Goal: Browse casually: Explore the website without a specific task or goal

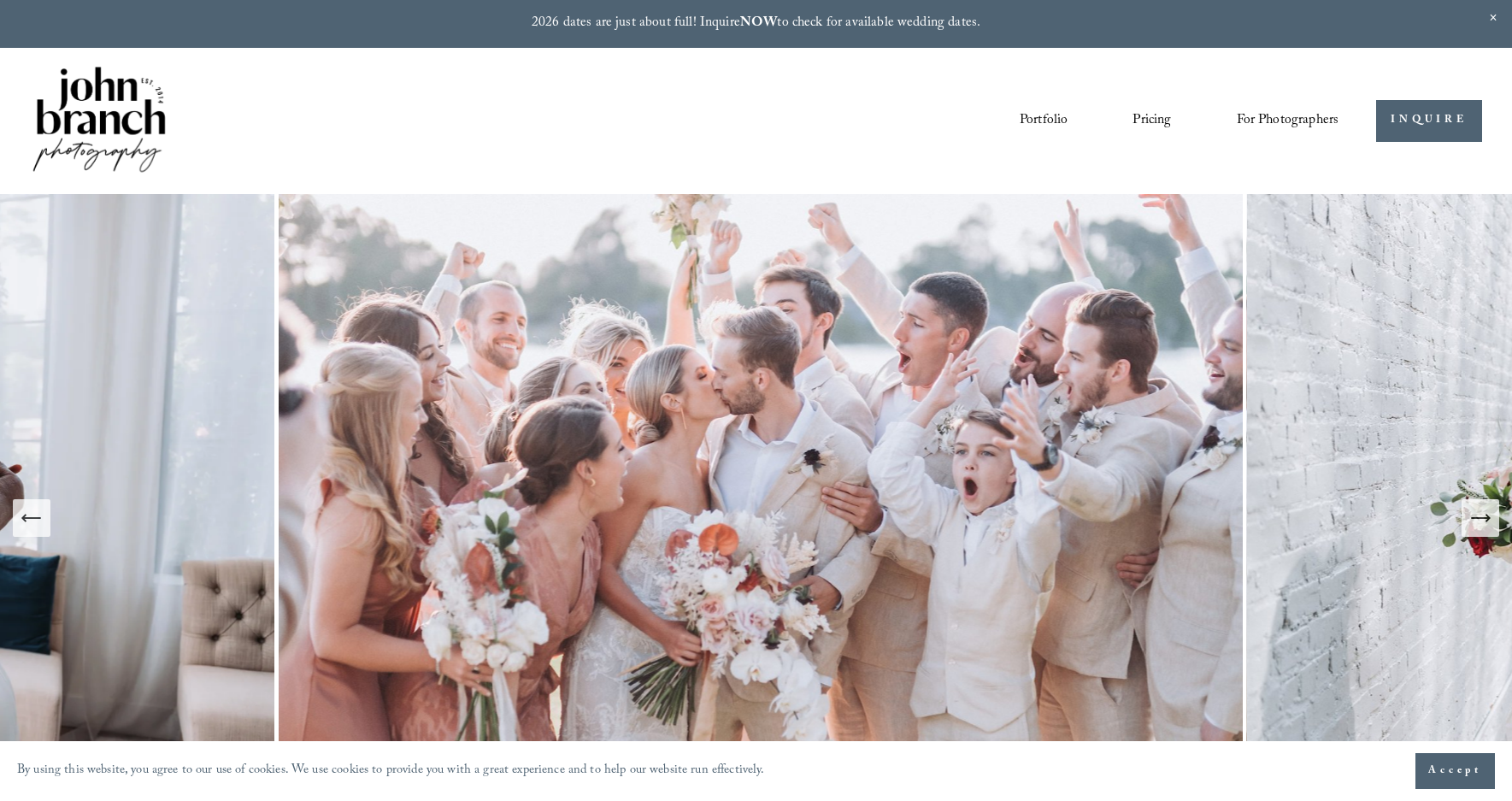
click at [1486, 520] on icon "Next Slide" at bounding box center [1488, 517] width 4 height 7
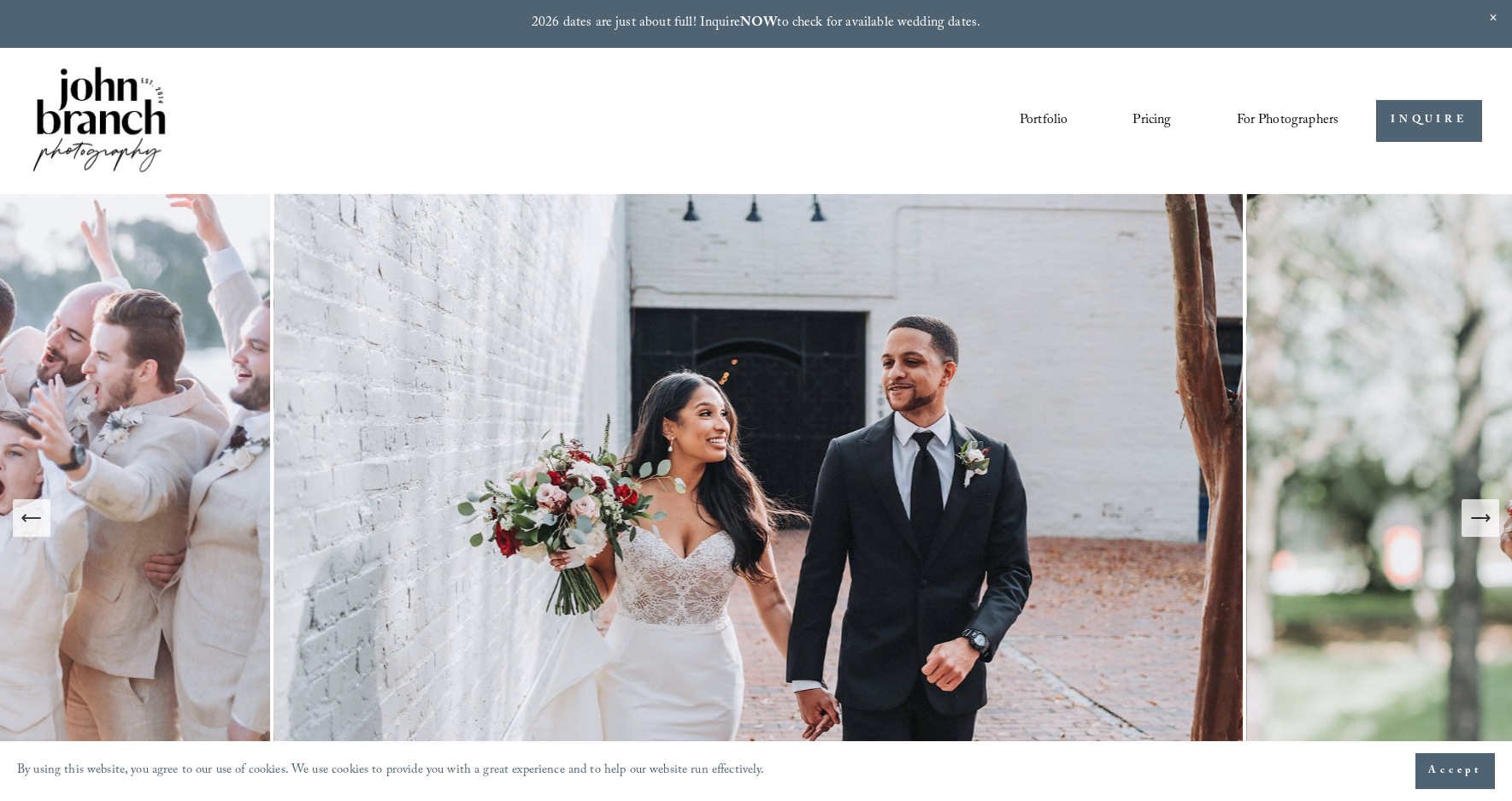
click at [1486, 520] on icon "Next Slide" at bounding box center [1488, 517] width 4 height 7
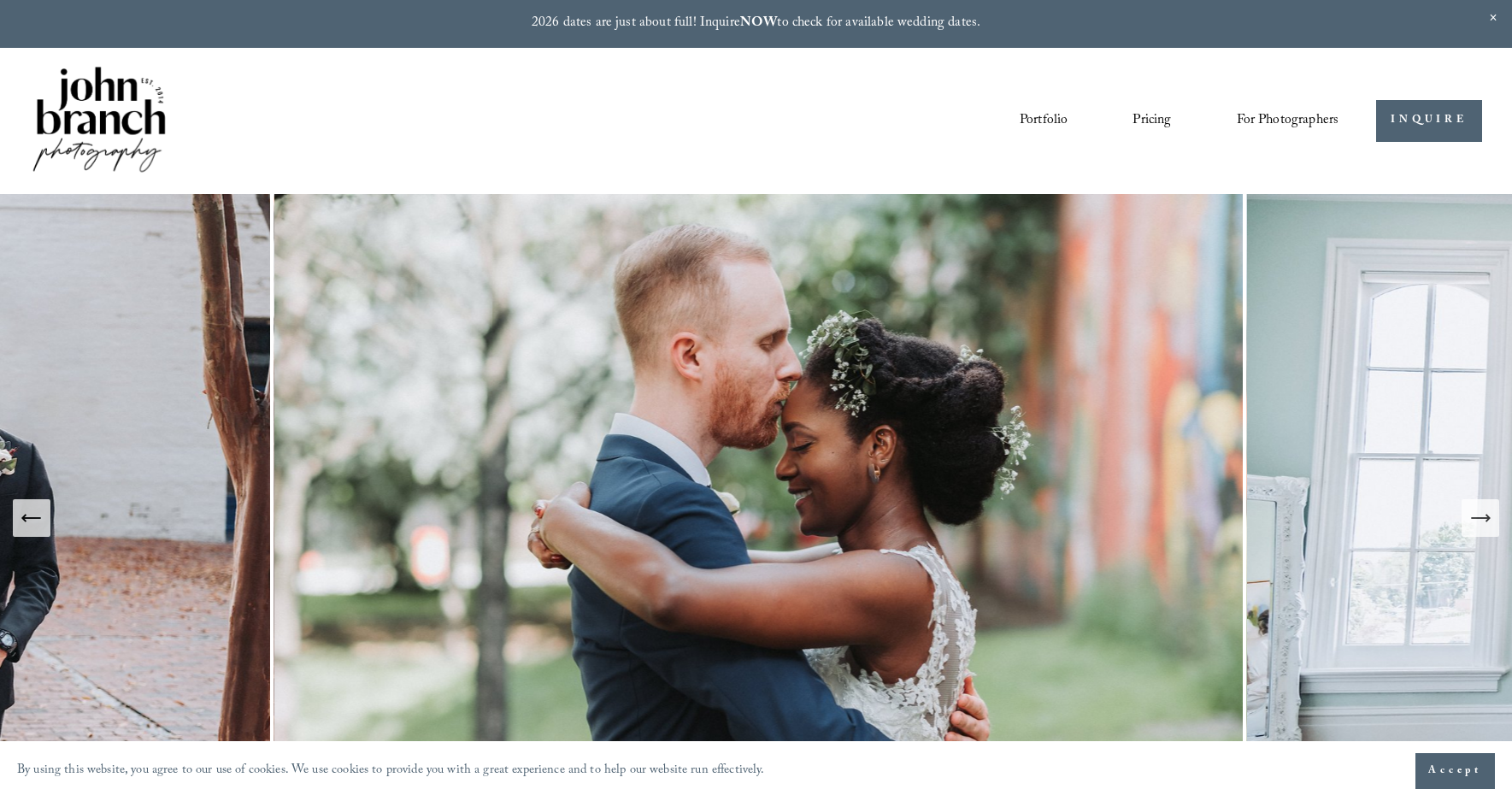
click at [1486, 520] on icon "Next Slide" at bounding box center [1488, 517] width 4 height 7
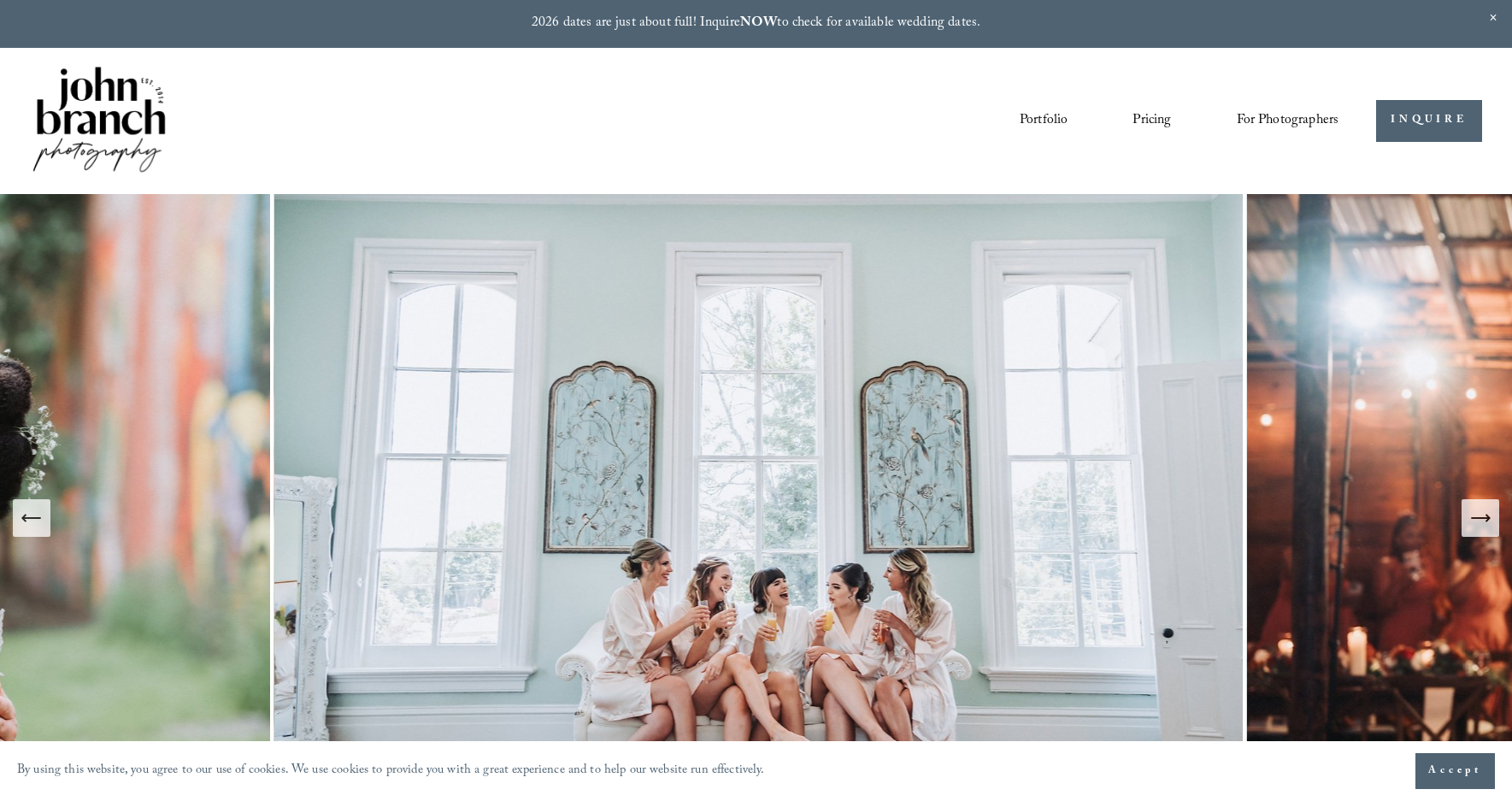
click at [1486, 520] on icon "Next Slide" at bounding box center [1488, 517] width 4 height 7
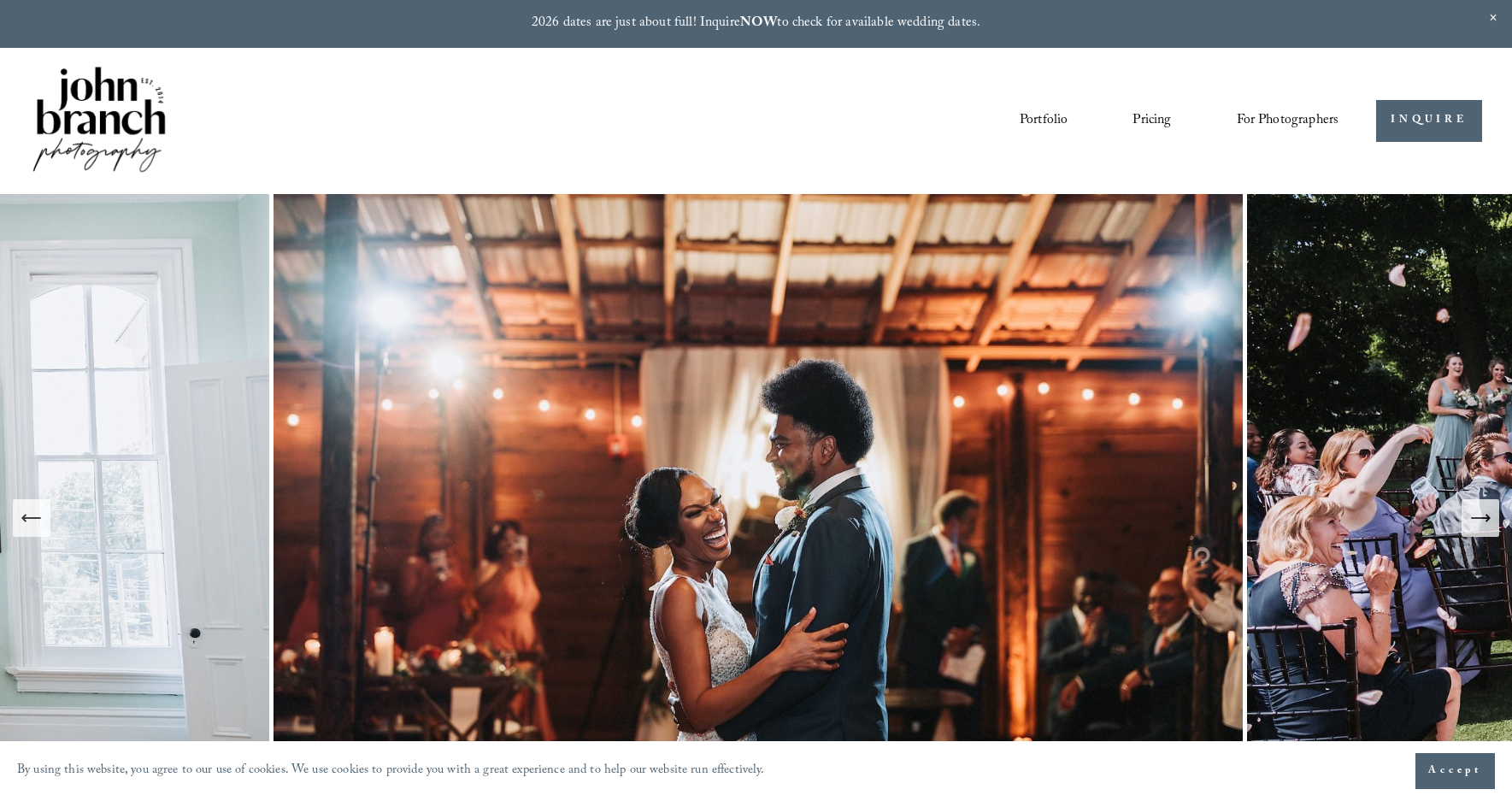
click at [1486, 520] on icon "Next Slide" at bounding box center [1488, 517] width 4 height 7
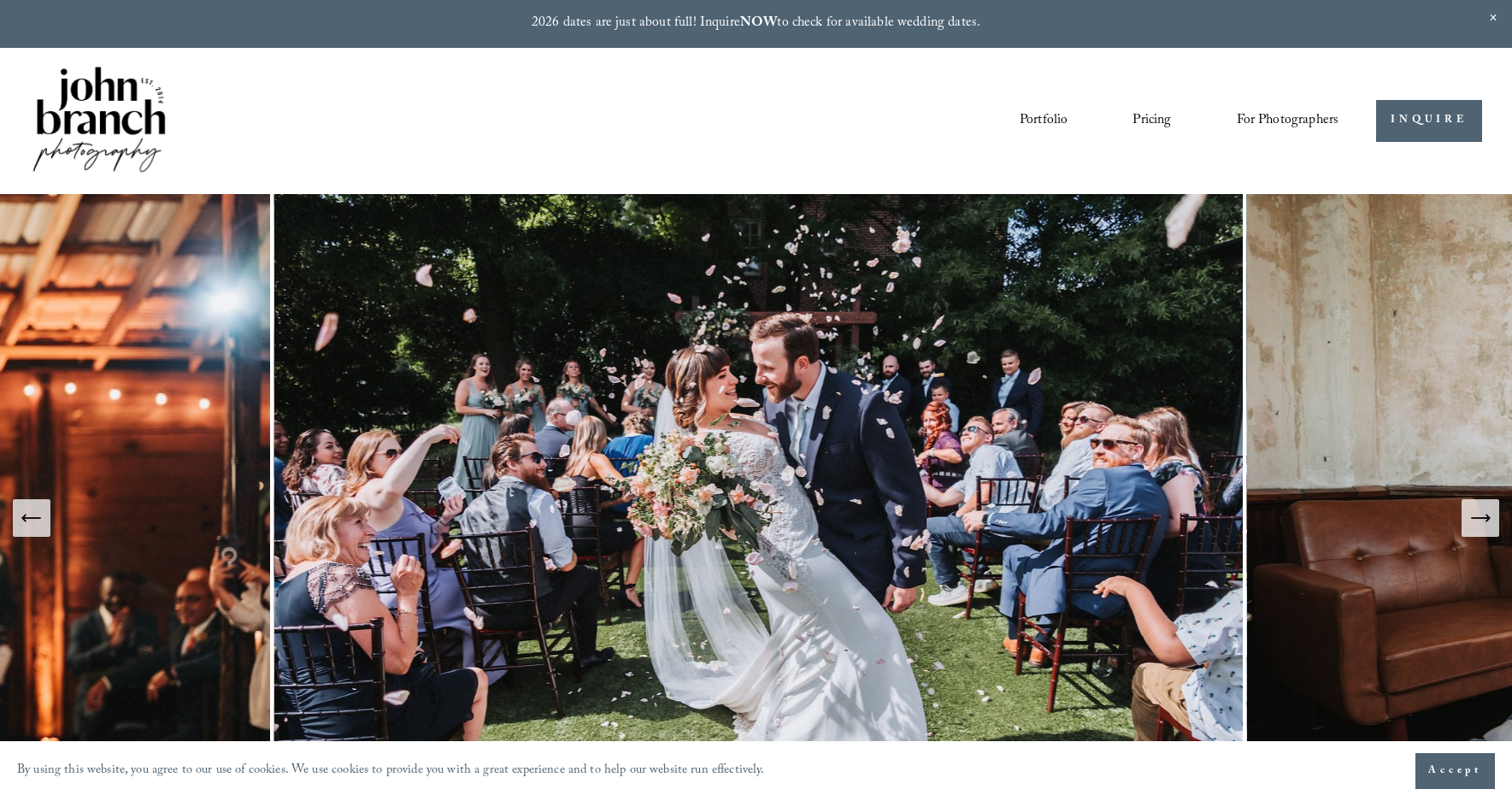
click at [1487, 516] on icon "Next Slide" at bounding box center [1488, 517] width 4 height 7
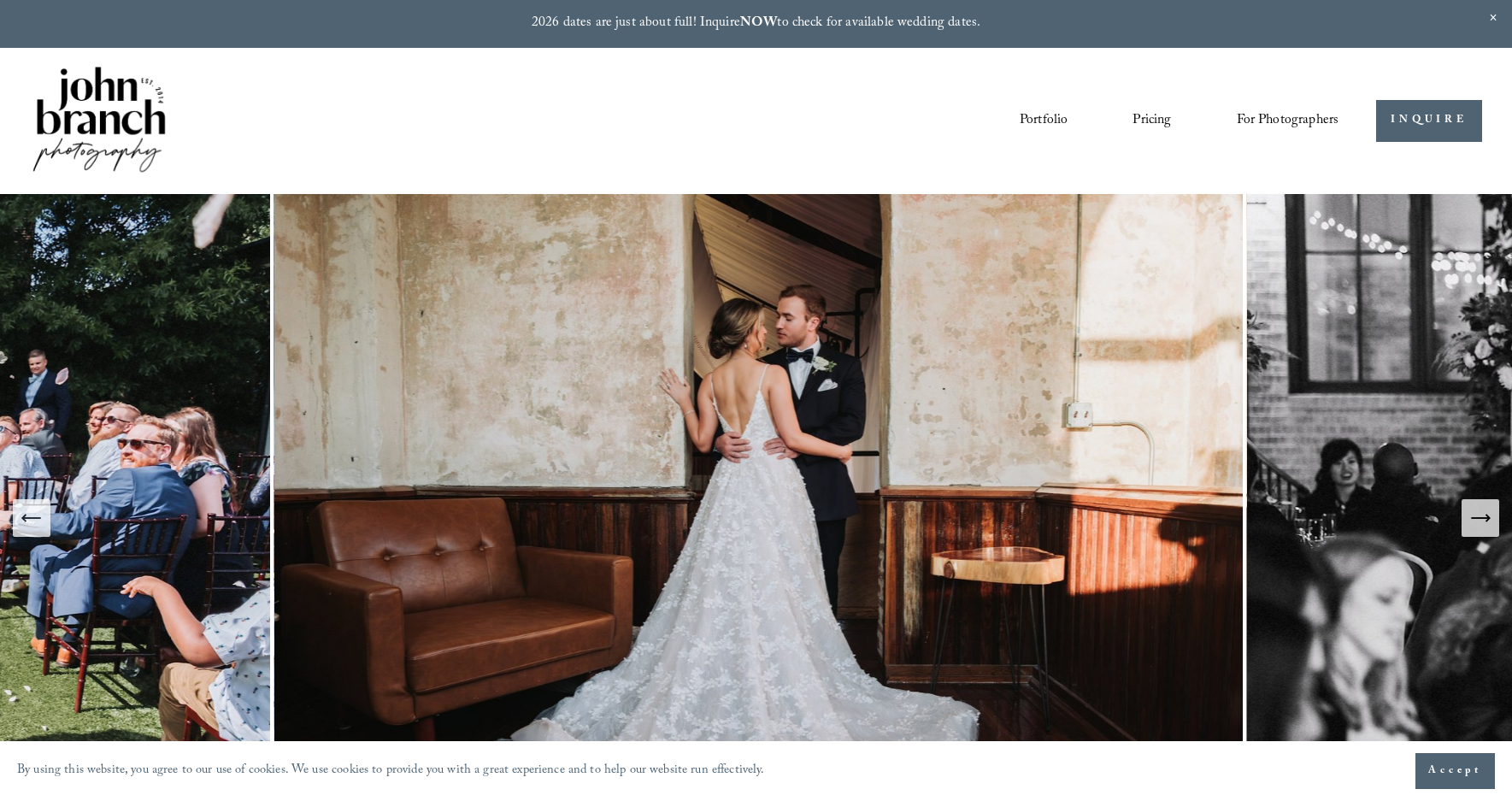
click at [1487, 516] on icon "Next Slide" at bounding box center [1488, 517] width 4 height 7
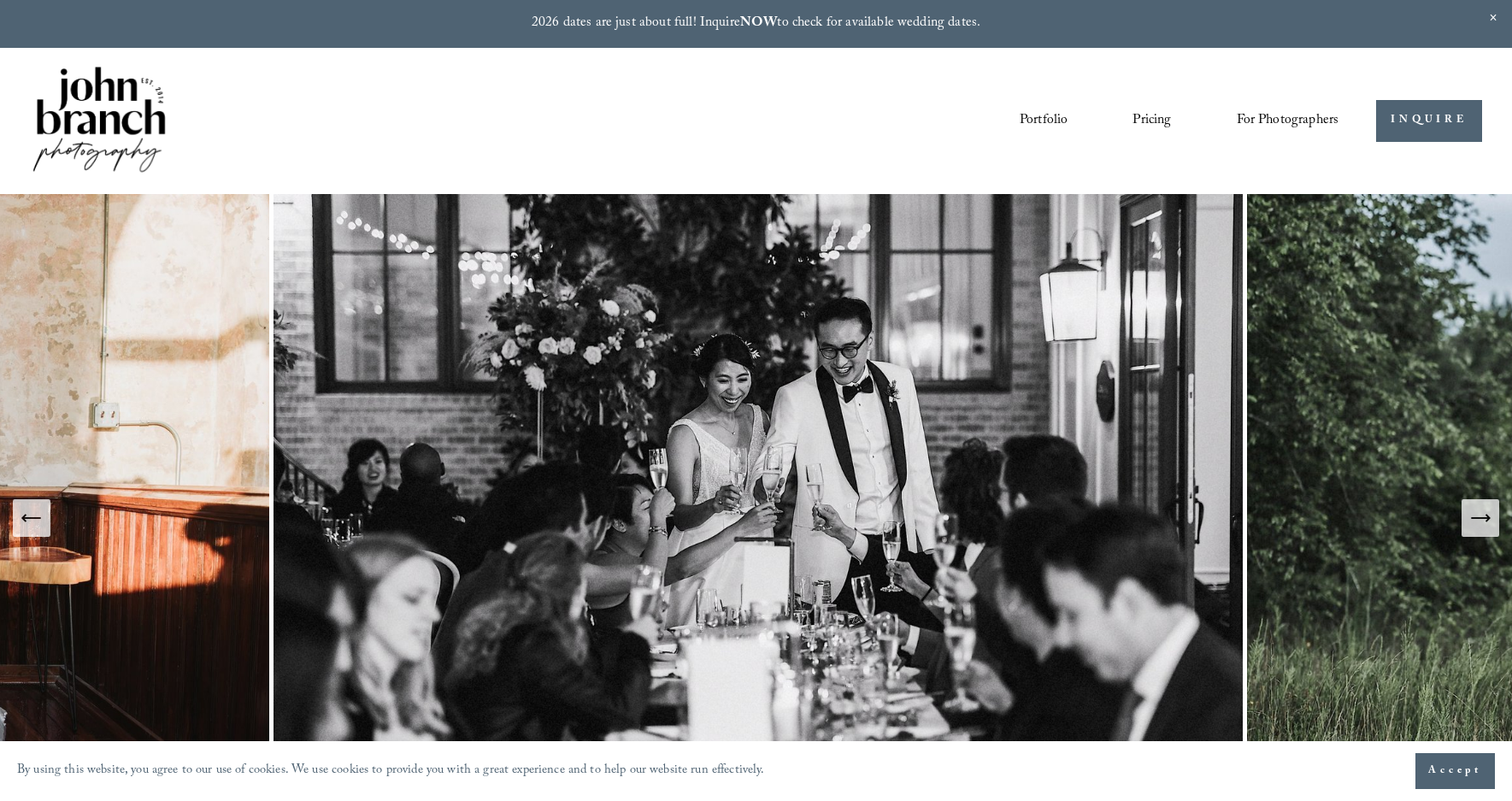
click at [1487, 516] on icon "Next Slide" at bounding box center [1488, 517] width 4 height 7
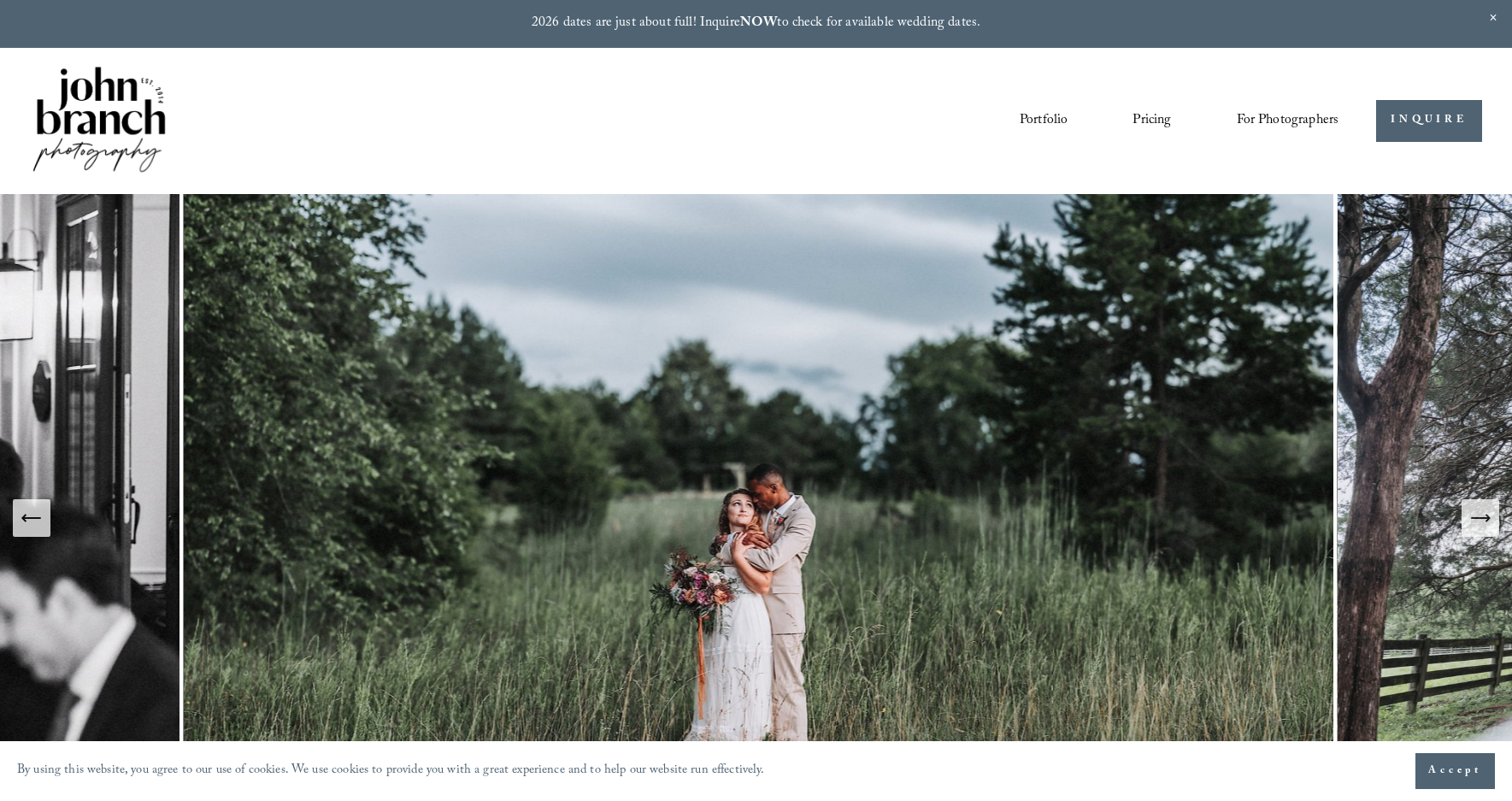
click at [1487, 516] on icon "Next Slide" at bounding box center [1488, 517] width 4 height 7
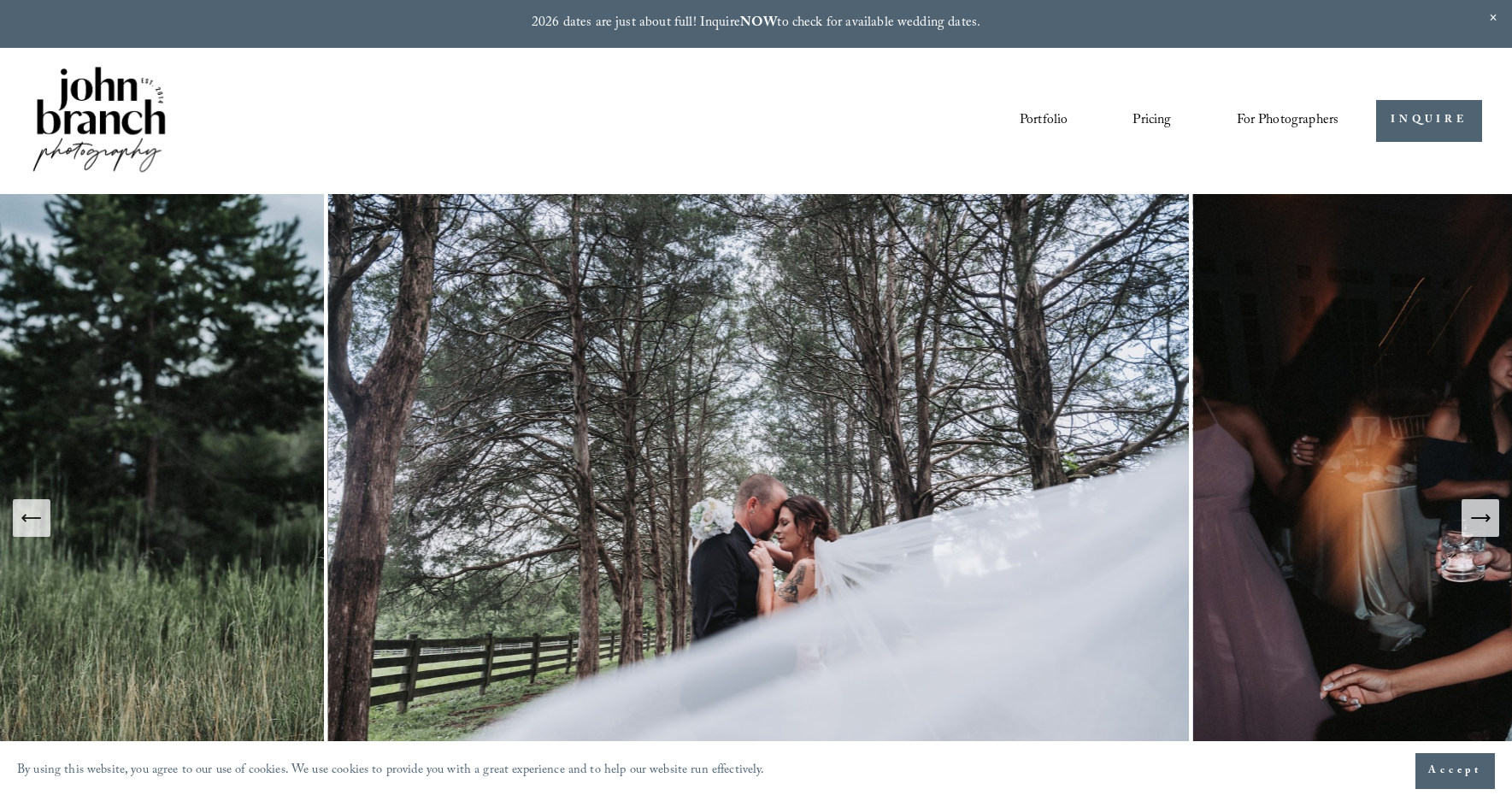
click at [1487, 516] on icon "Next Slide" at bounding box center [1488, 517] width 4 height 7
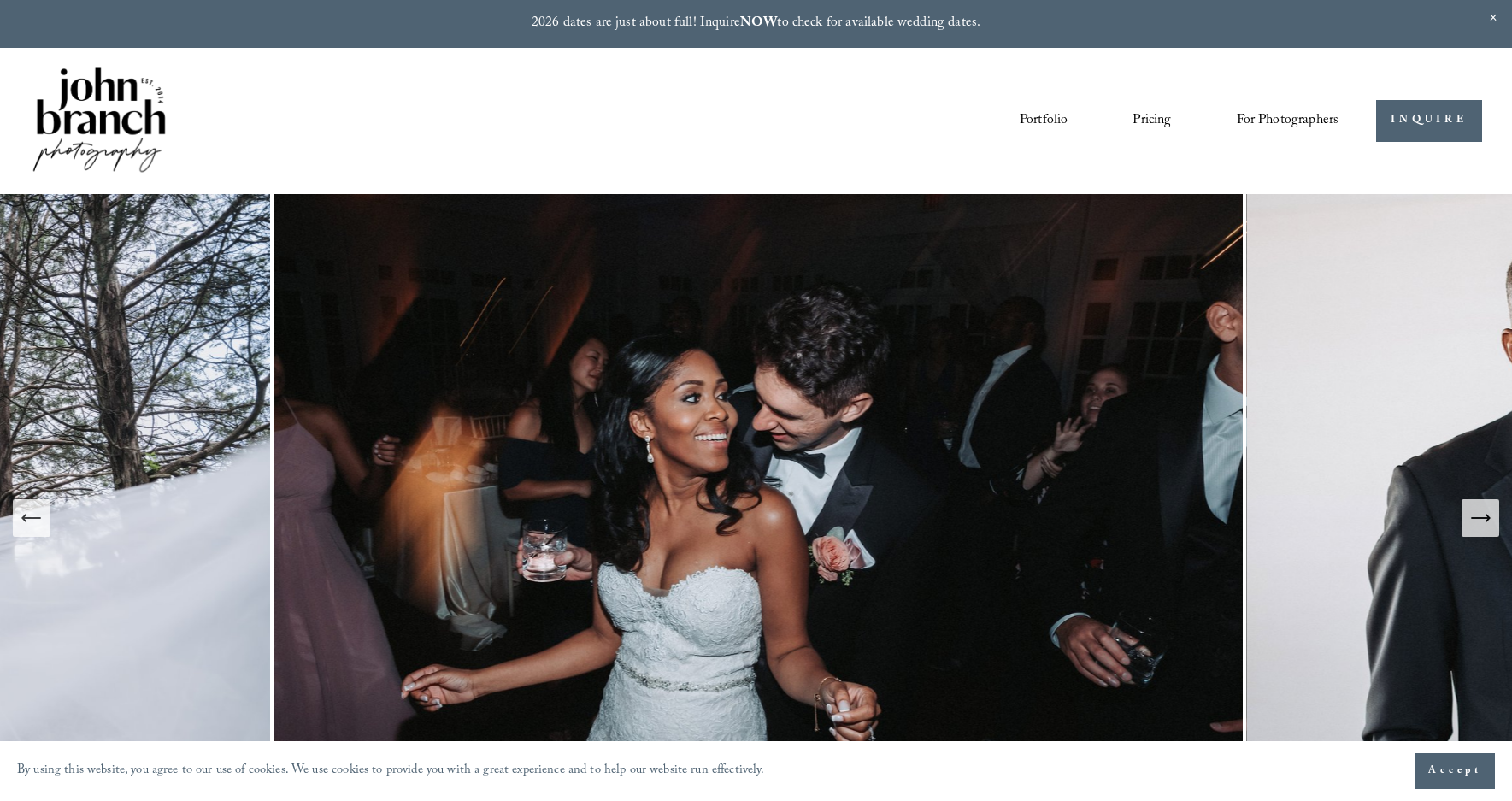
click at [1487, 516] on icon "Next Slide" at bounding box center [1488, 517] width 4 height 7
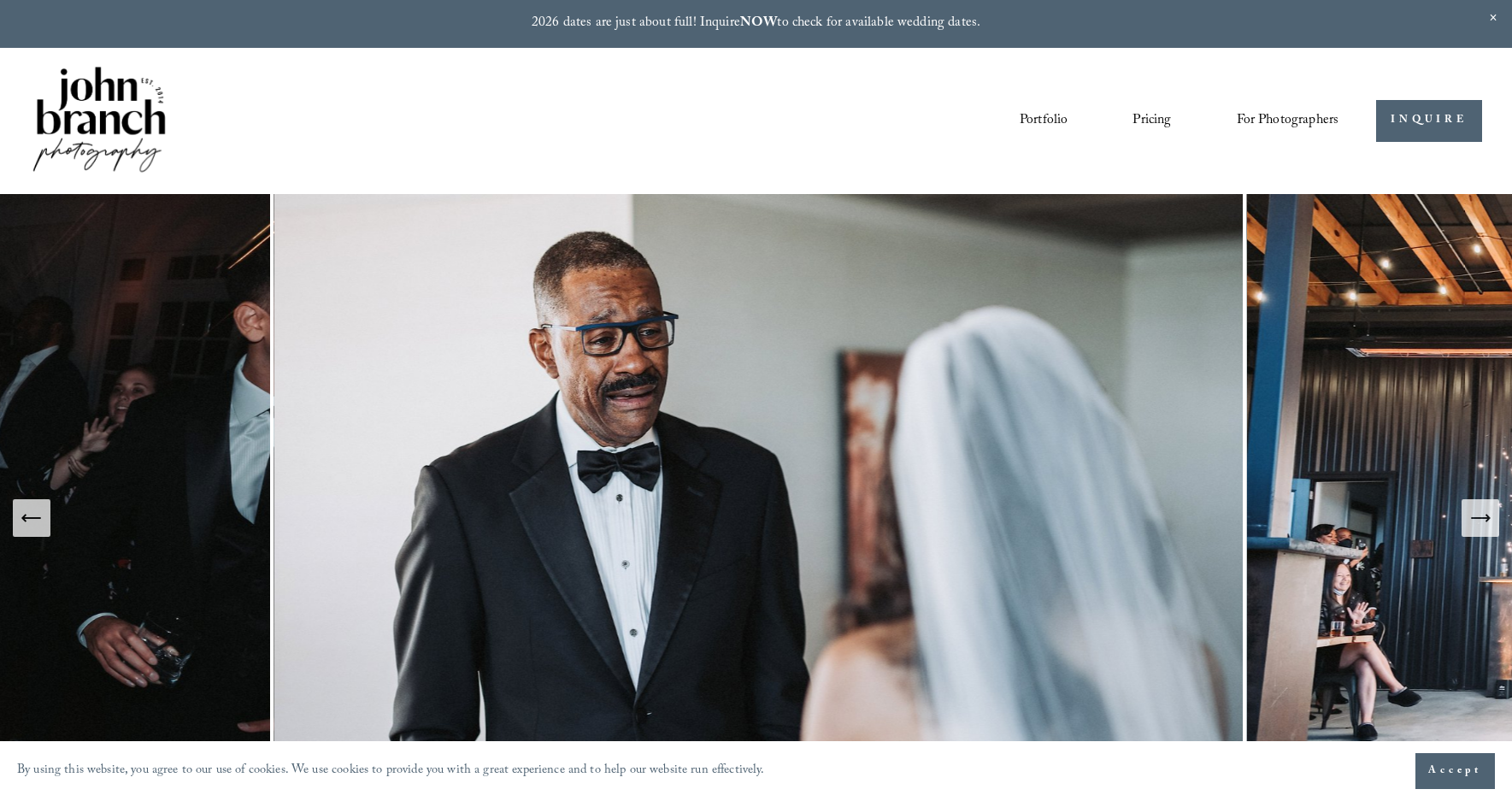
click at [1487, 516] on icon "Next Slide" at bounding box center [1488, 517] width 4 height 7
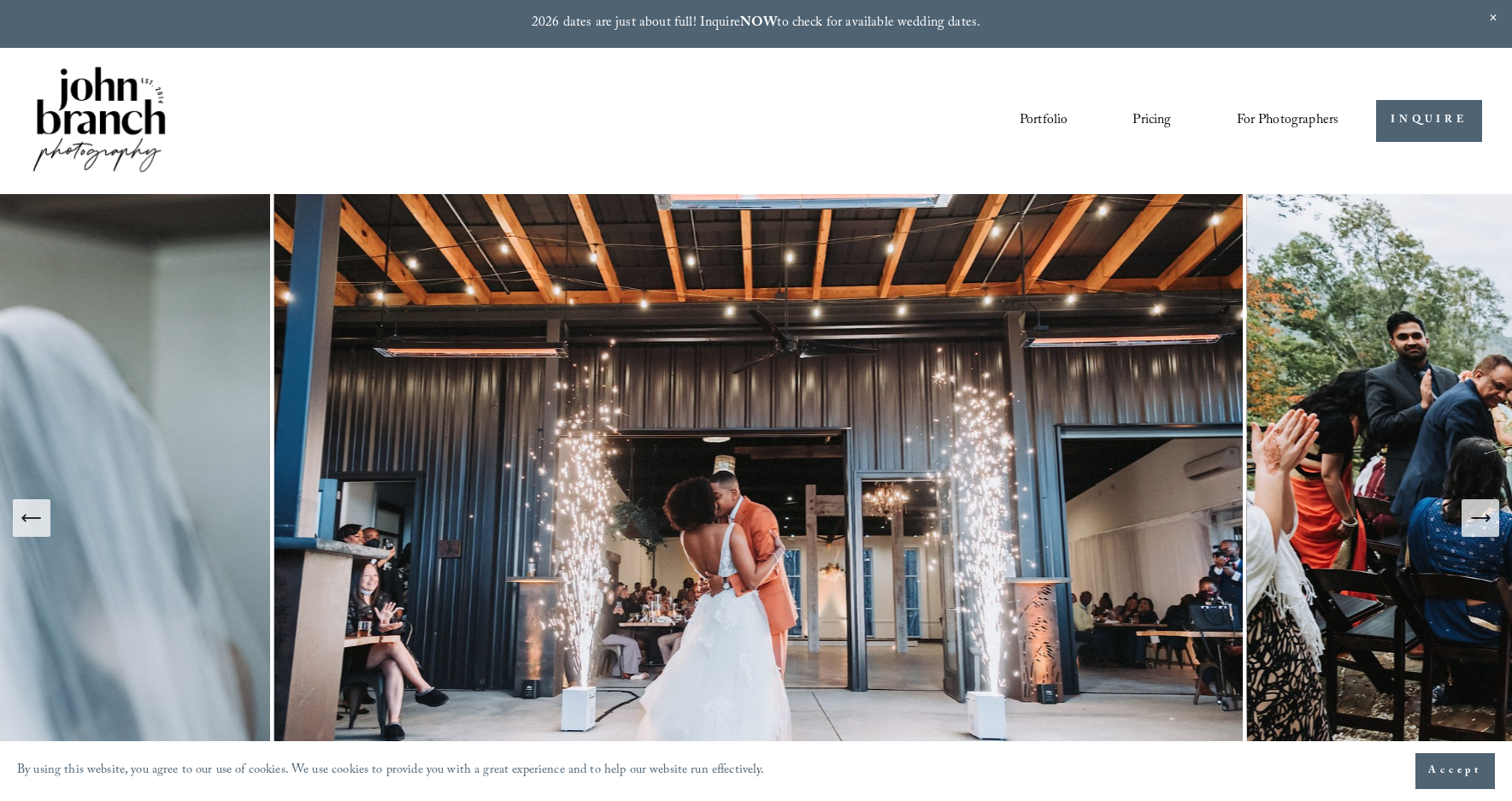
click at [1487, 516] on icon "Next Slide" at bounding box center [1488, 517] width 4 height 7
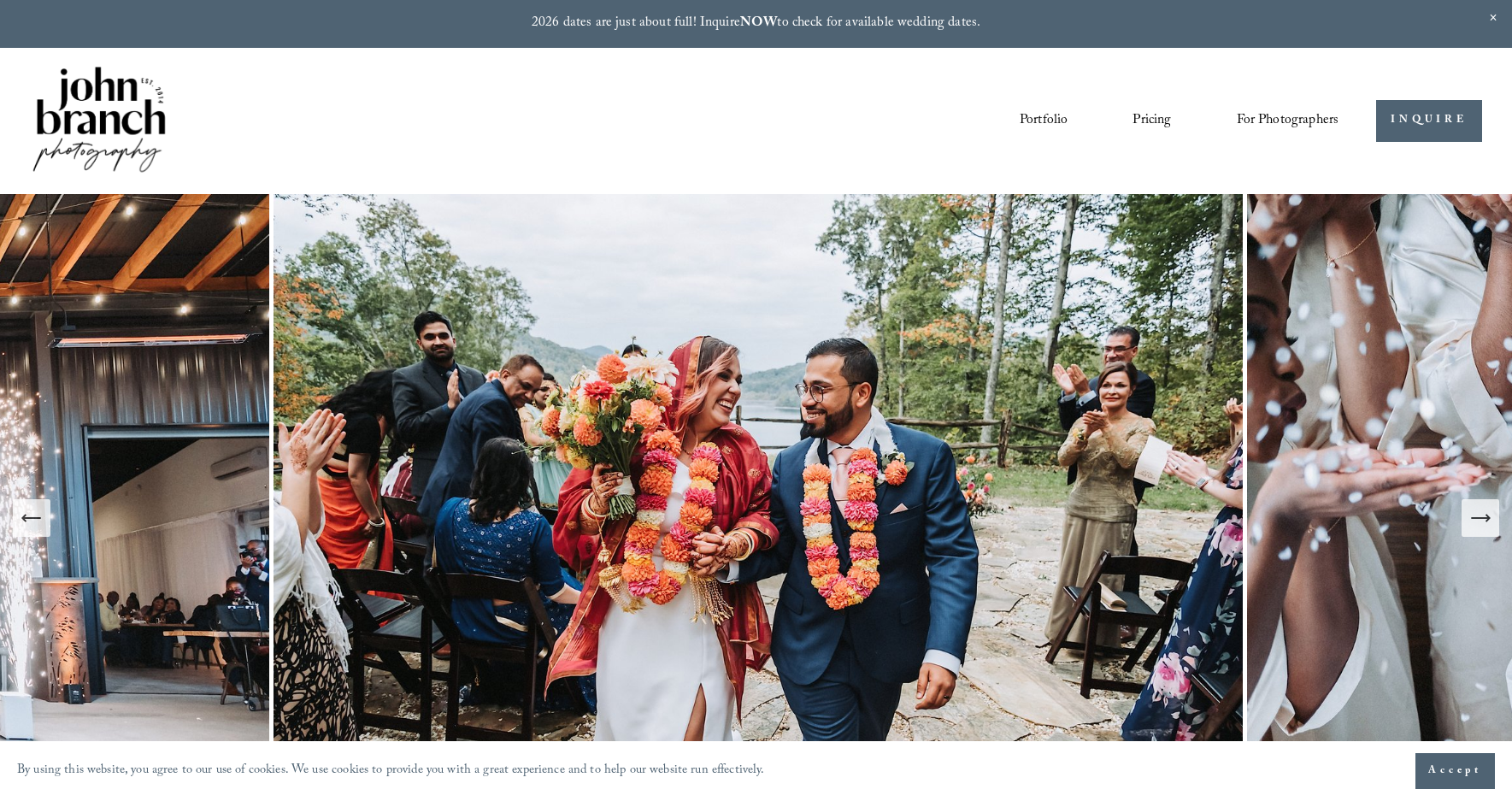
click at [1487, 516] on icon "Next Slide" at bounding box center [1488, 517] width 4 height 7
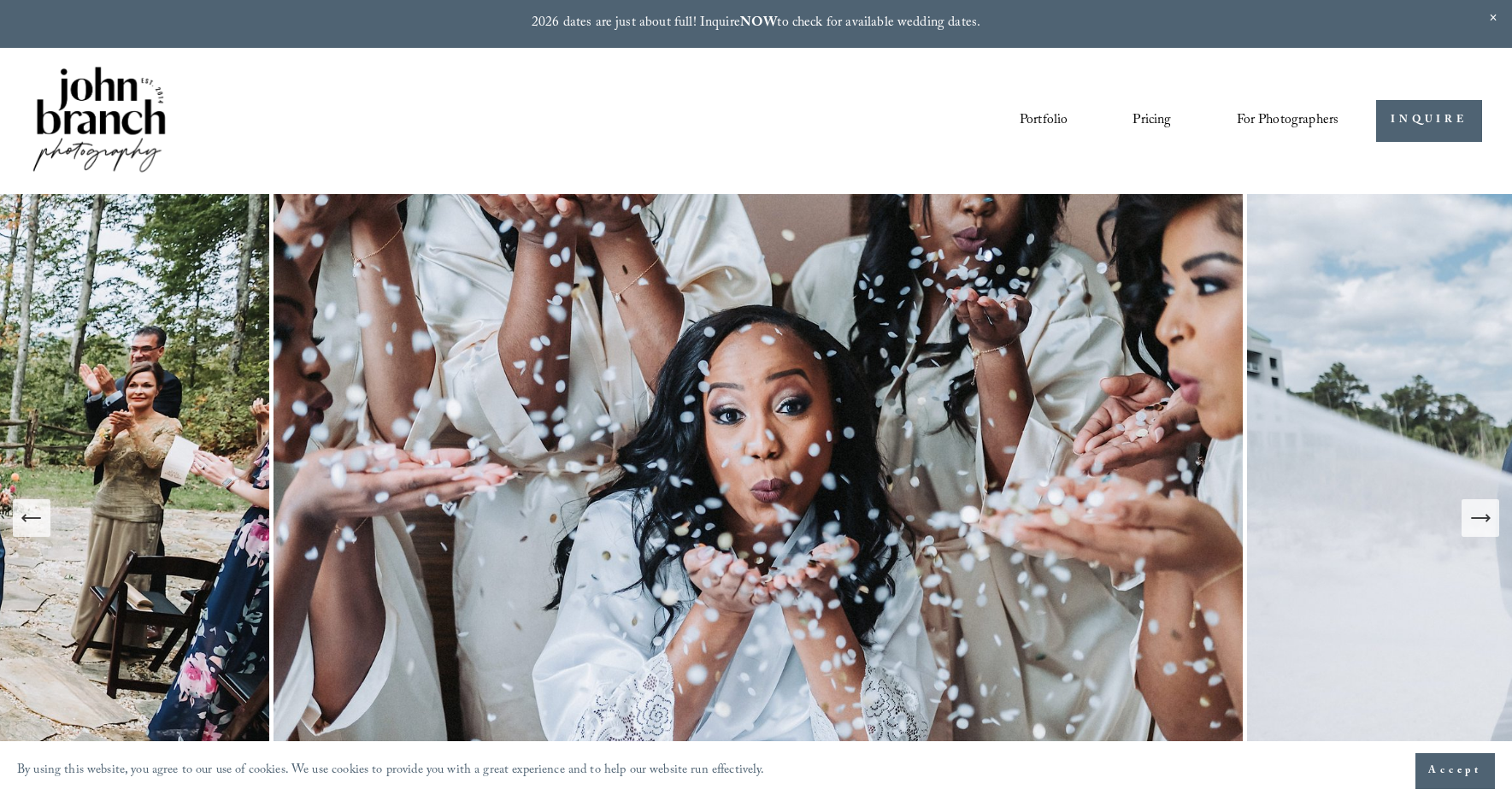
click at [1487, 516] on icon "Next Slide" at bounding box center [1488, 517] width 4 height 7
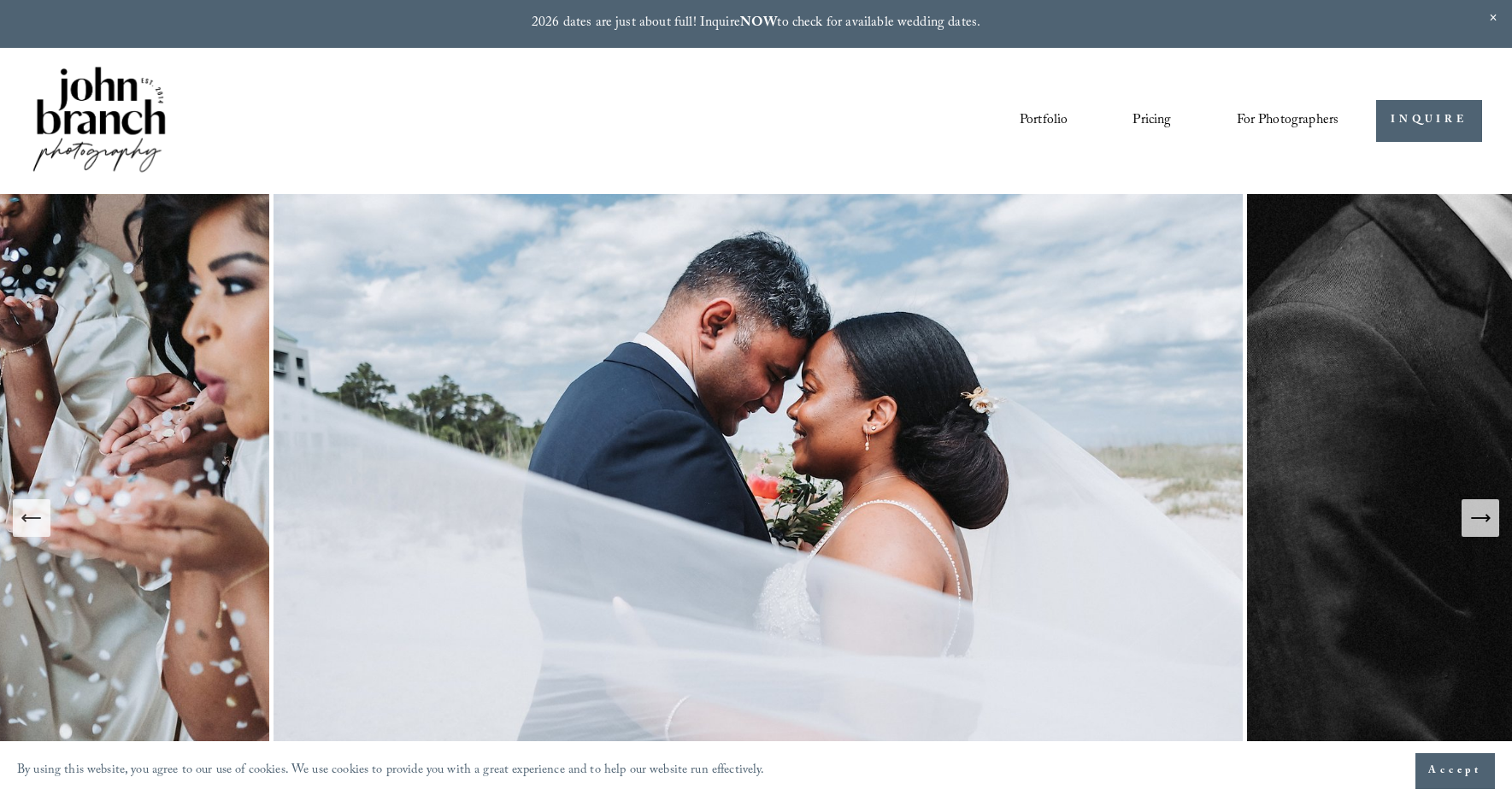
click at [1487, 516] on icon "Next Slide" at bounding box center [1488, 517] width 4 height 7
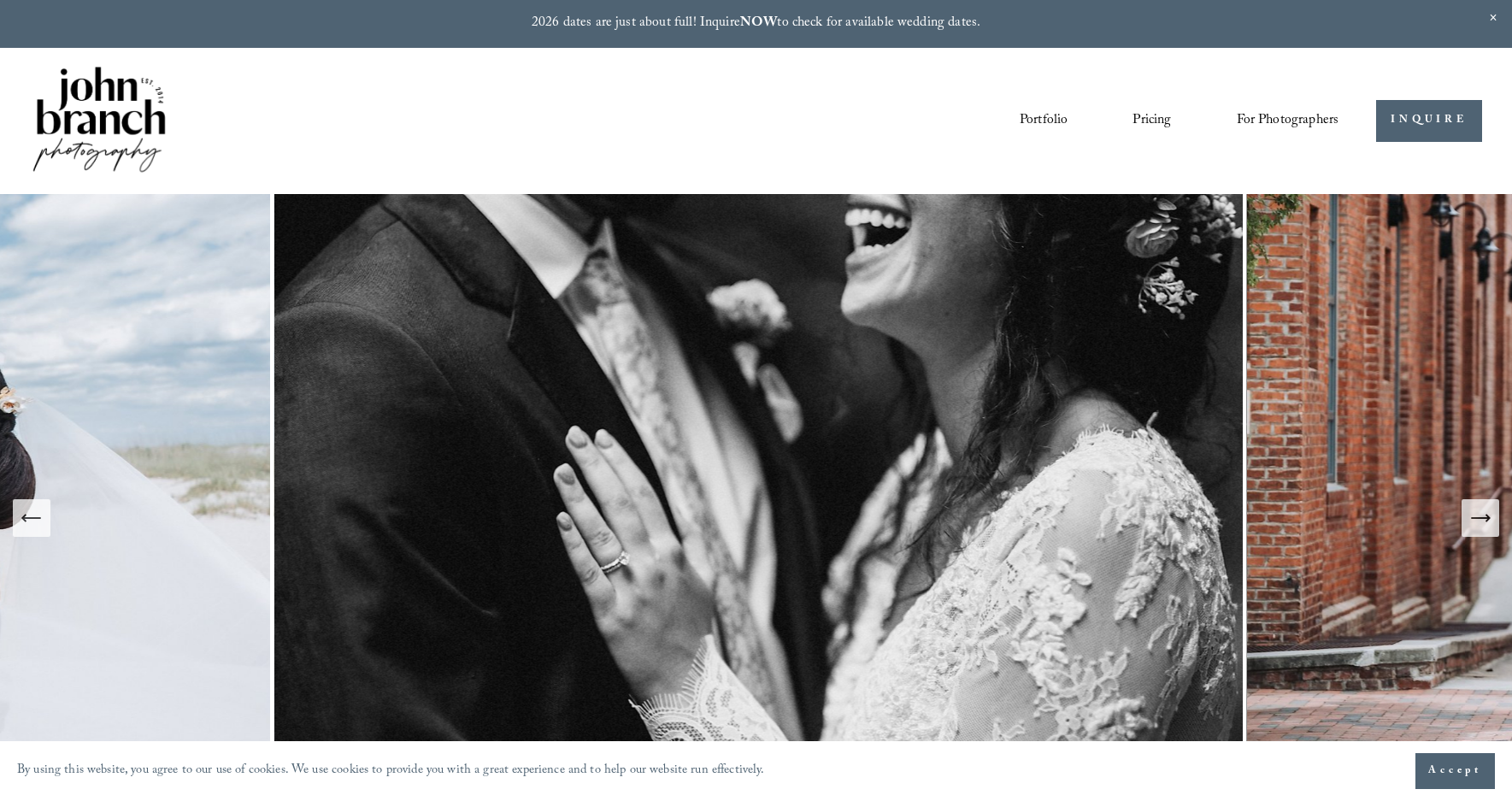
click at [1487, 516] on icon "Next Slide" at bounding box center [1488, 517] width 4 height 7
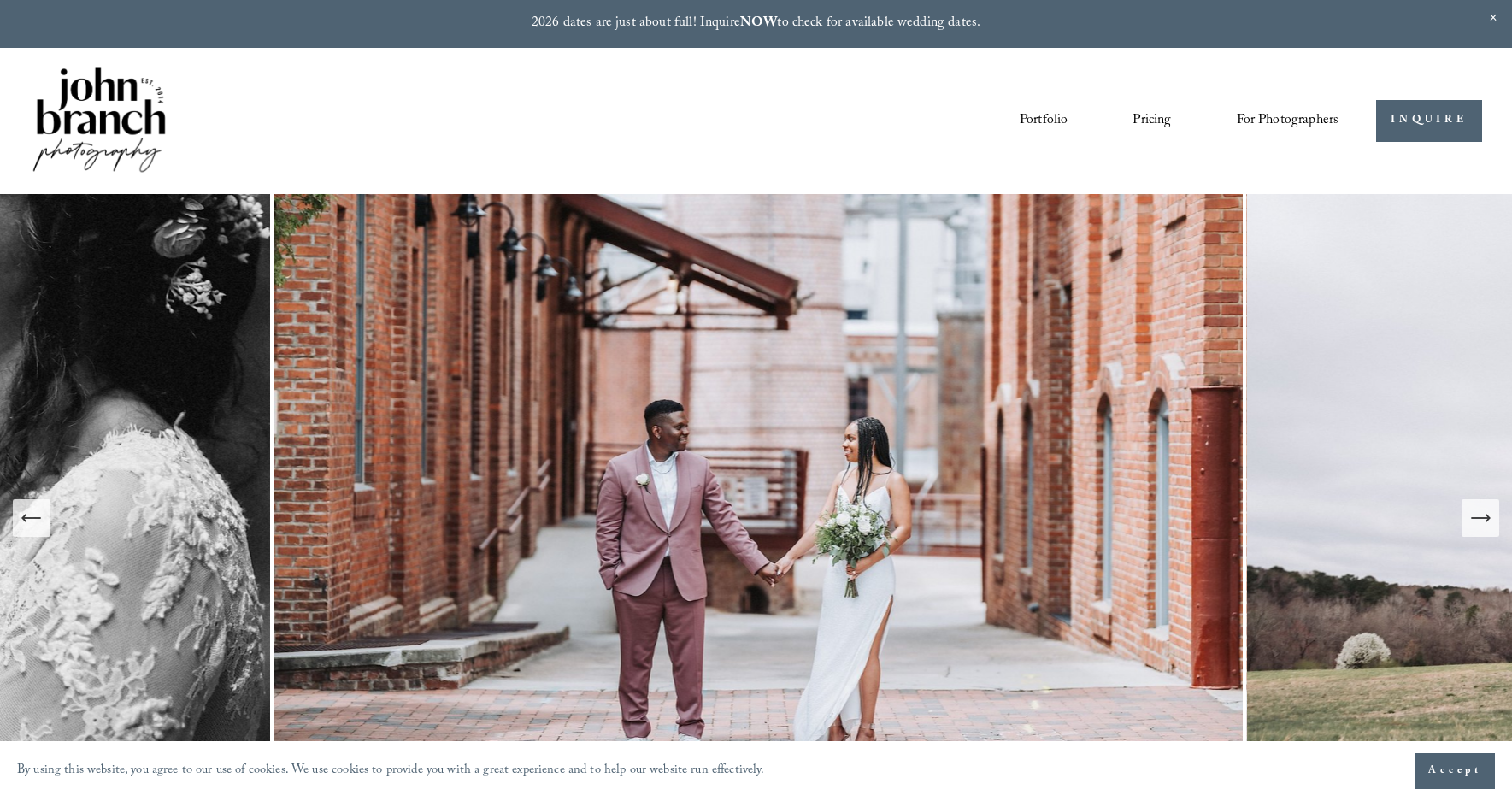
click at [1151, 116] on link "Pricing" at bounding box center [1151, 120] width 38 height 29
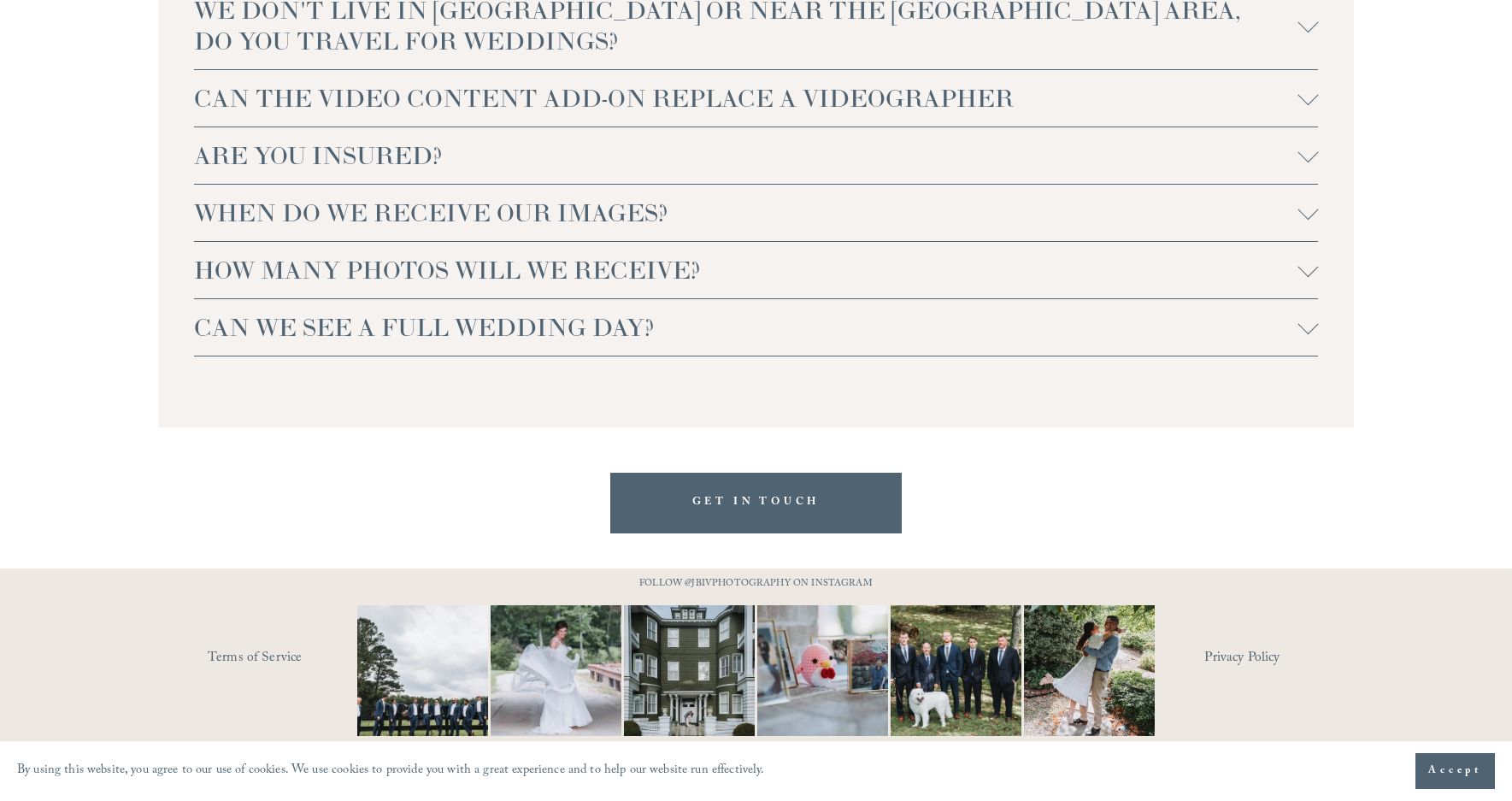
scroll to position [3800, 0]
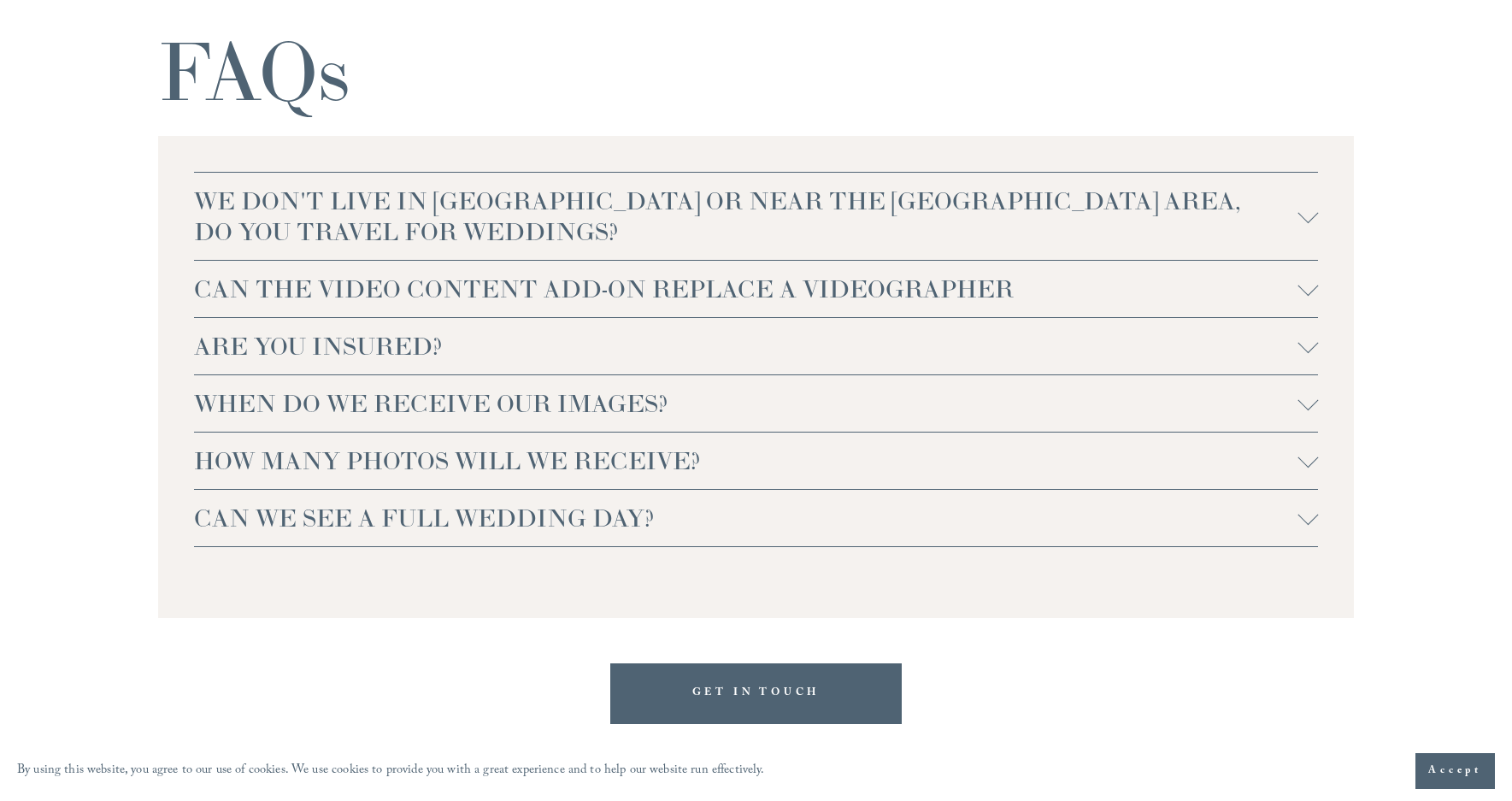
click at [1302, 213] on div at bounding box center [1307, 213] width 21 height 21
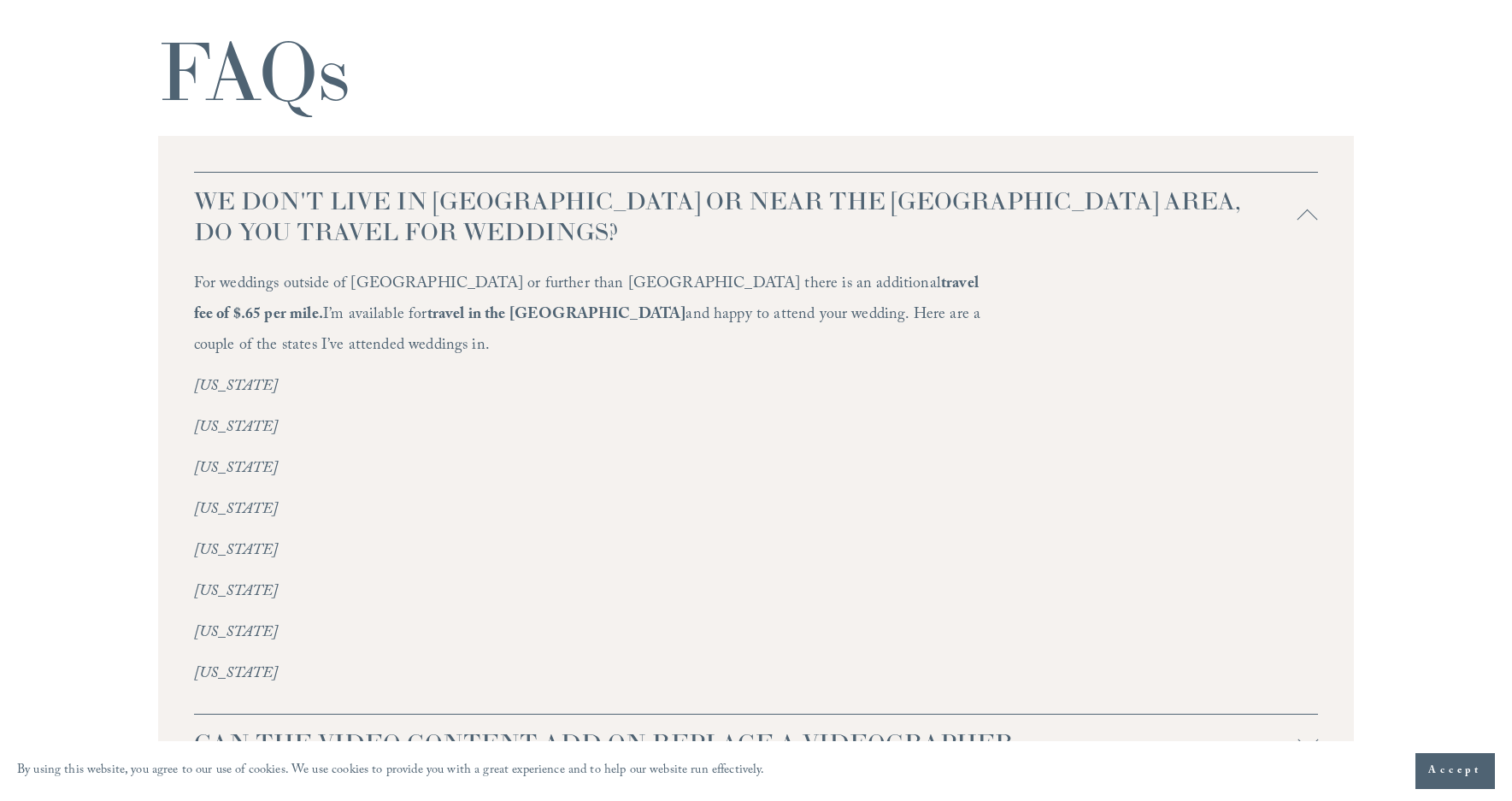
click at [1297, 206] on span "WE DON'T LIVE IN NC OR NEAR THE RALEIGH AREA, DO YOU TRAVEL FOR WEDDINGS?" at bounding box center [746, 217] width 1104 height 62
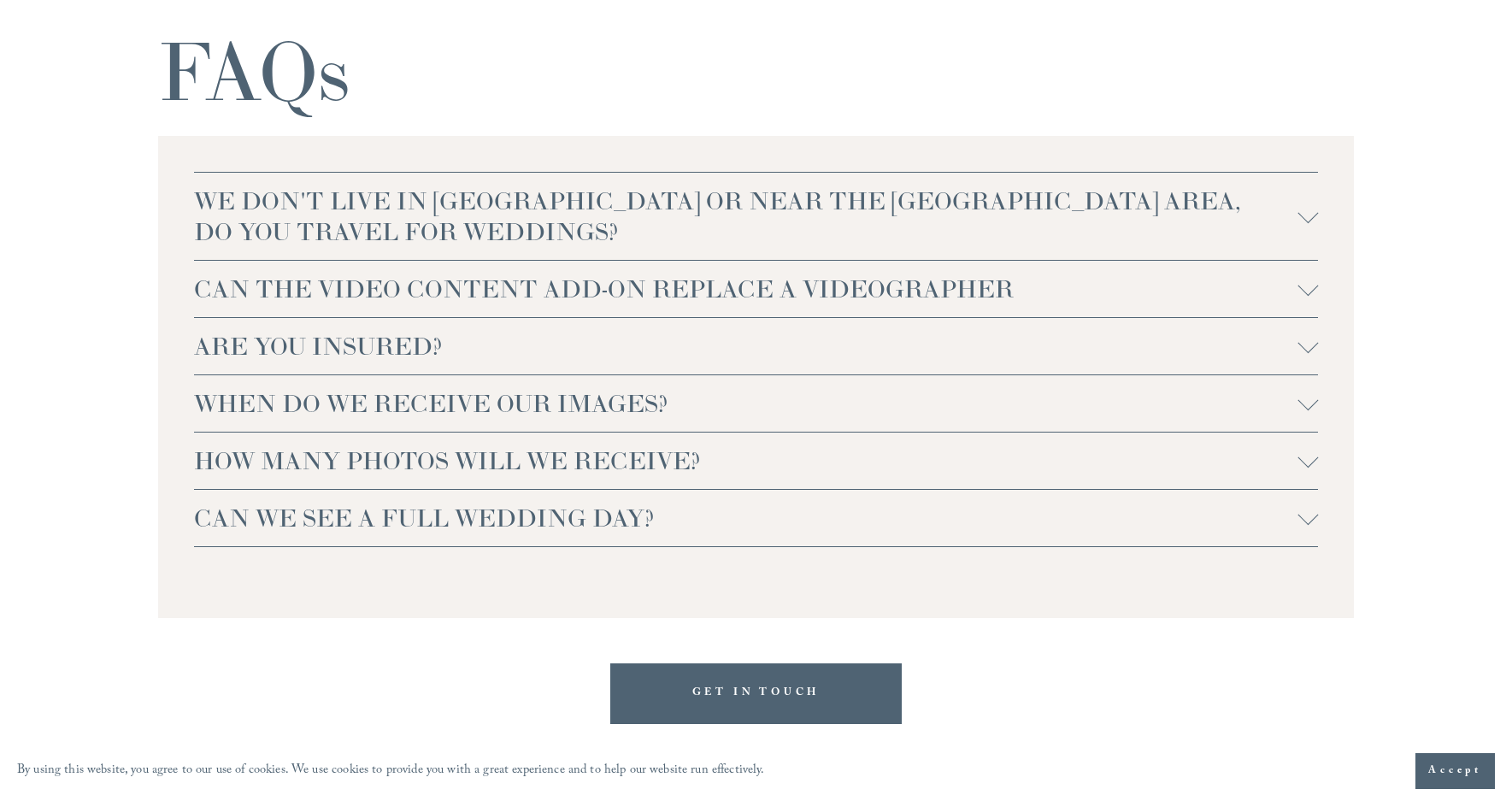
click at [1307, 348] on div at bounding box center [1307, 343] width 21 height 21
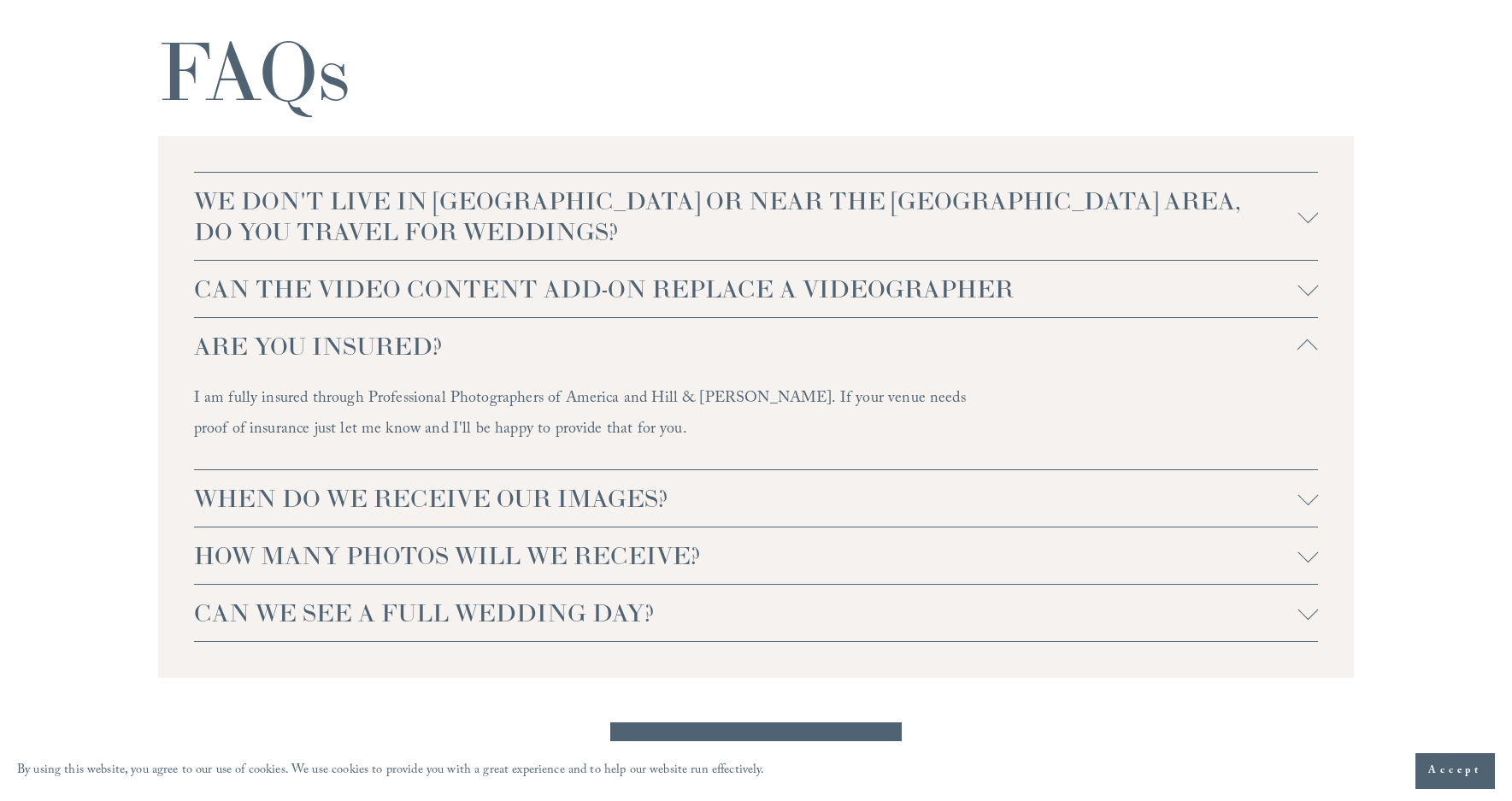
click at [1306, 344] on div at bounding box center [1307, 349] width 21 height 21
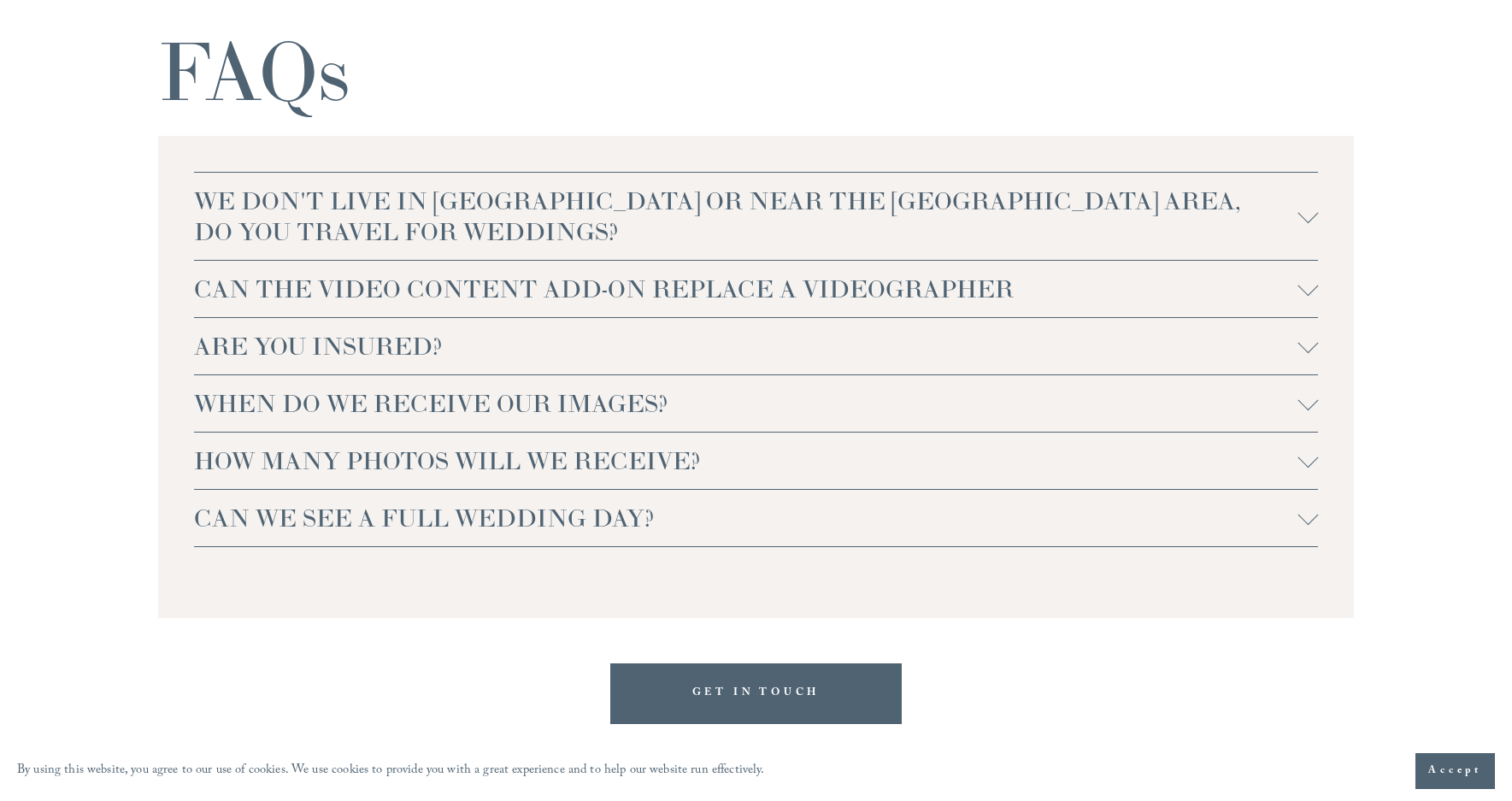
click at [1299, 350] on div at bounding box center [1307, 347] width 21 height 21
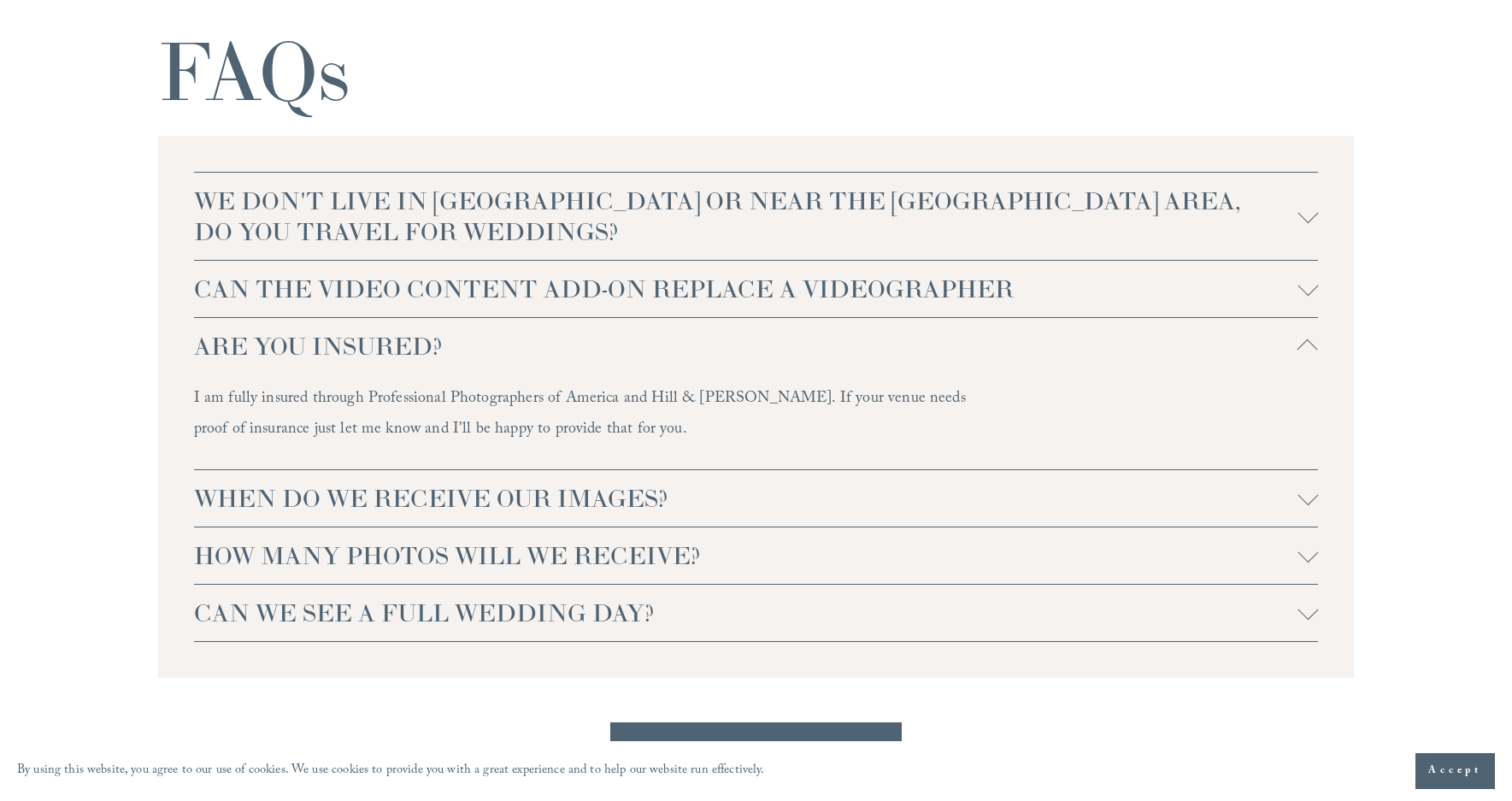
click at [1299, 349] on div at bounding box center [1307, 347] width 21 height 21
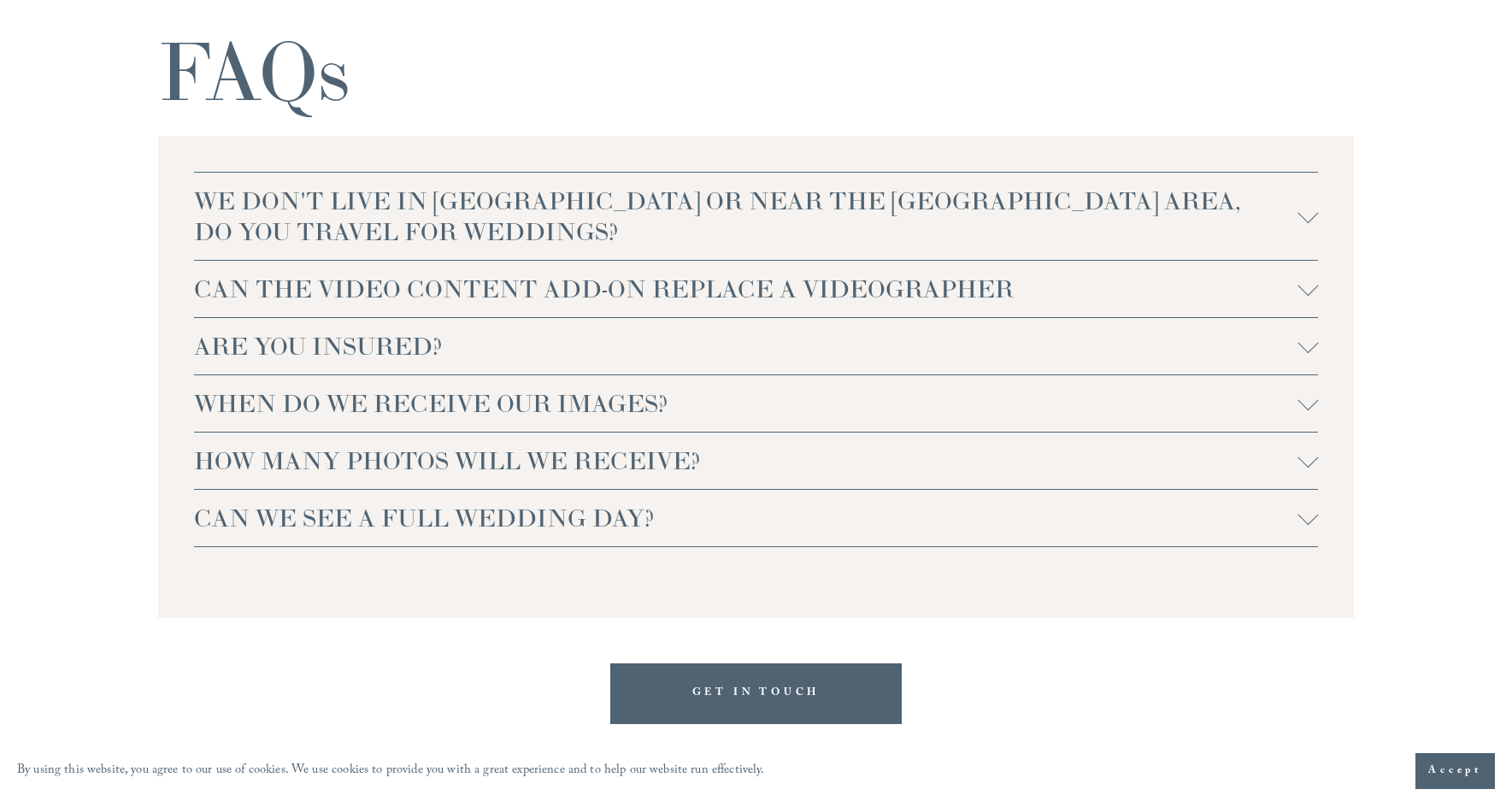
click at [1301, 397] on div at bounding box center [1307, 404] width 21 height 21
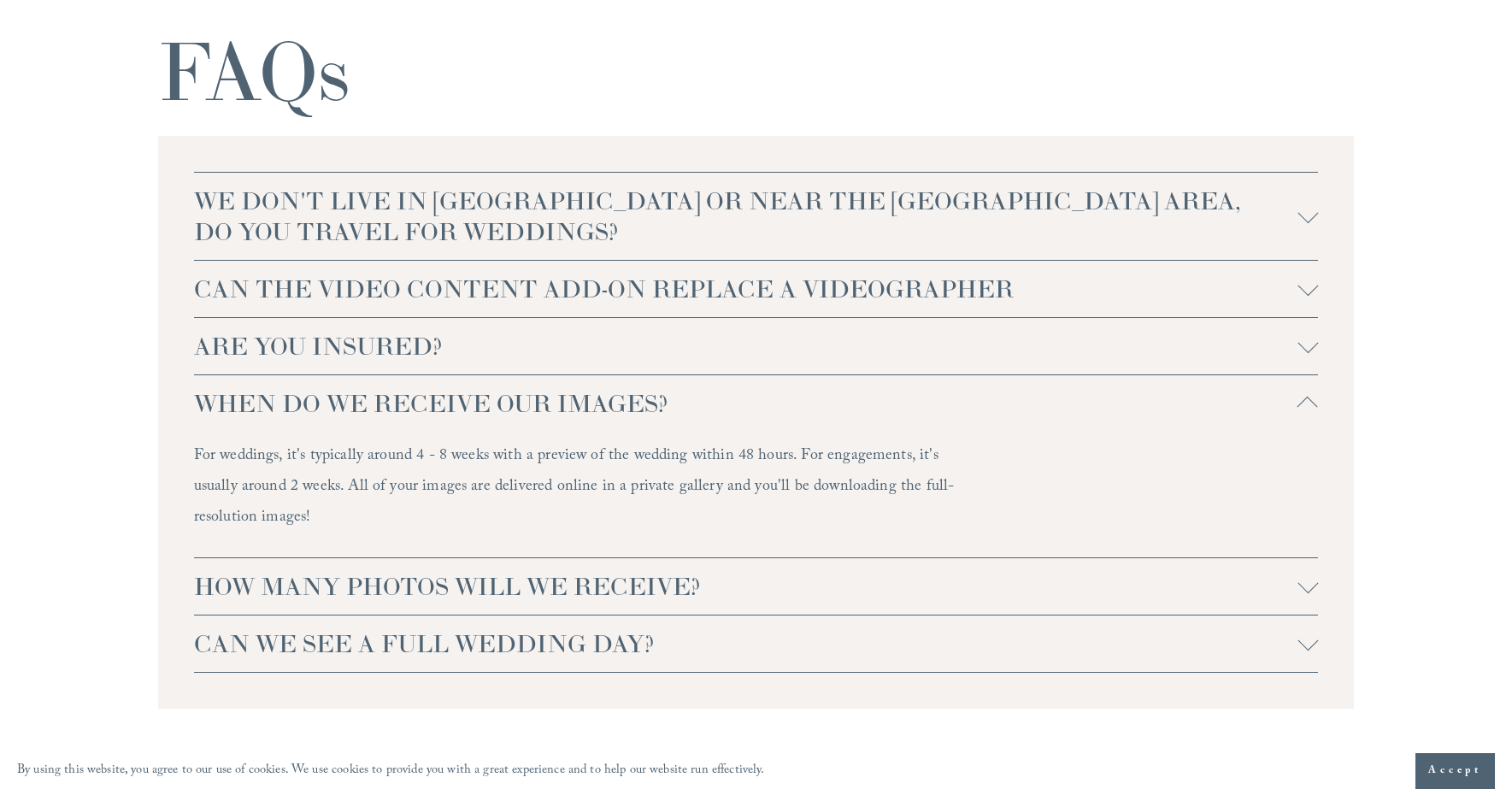
click at [1301, 397] on div at bounding box center [1307, 404] width 21 height 21
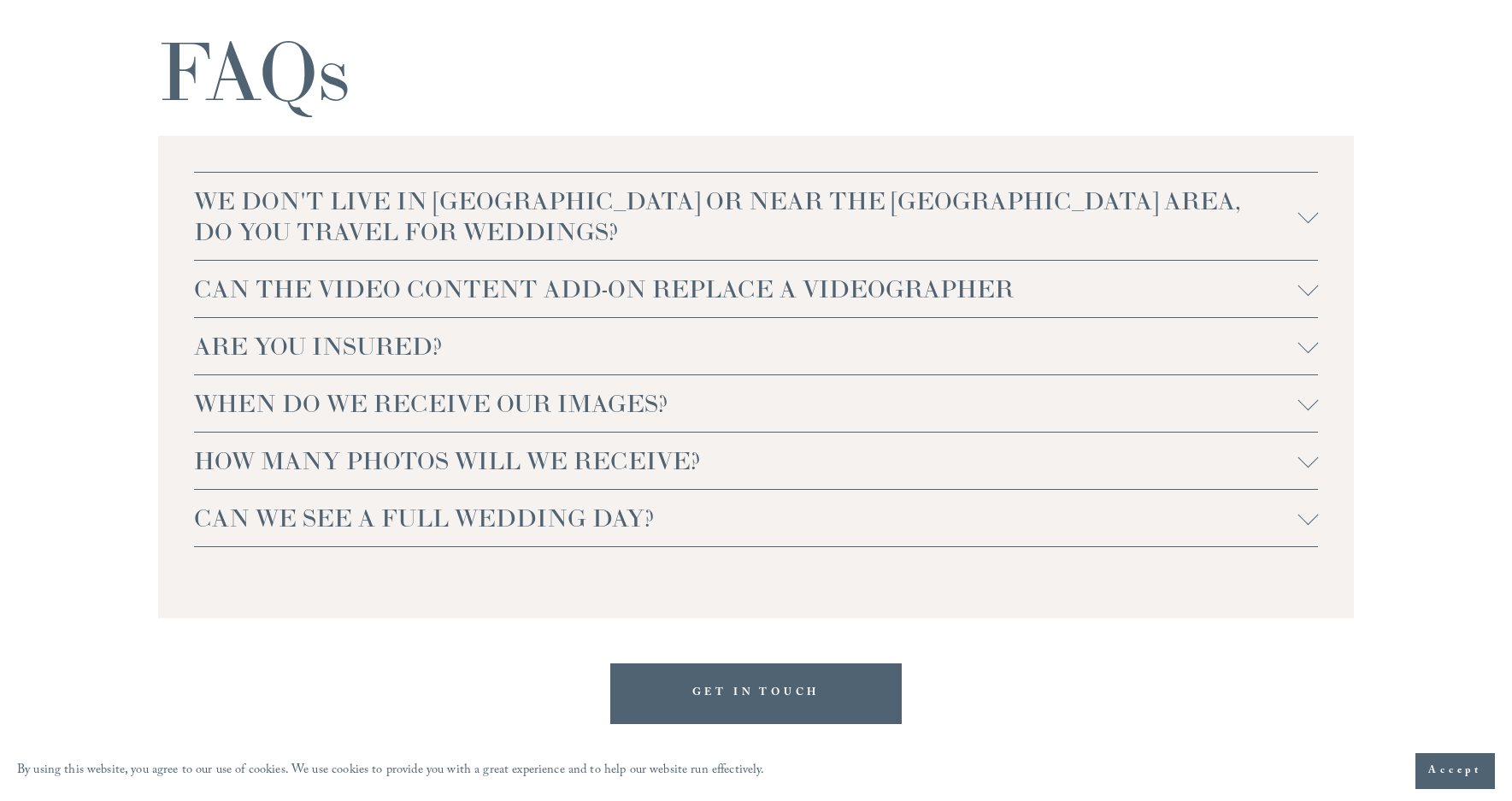
click at [1305, 462] on div at bounding box center [1307, 457] width 21 height 21
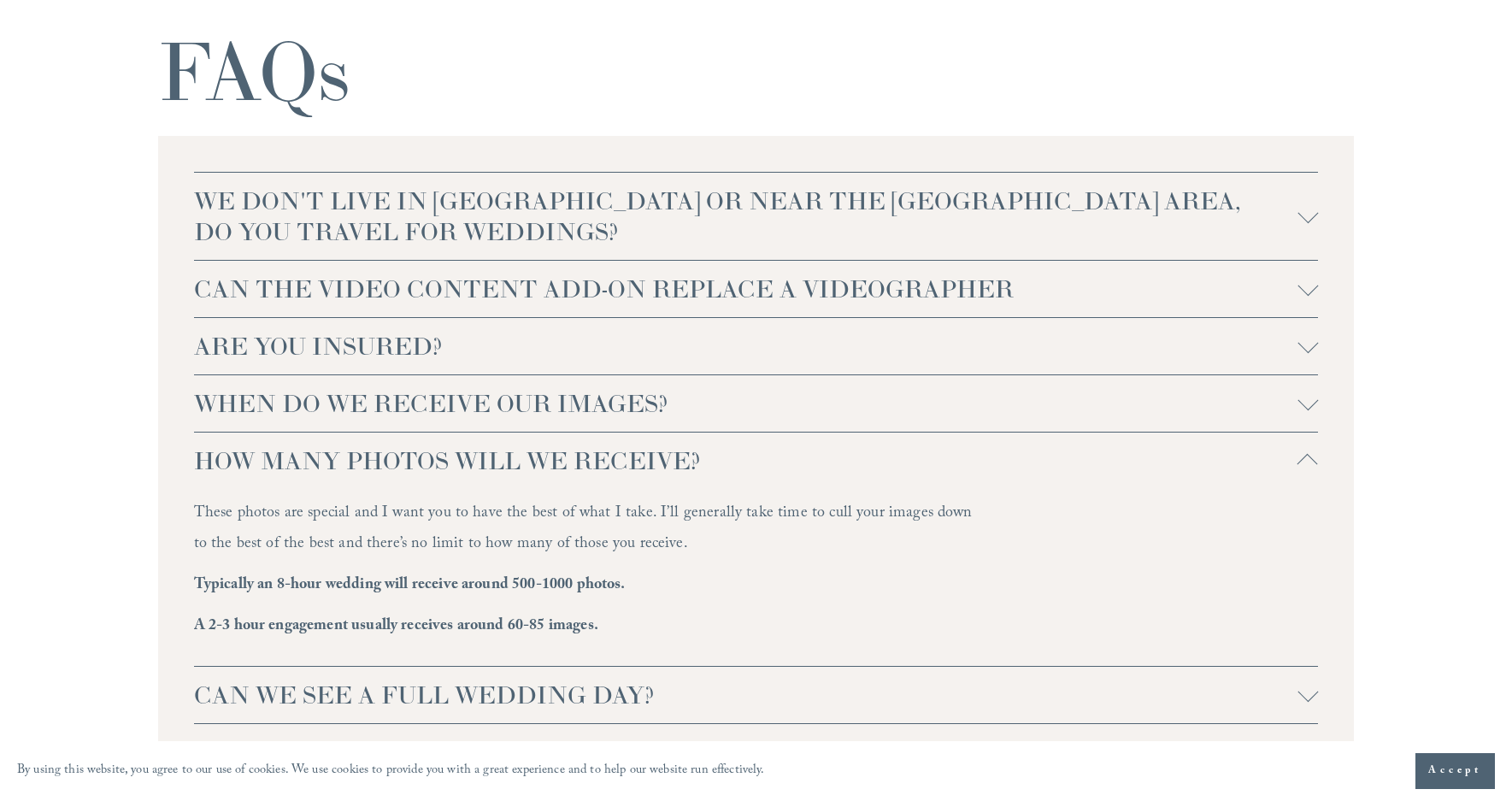
click at [1304, 462] on div at bounding box center [1307, 464] width 21 height 21
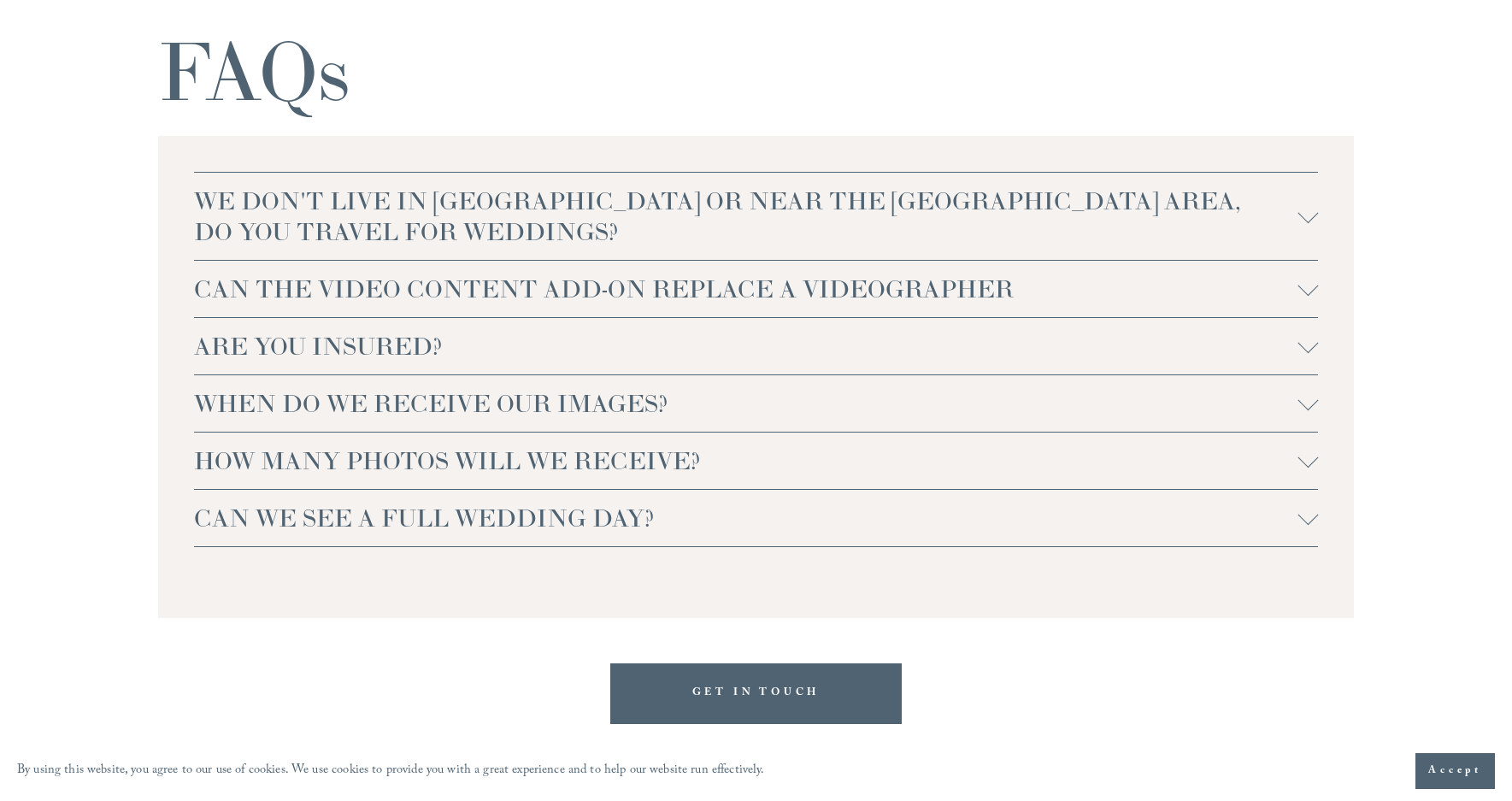
click at [1304, 501] on button "CAN WE SEE A FULL WEDDING DAY?" at bounding box center [756, 518] width 1124 height 56
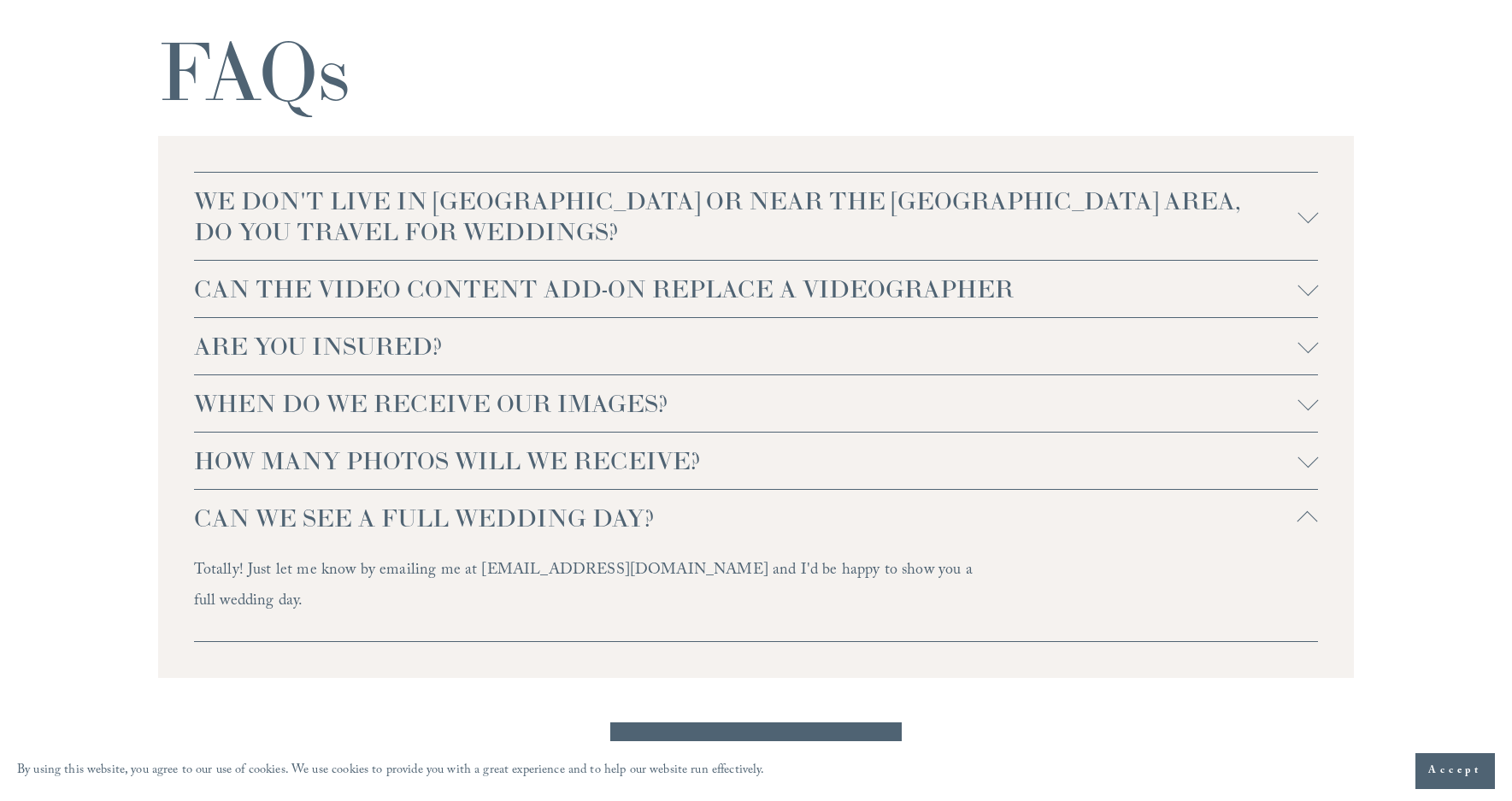
click at [1303, 502] on button "CAN WE SEE A FULL WEDDING DAY?" at bounding box center [756, 518] width 1124 height 56
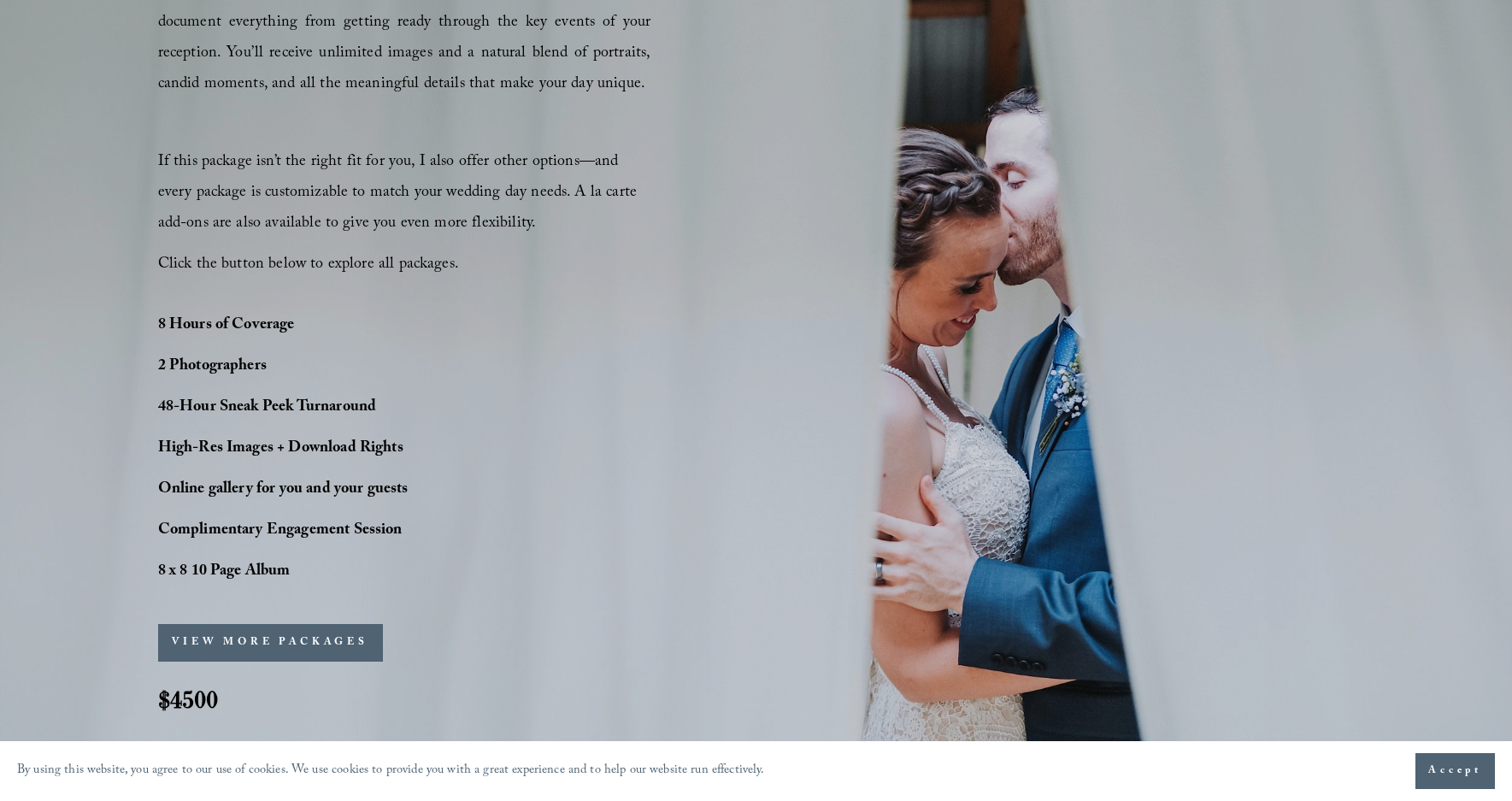
scroll to position [1247, 0]
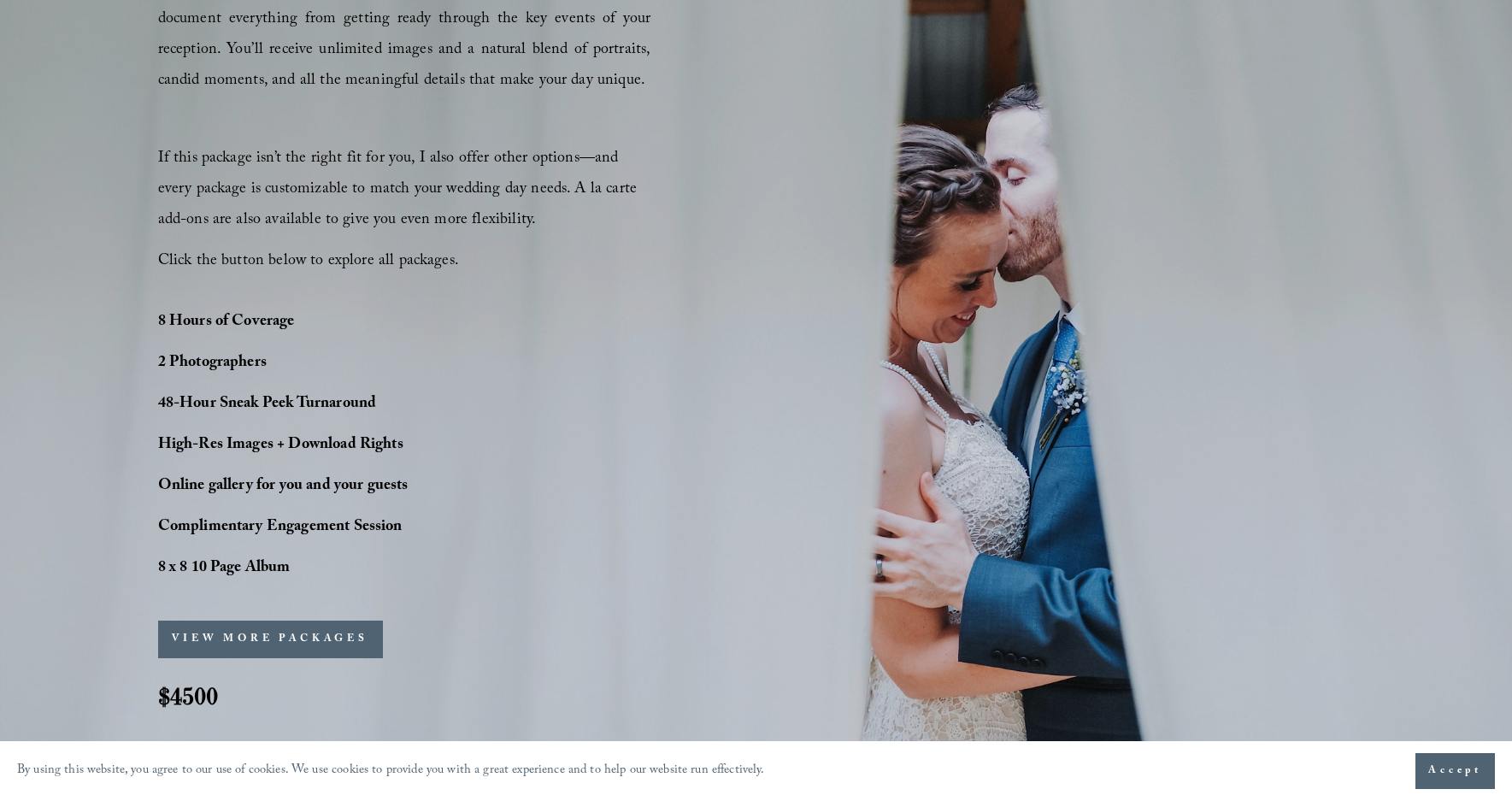
click at [306, 641] on button "VIEW MORE PACKAGES" at bounding box center [269, 639] width 224 height 38
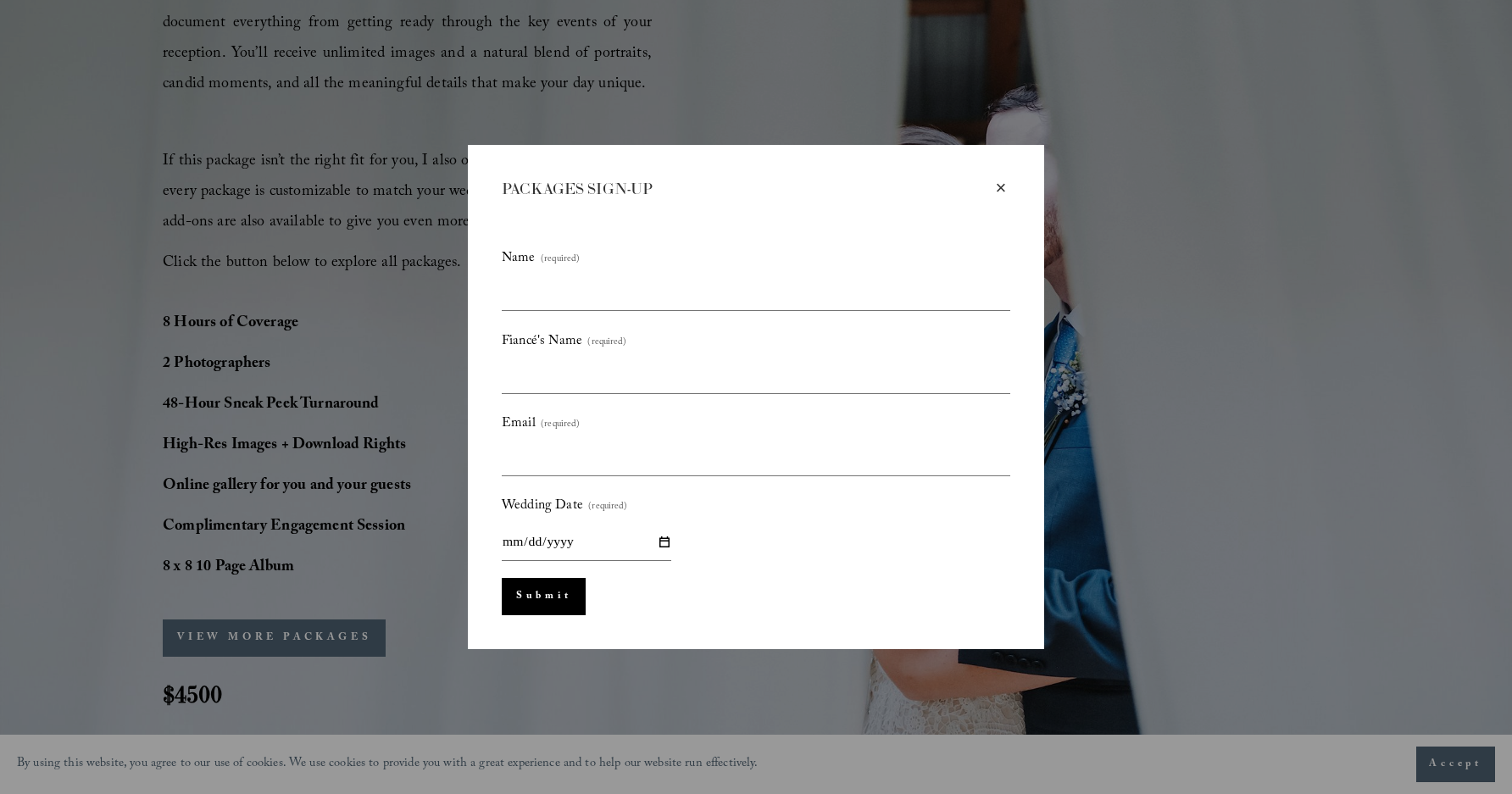
click at [999, 192] on div "×" at bounding box center [1001, 188] width 19 height 19
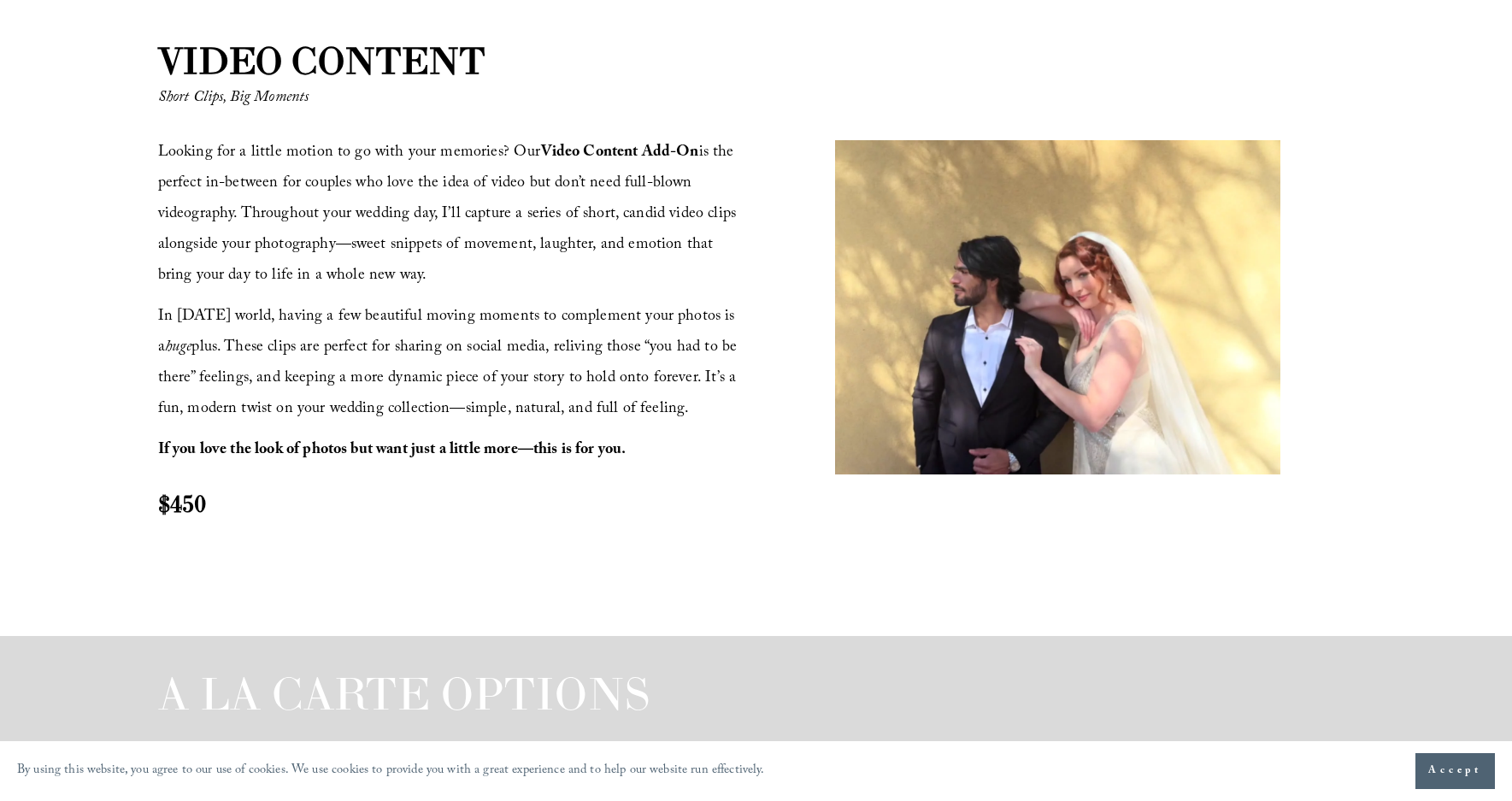
scroll to position [0, 0]
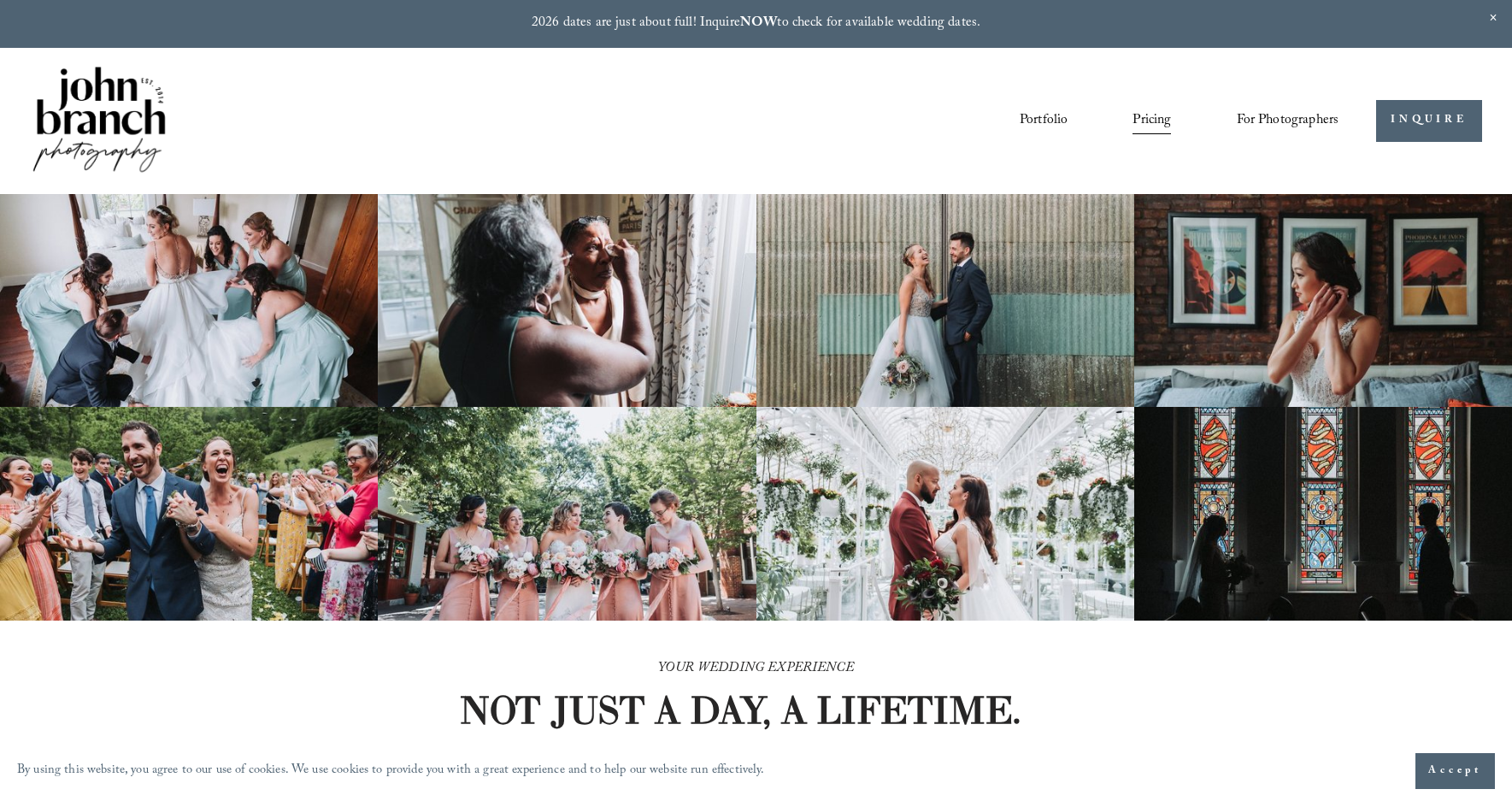
click at [0, 0] on span "Presets" at bounding box center [0, 0] width 0 height 0
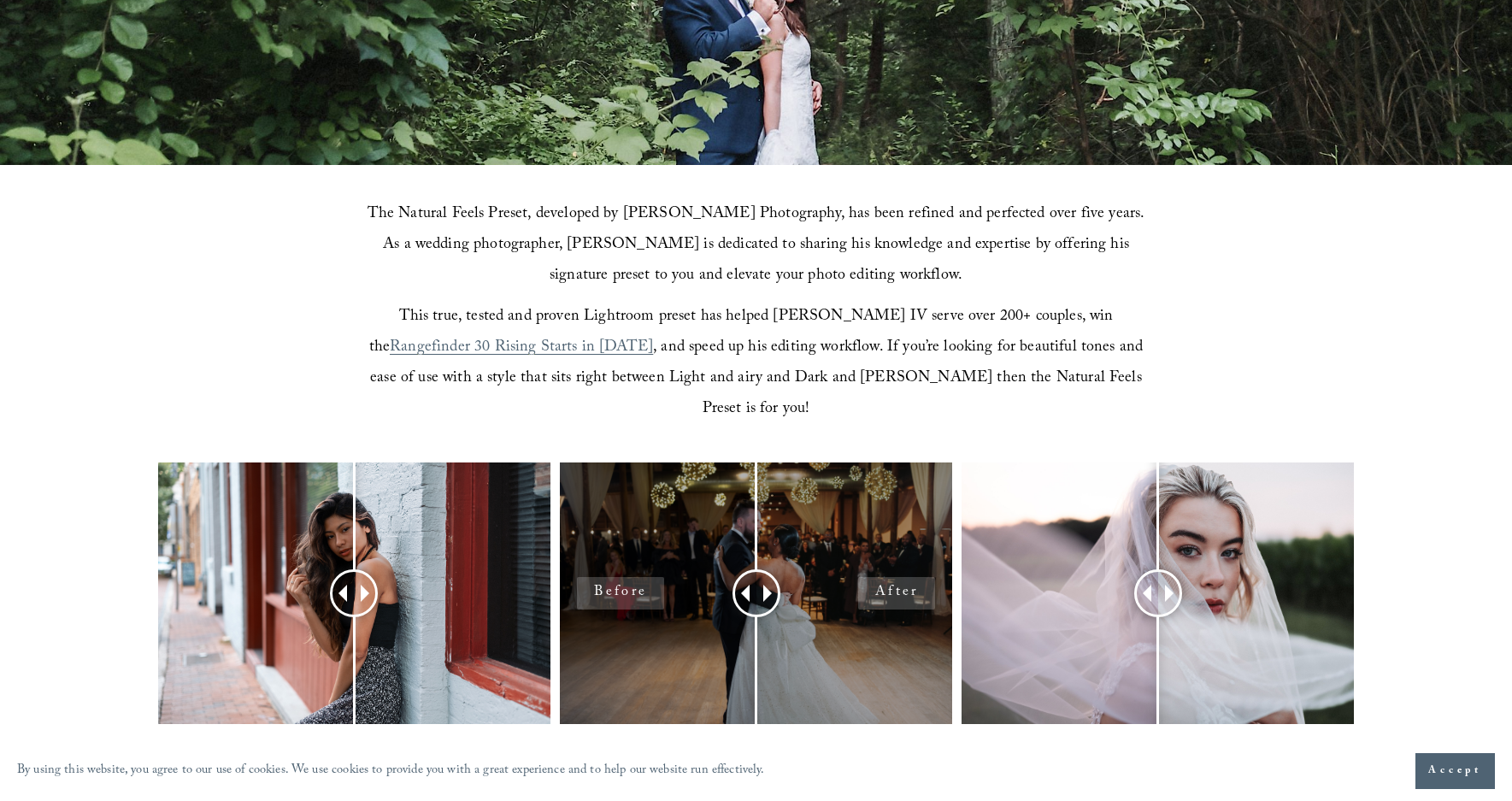
scroll to position [567, 0]
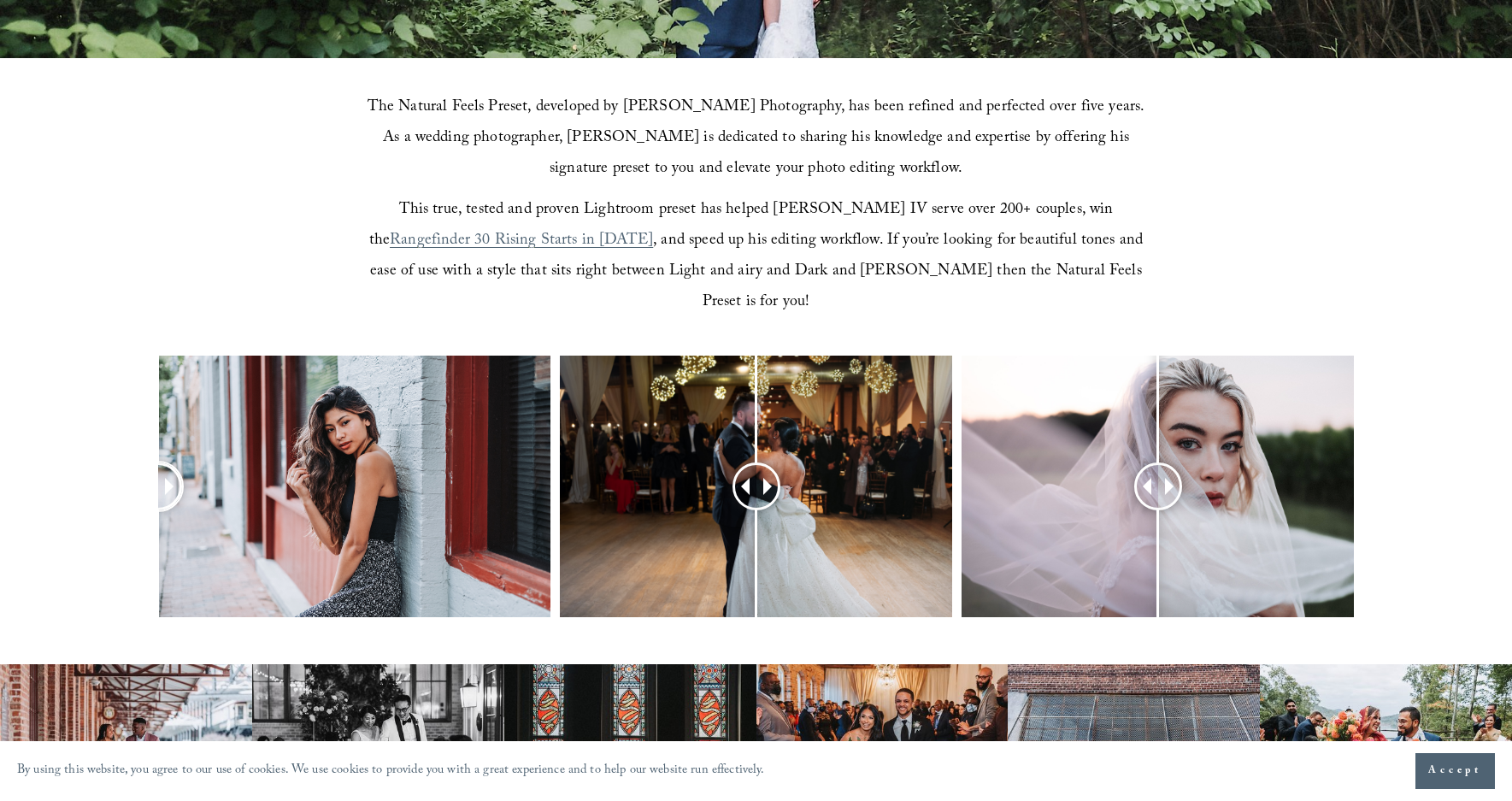
drag, startPoint x: 352, startPoint y: 459, endPoint x: 5, endPoint y: 487, distance: 348.1
click at [5, 488] on div at bounding box center [756, 509] width 1512 height 307
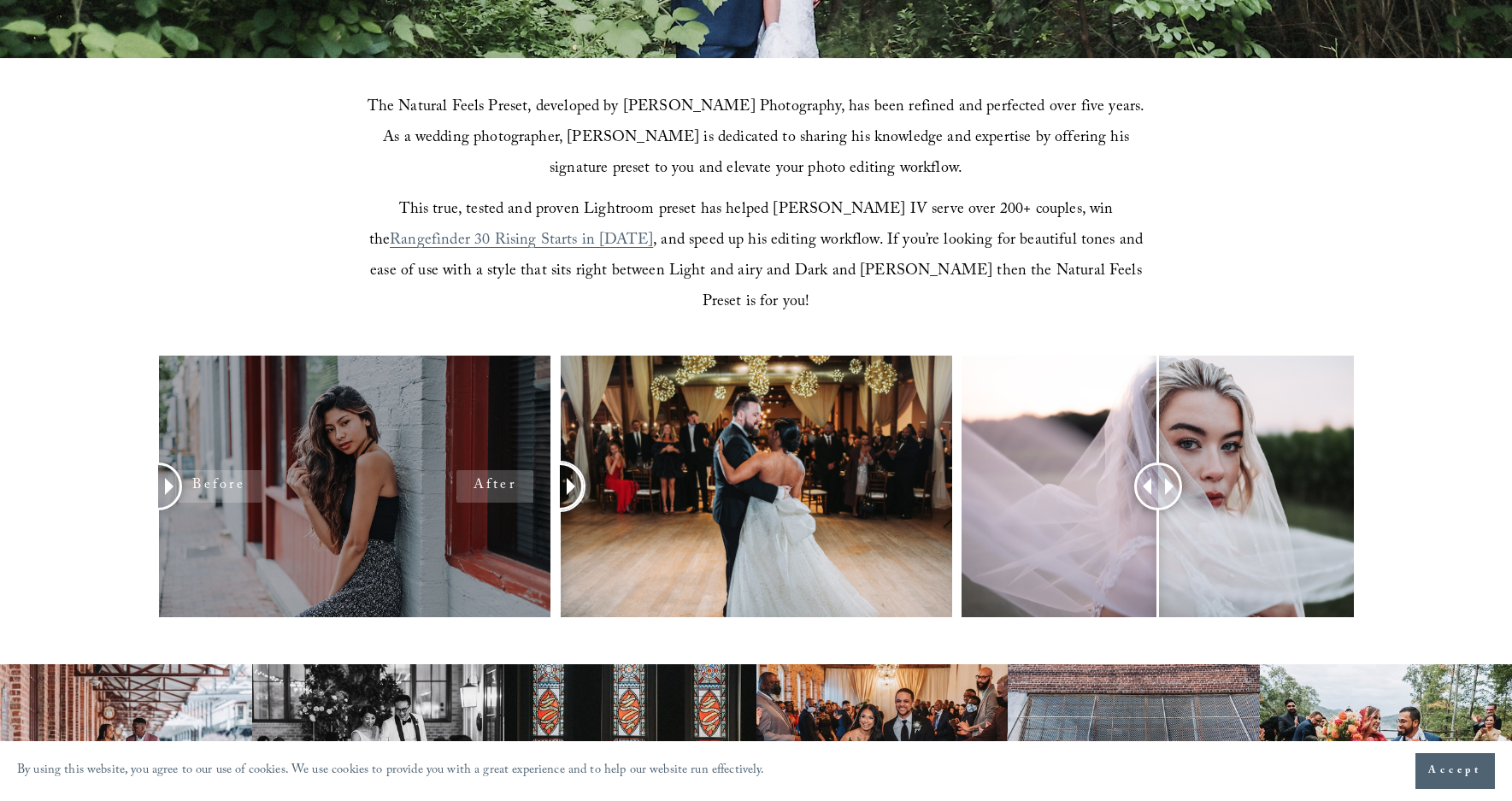
drag, startPoint x: 764, startPoint y: 463, endPoint x: 395, endPoint y: 499, distance: 370.8
click at [395, 499] on div at bounding box center [756, 509] width 1512 height 307
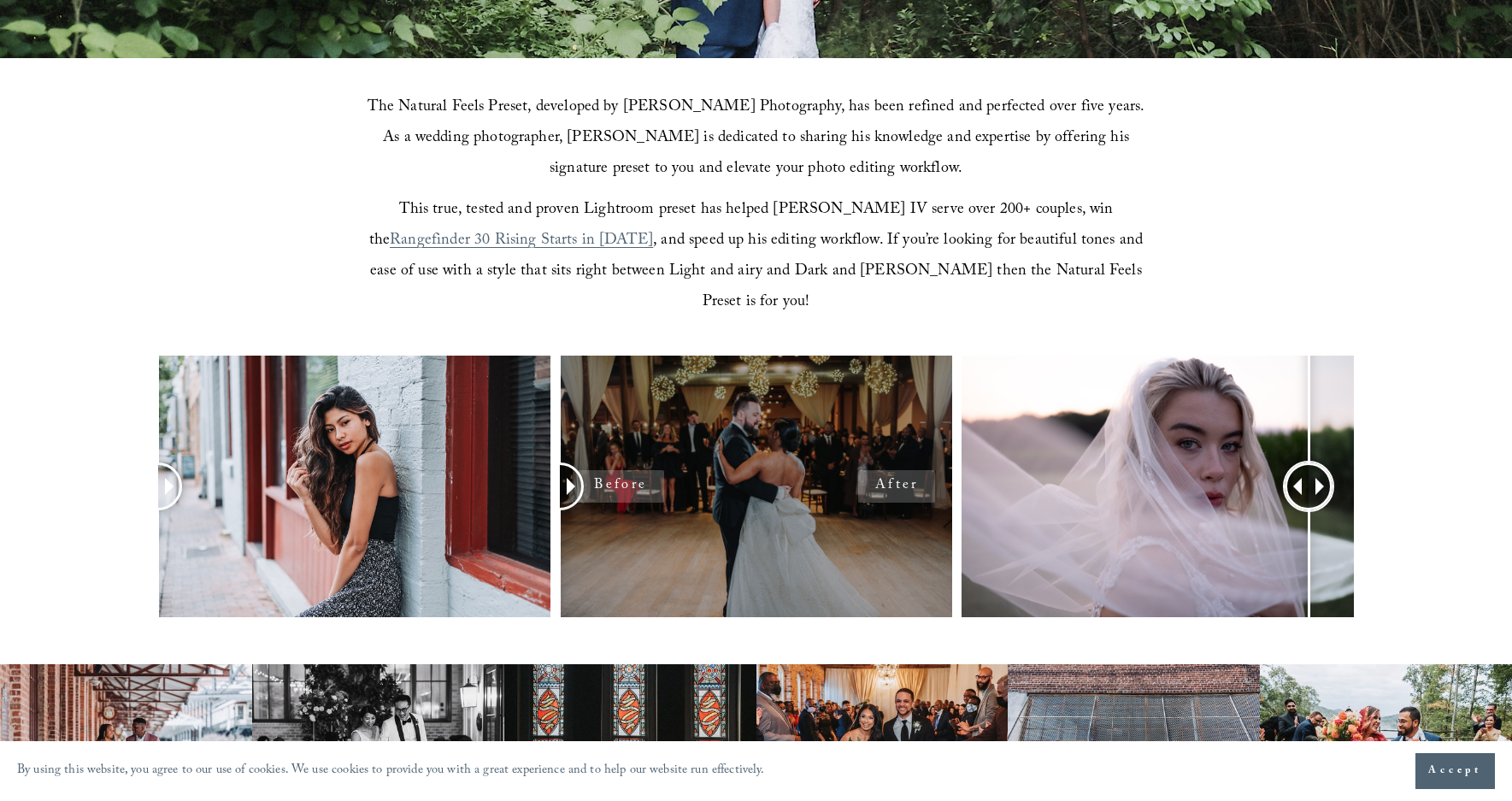
drag, startPoint x: 1199, startPoint y: 467, endPoint x: 696, endPoint y: 472, distance: 503.0
click at [697, 472] on div at bounding box center [756, 509] width 1512 height 307
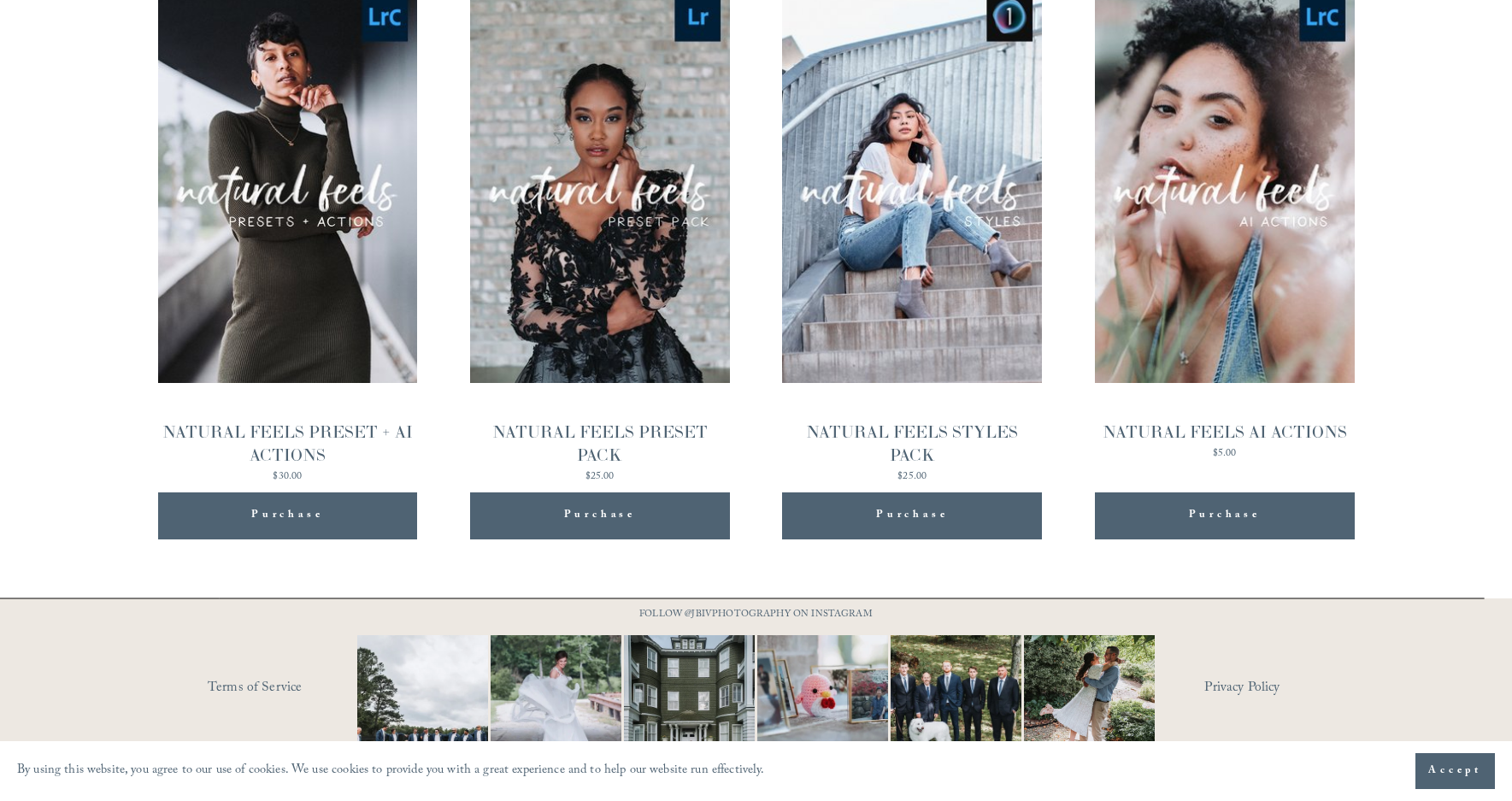
scroll to position [0, 0]
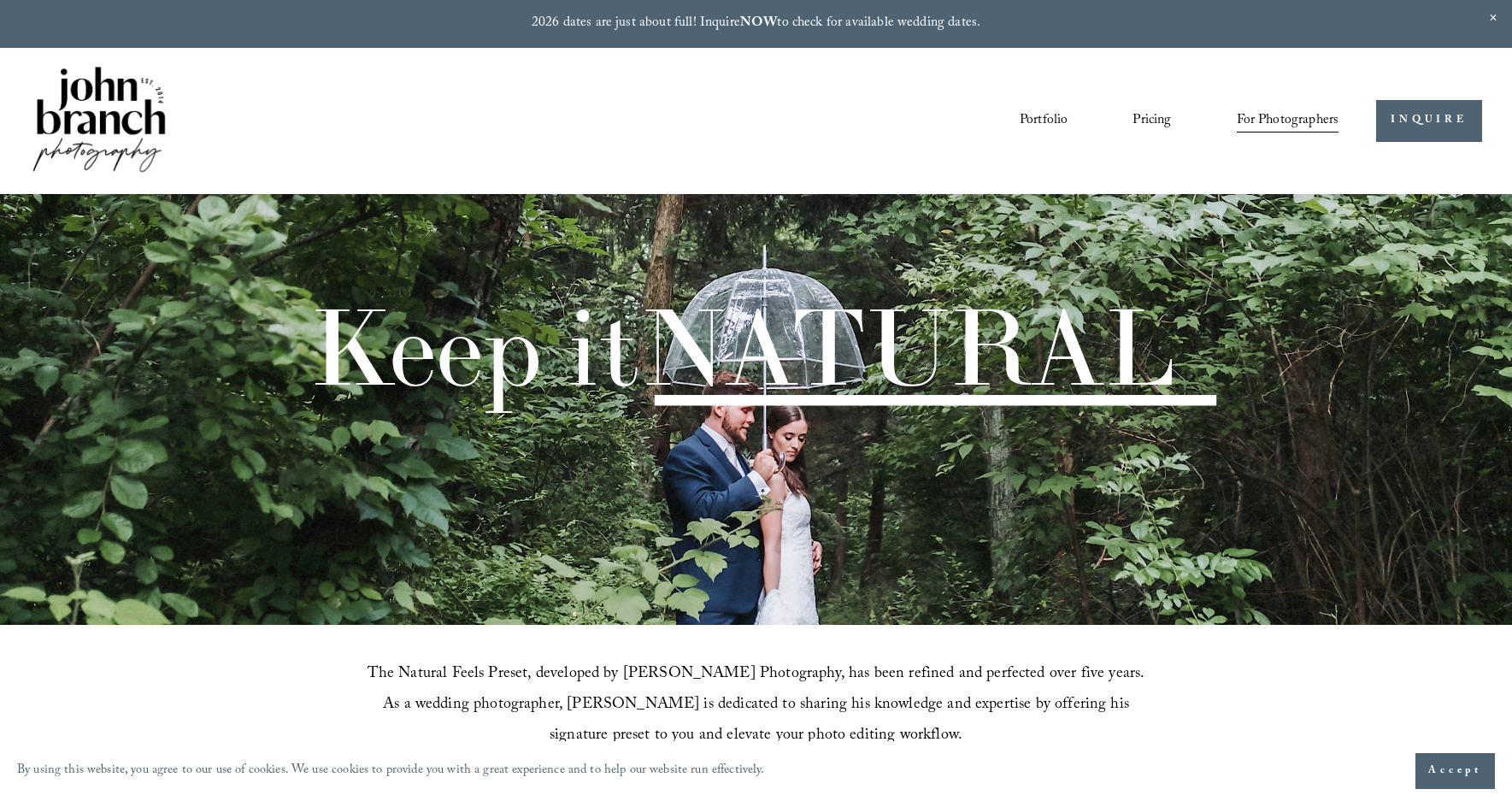
click at [1054, 124] on link "Portfolio" at bounding box center [1043, 120] width 48 height 29
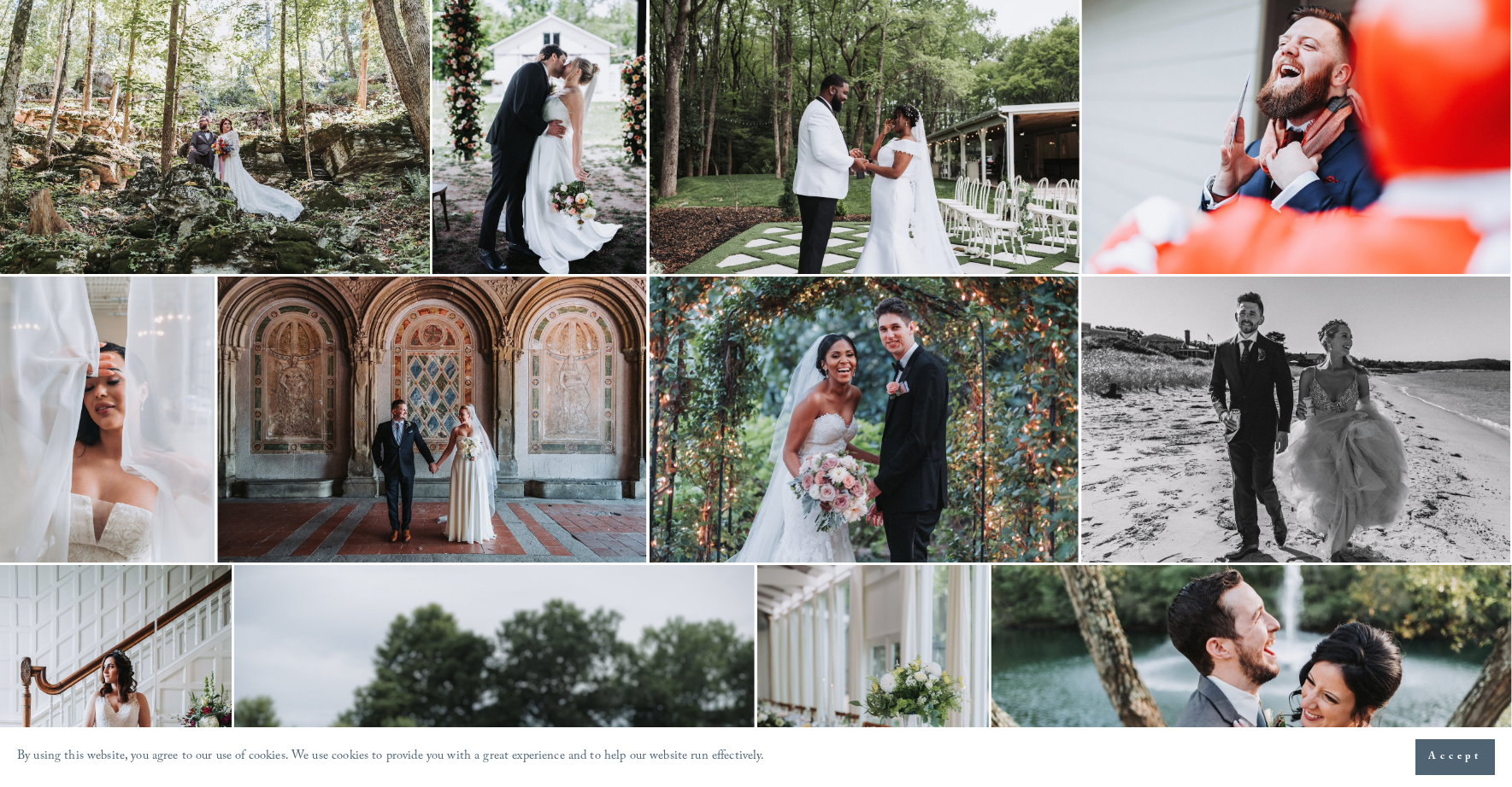
scroll to position [3761, 0]
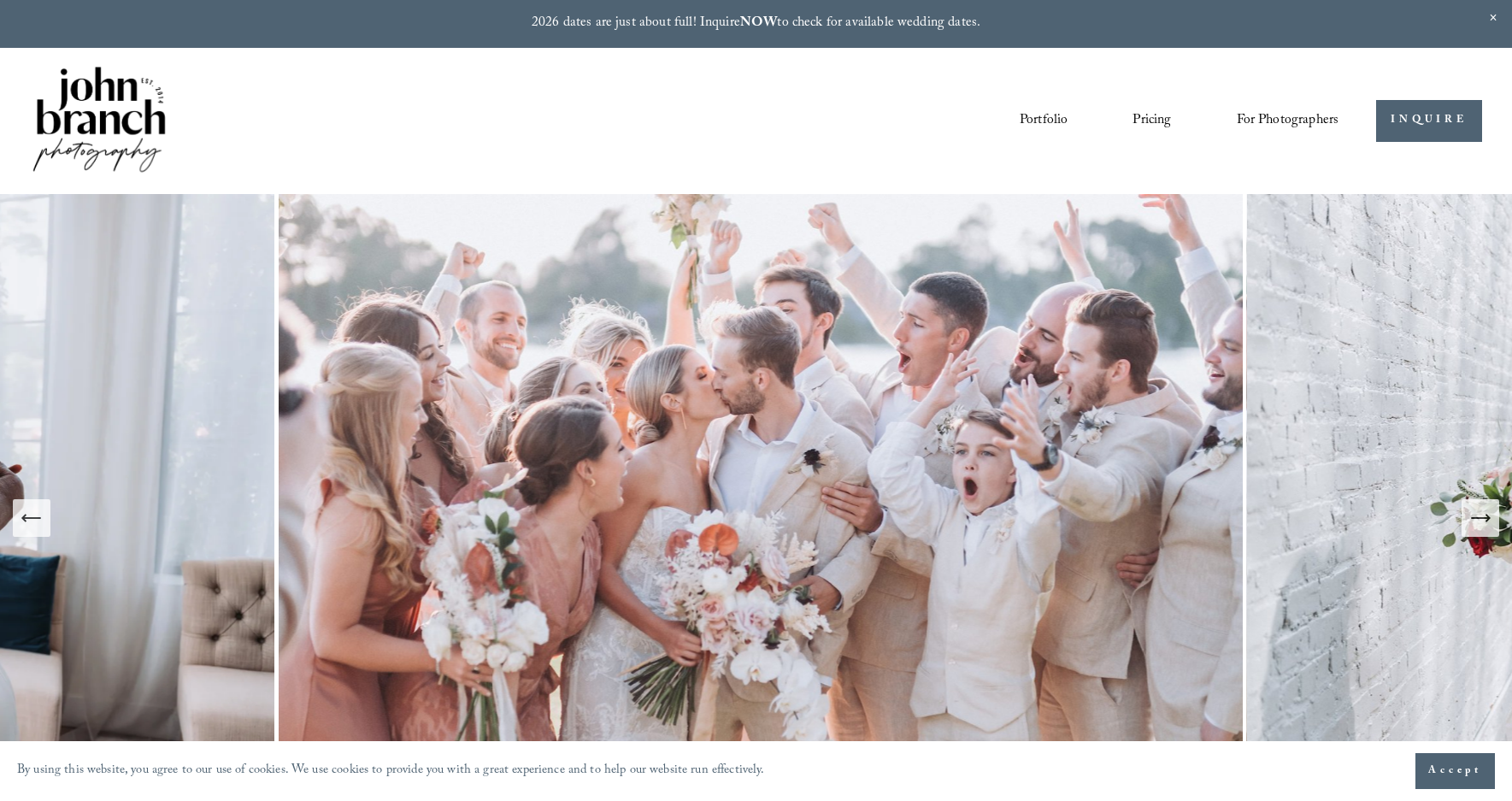
click at [1037, 129] on link "Portfolio" at bounding box center [1043, 120] width 48 height 29
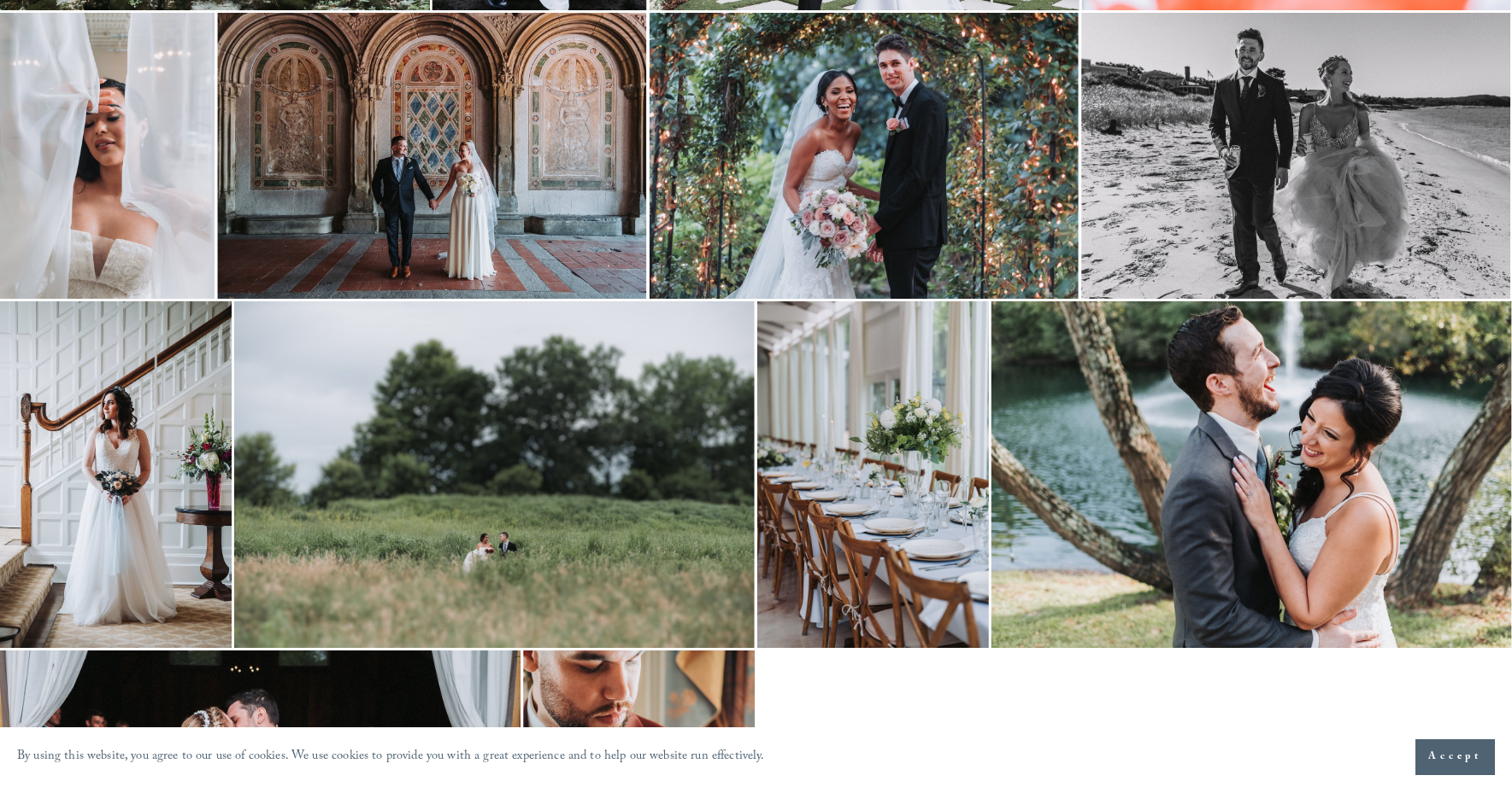
scroll to position [3804, 0]
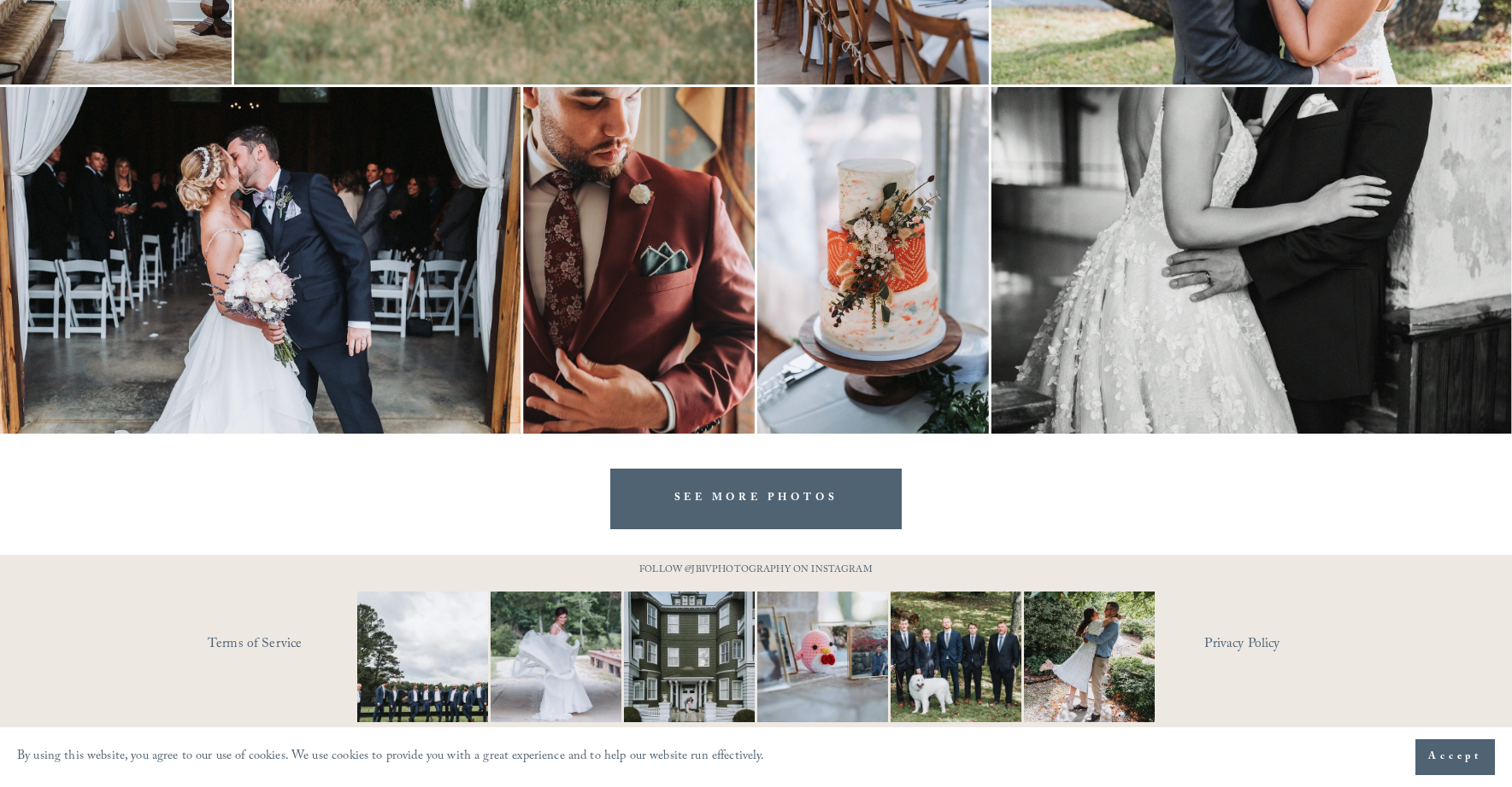
click at [728, 503] on link "SEE MORE PHOTOS" at bounding box center [756, 499] width 292 height 61
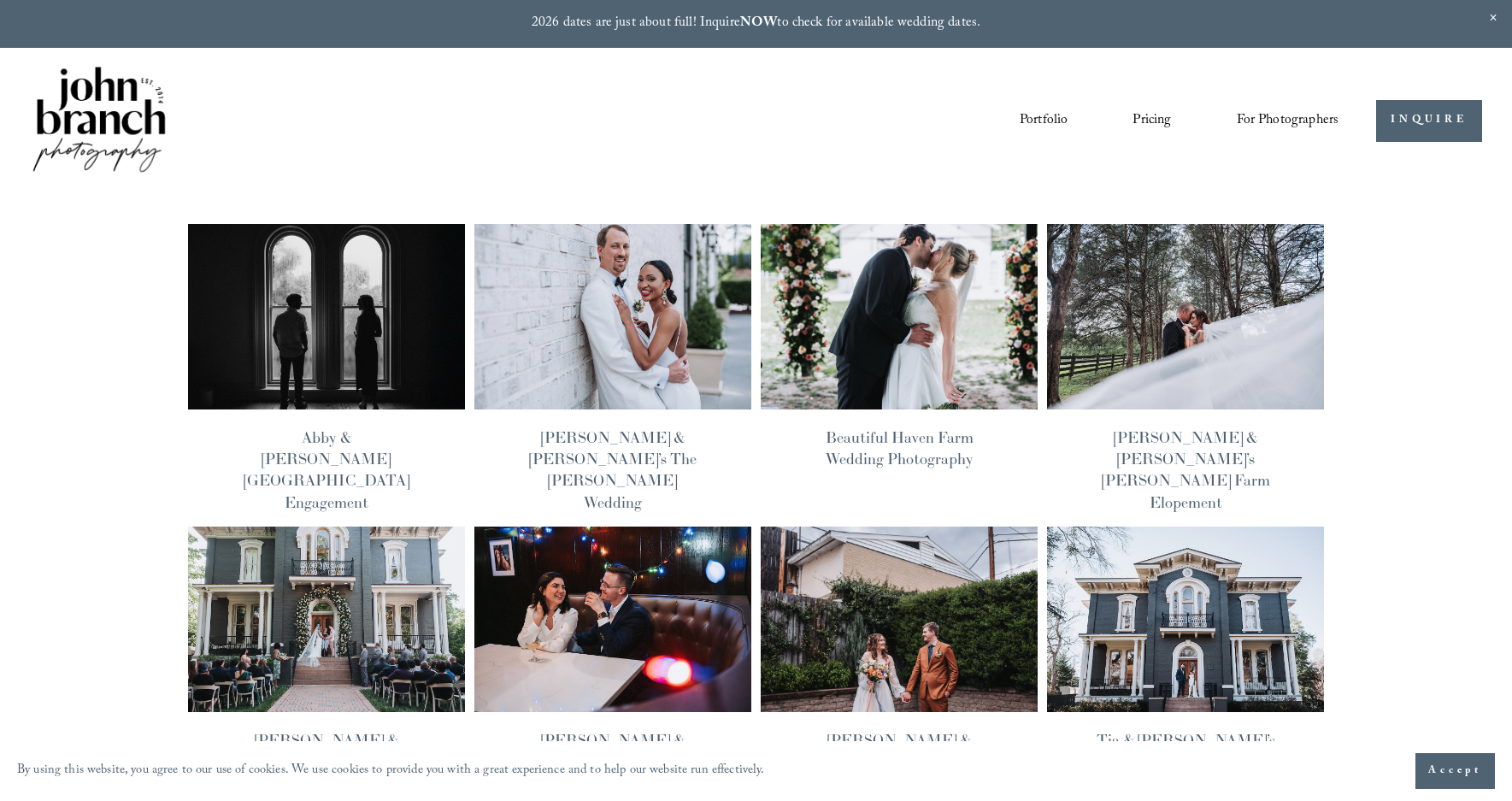
click at [680, 362] on img at bounding box center [612, 316] width 280 height 187
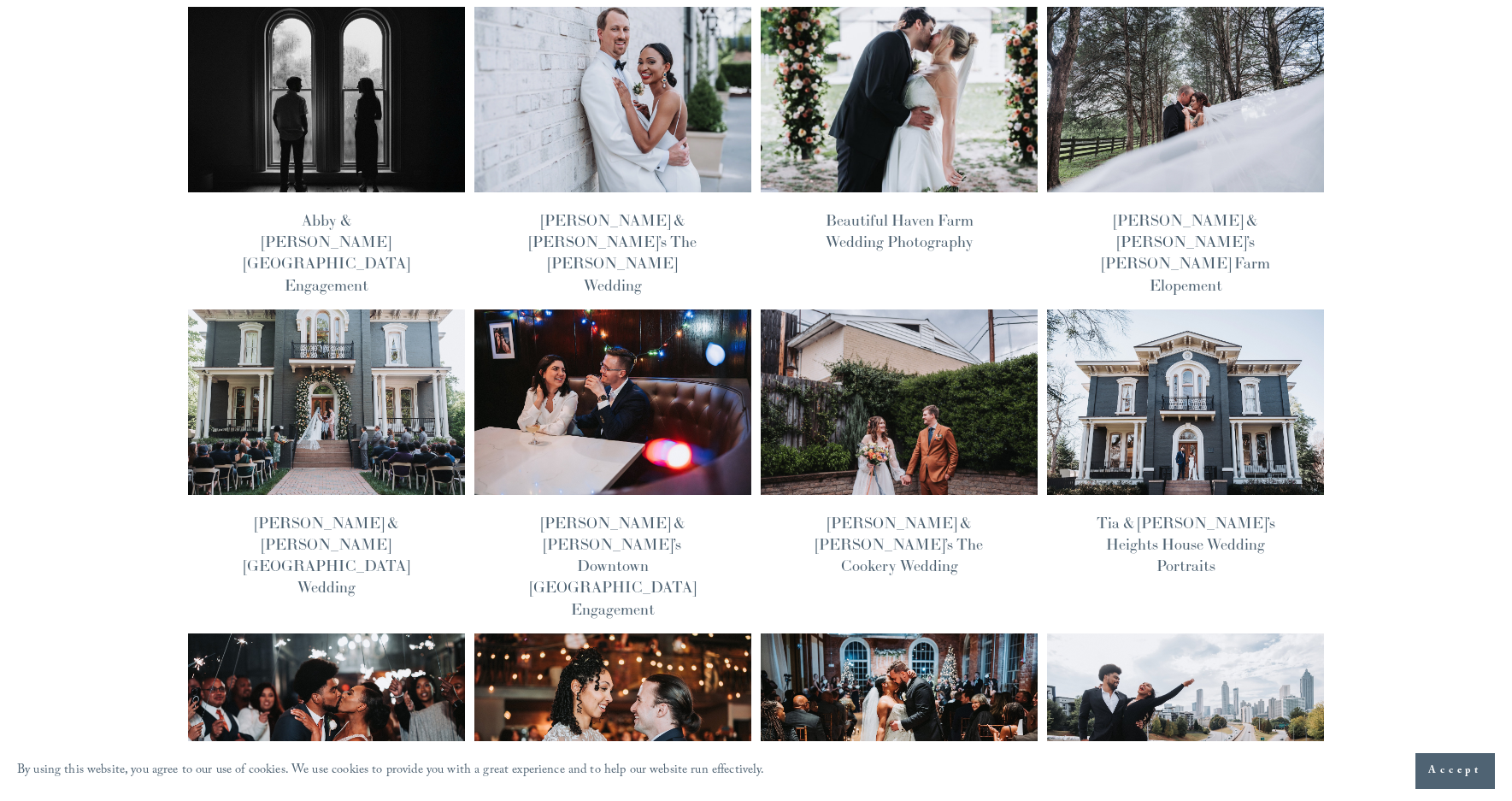
scroll to position [438, 0]
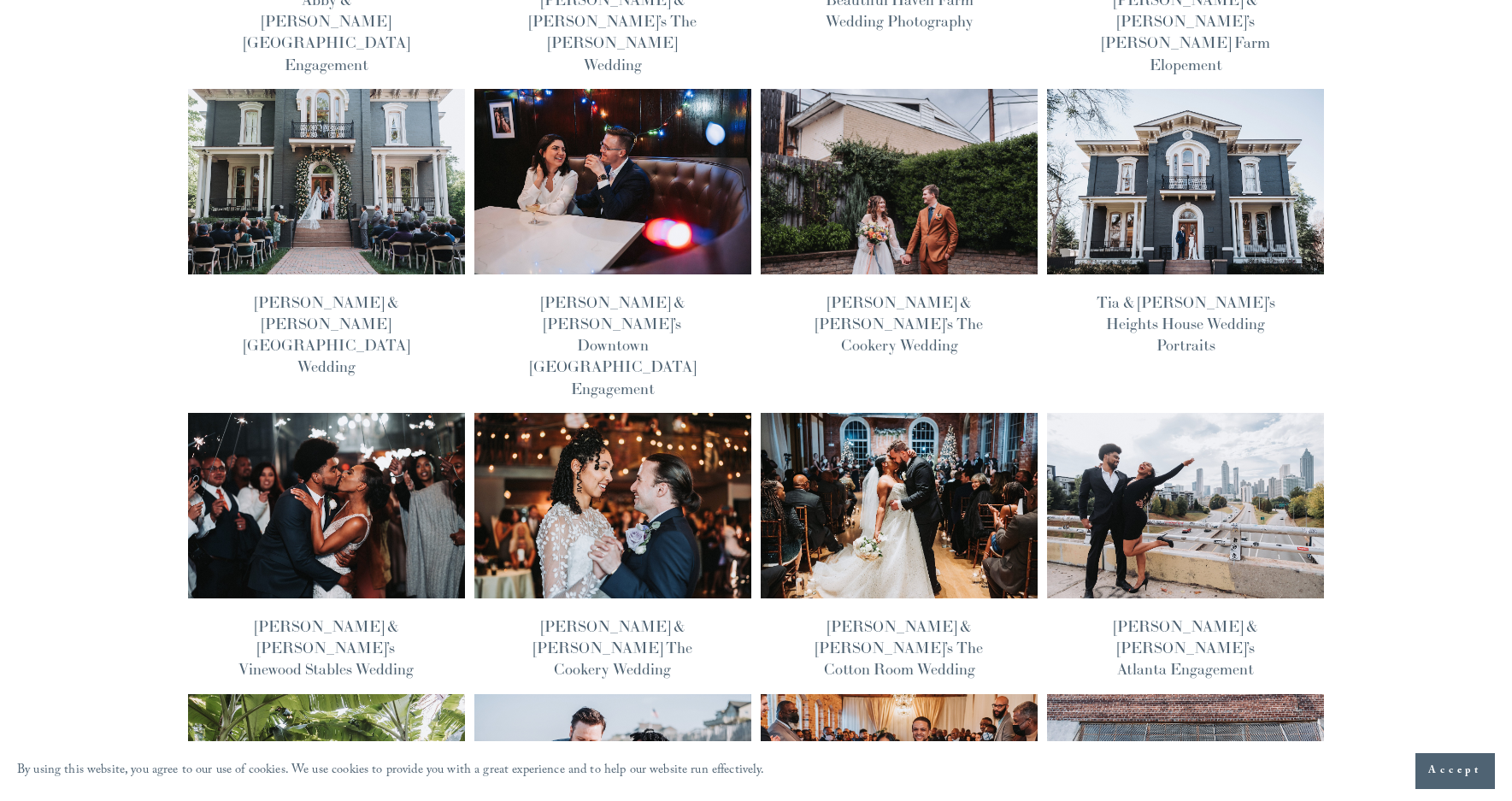
click at [1145, 129] on img at bounding box center [1184, 181] width 280 height 187
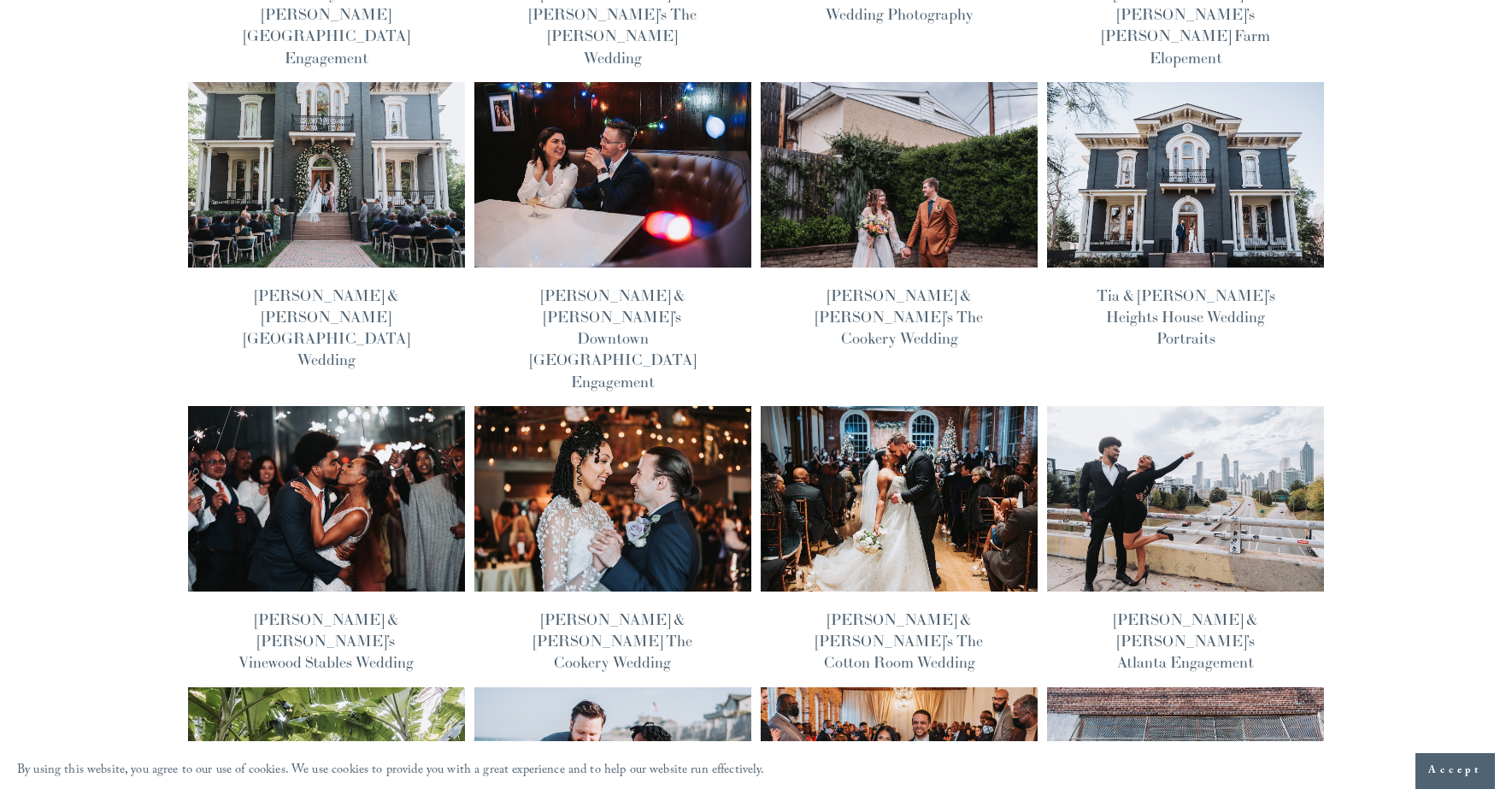
scroll to position [458, 0]
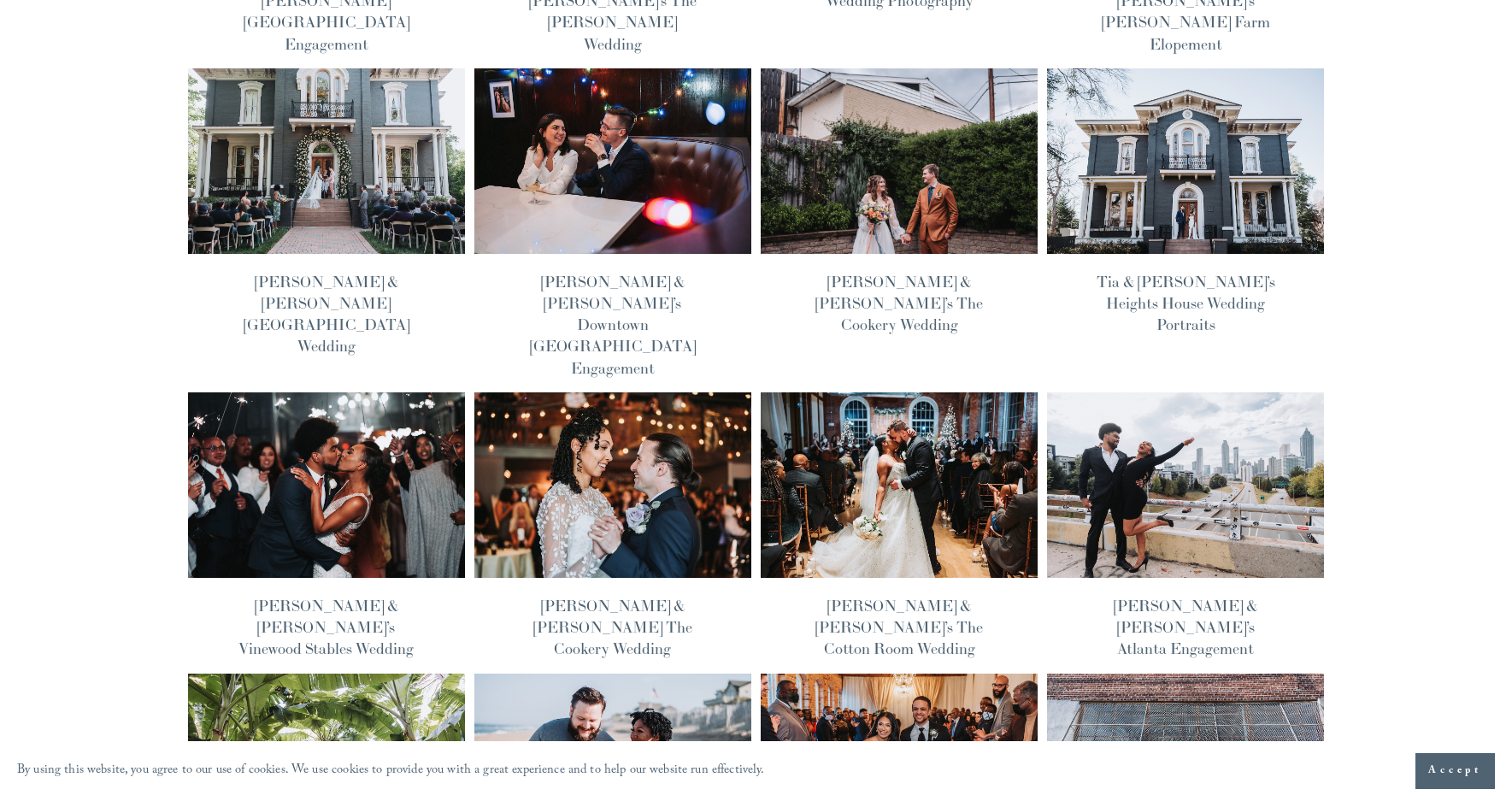
click at [361, 413] on img at bounding box center [326, 485] width 280 height 187
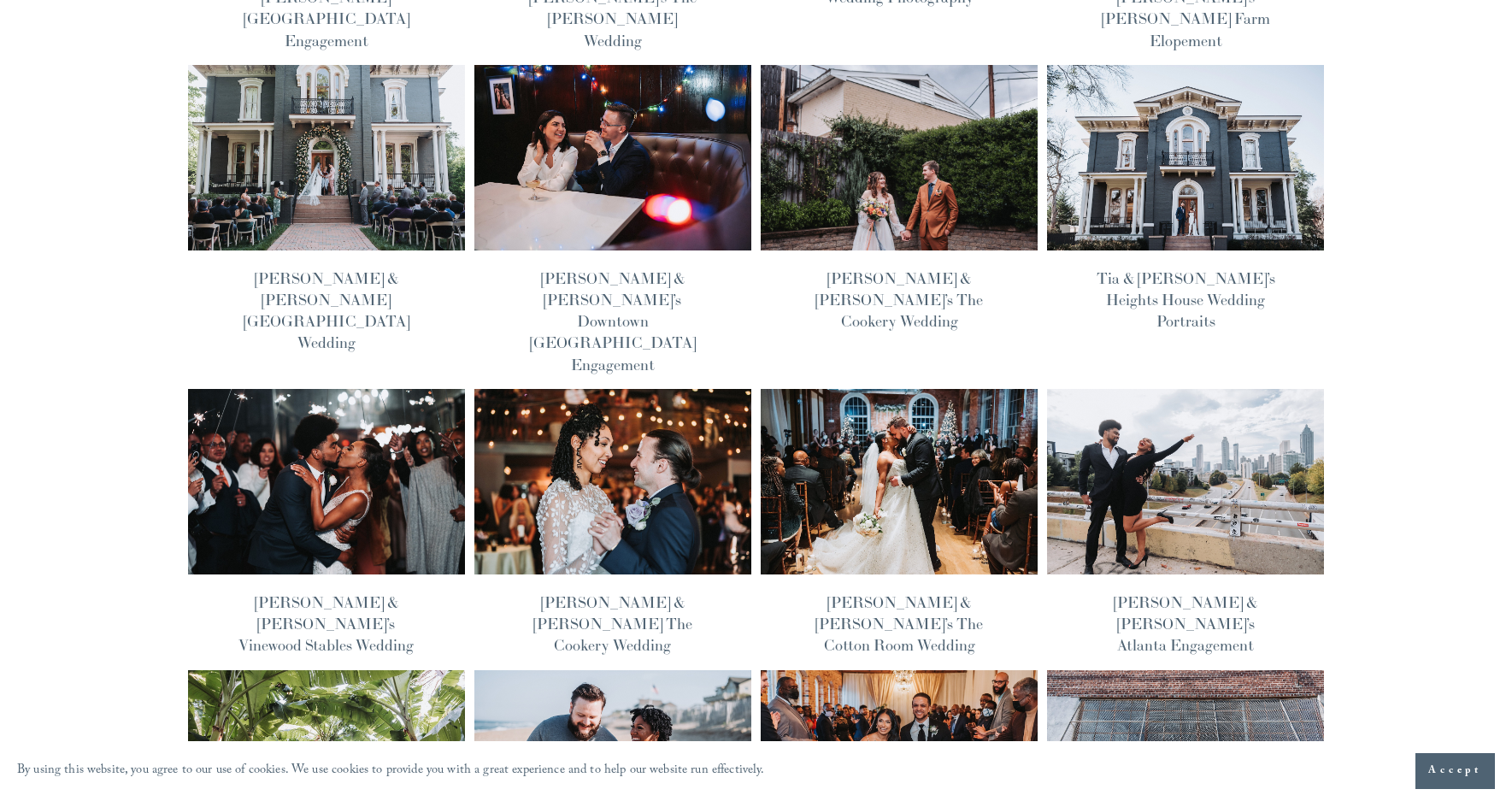
scroll to position [932, 0]
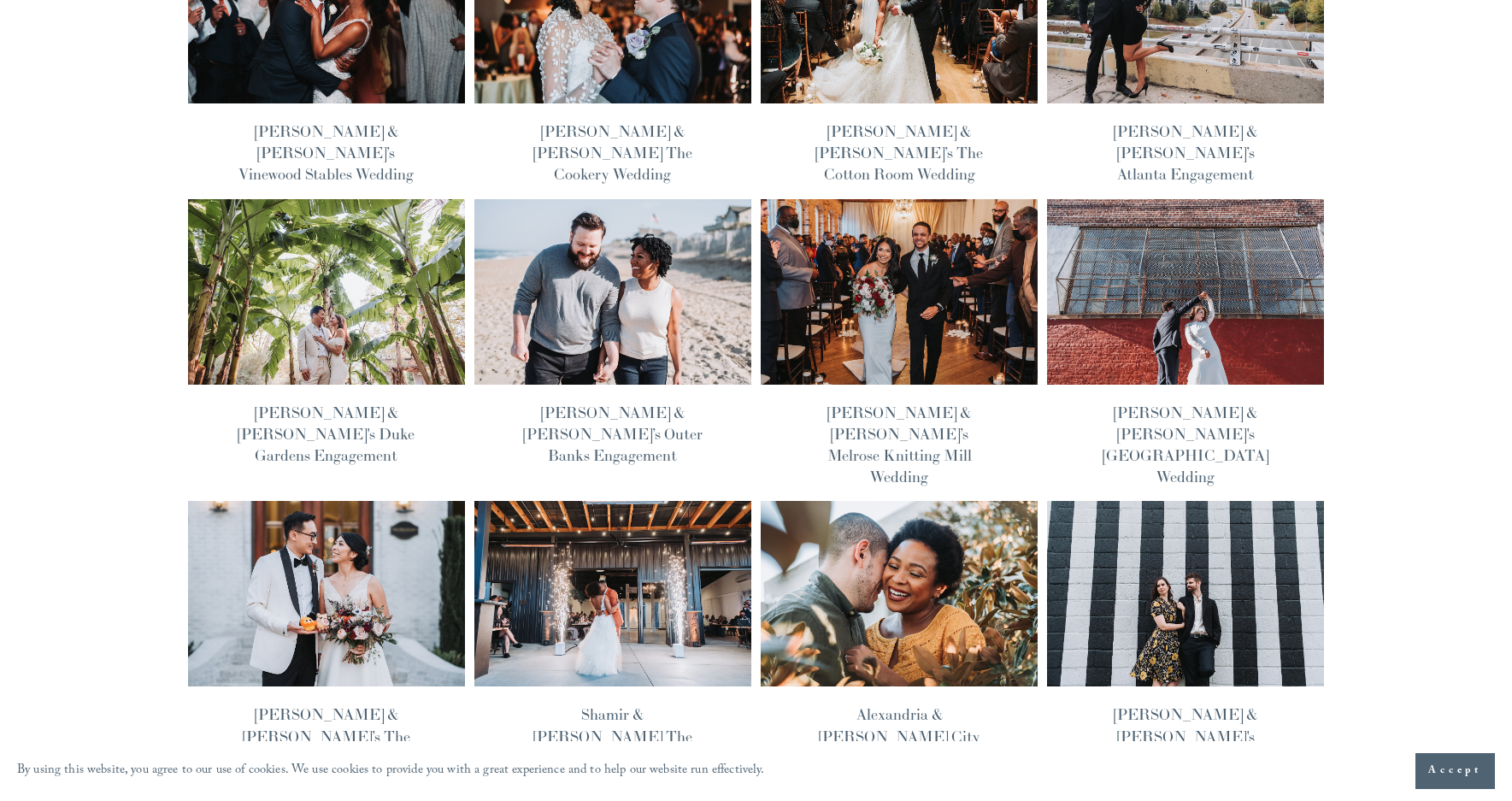
click at [366, 232] on img at bounding box center [326, 290] width 280 height 187
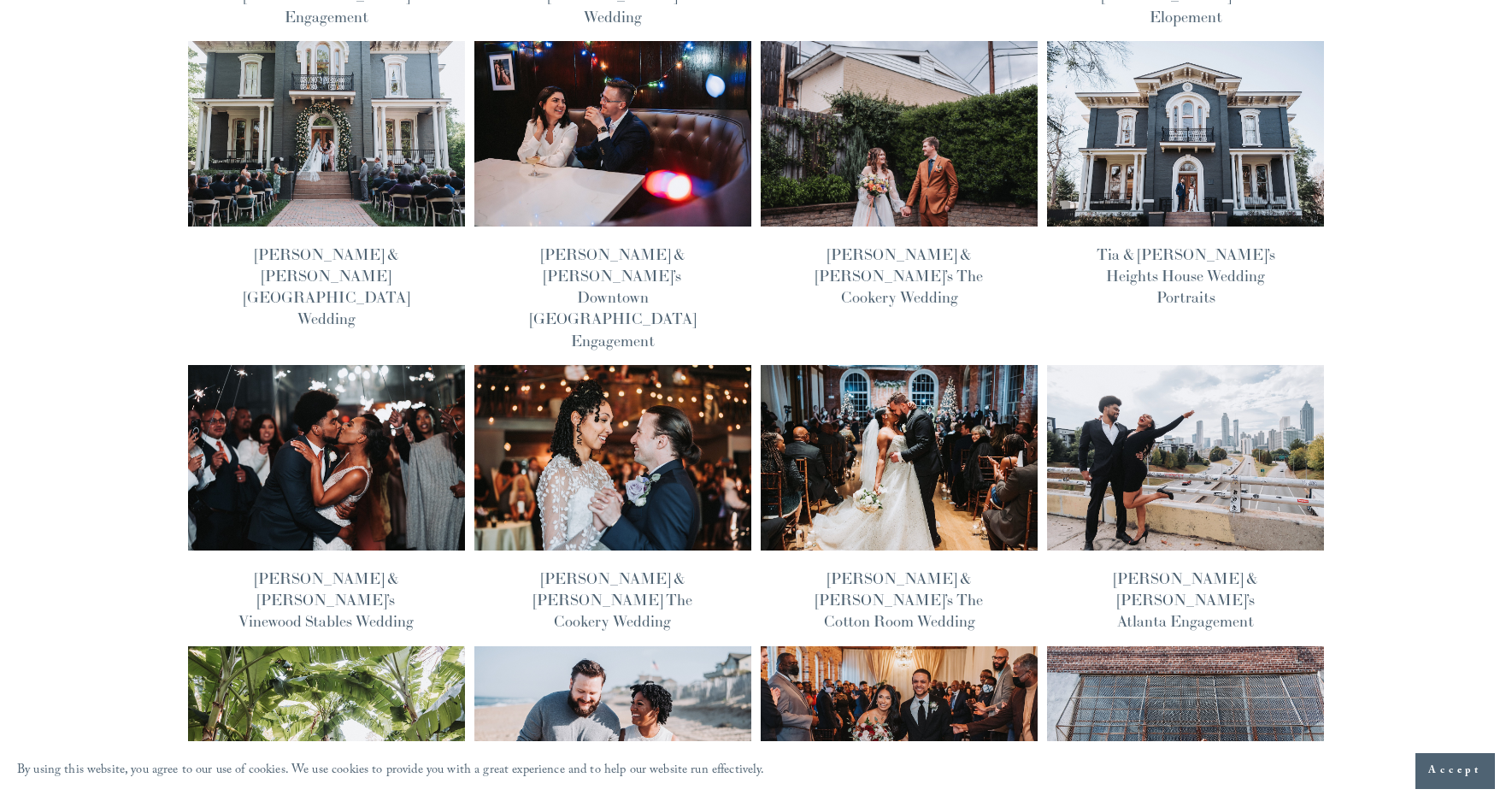
scroll to position [482, 0]
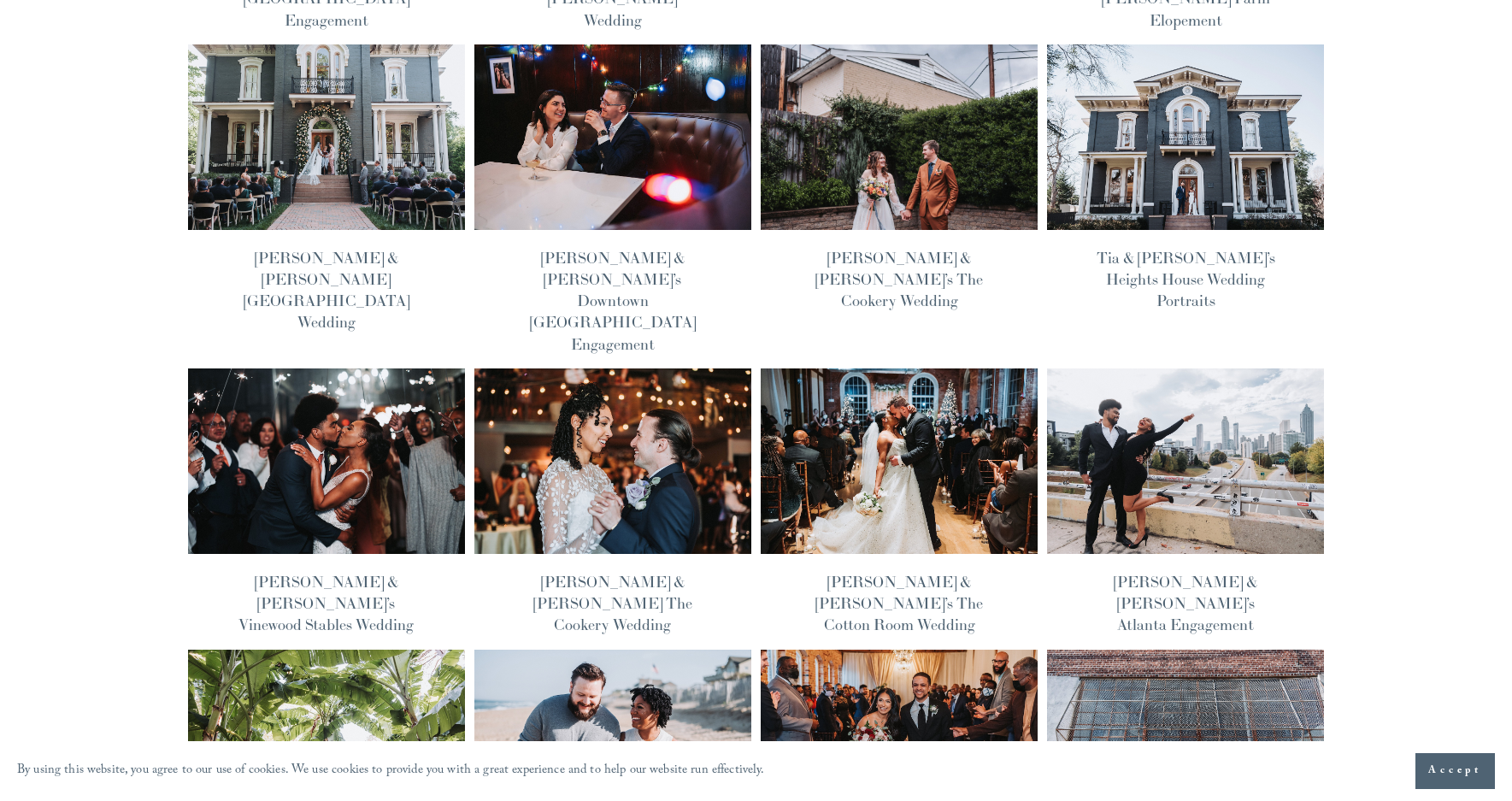
click at [1174, 648] on img at bounding box center [1184, 741] width 280 height 187
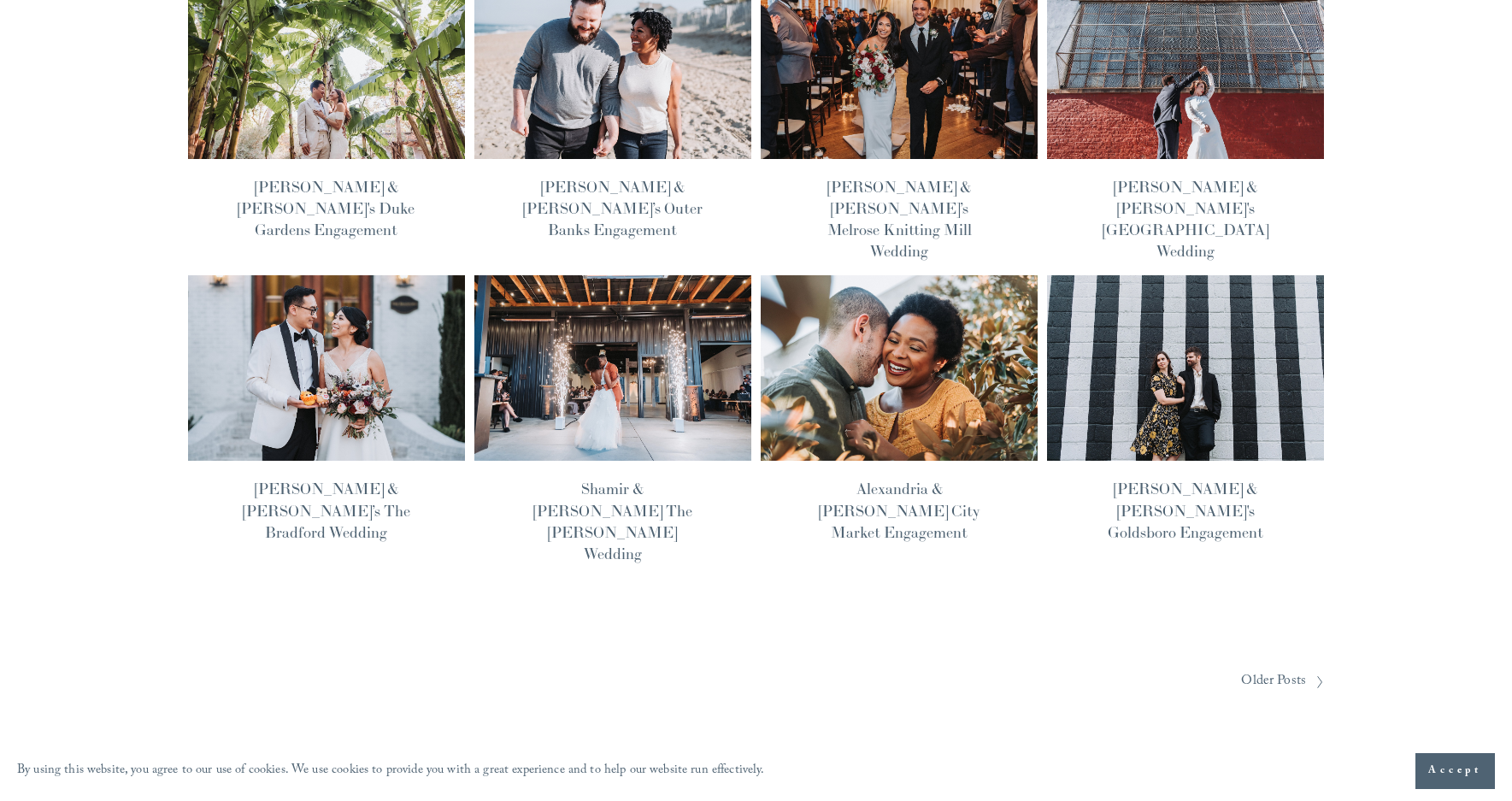
scroll to position [0, 0]
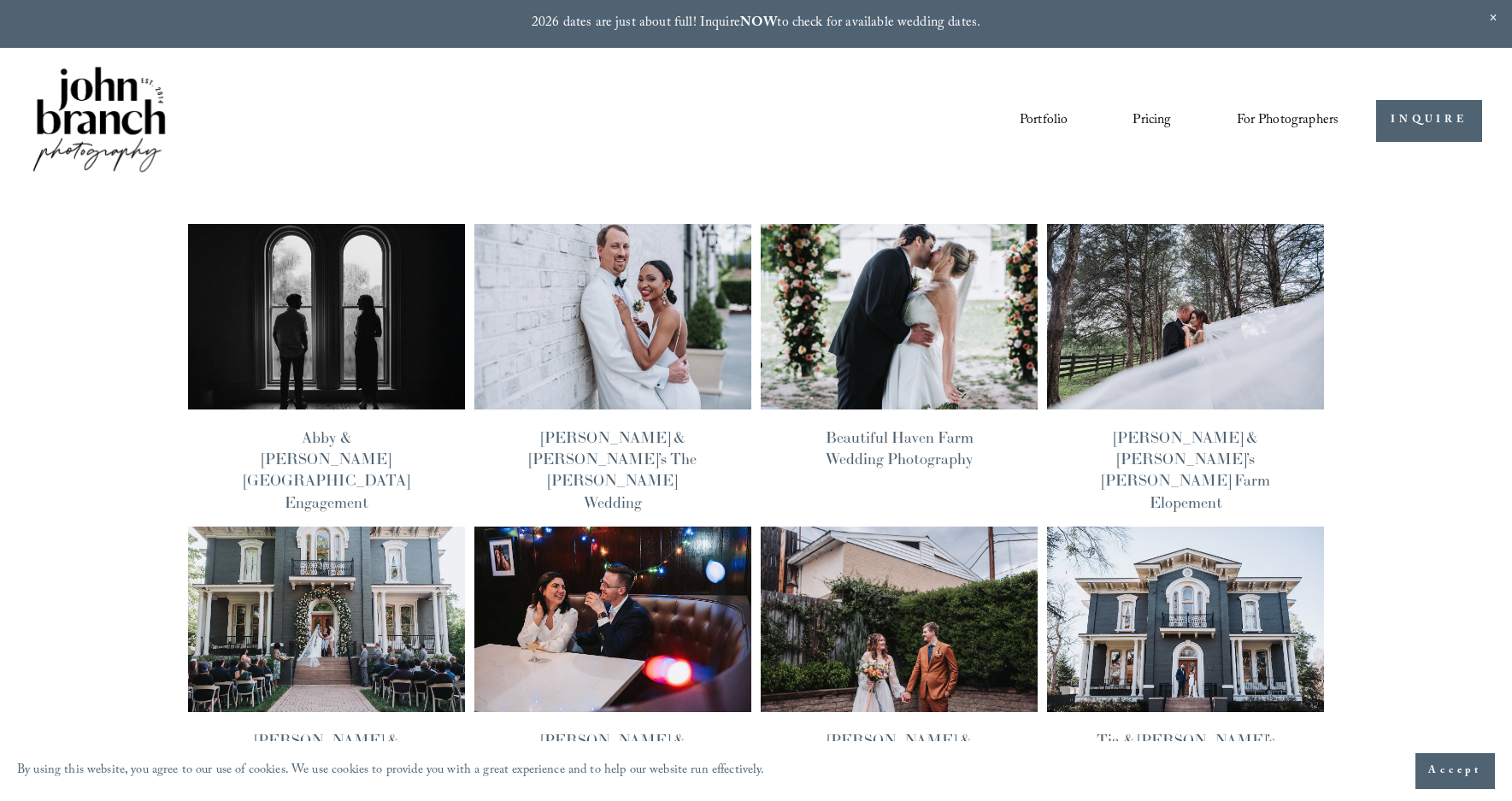
click at [1209, 327] on img at bounding box center [1184, 316] width 280 height 187
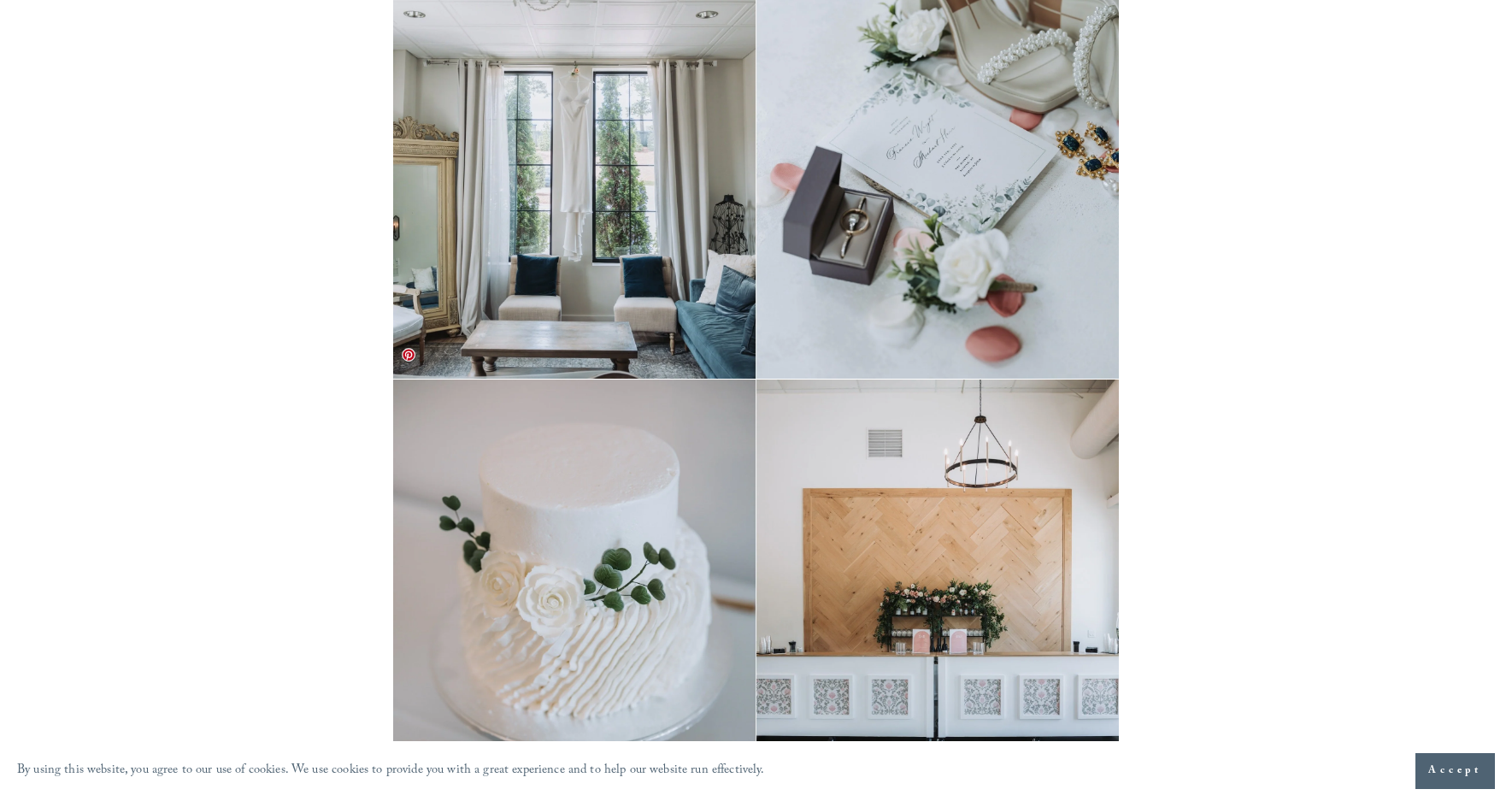
scroll to position [229, 0]
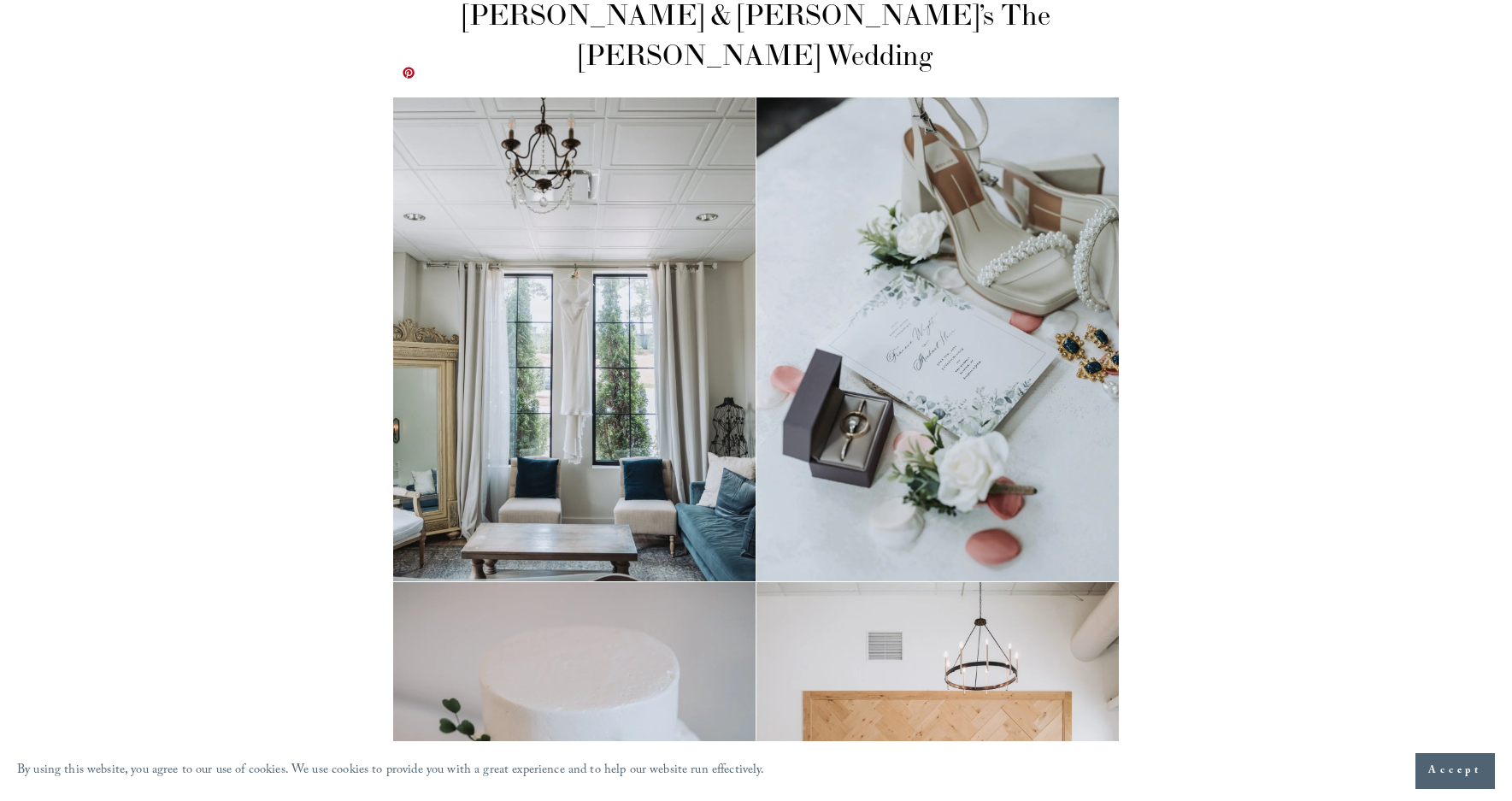
click at [701, 345] on img at bounding box center [756, 339] width 725 height 484
click at [542, 372] on img at bounding box center [756, 339] width 725 height 484
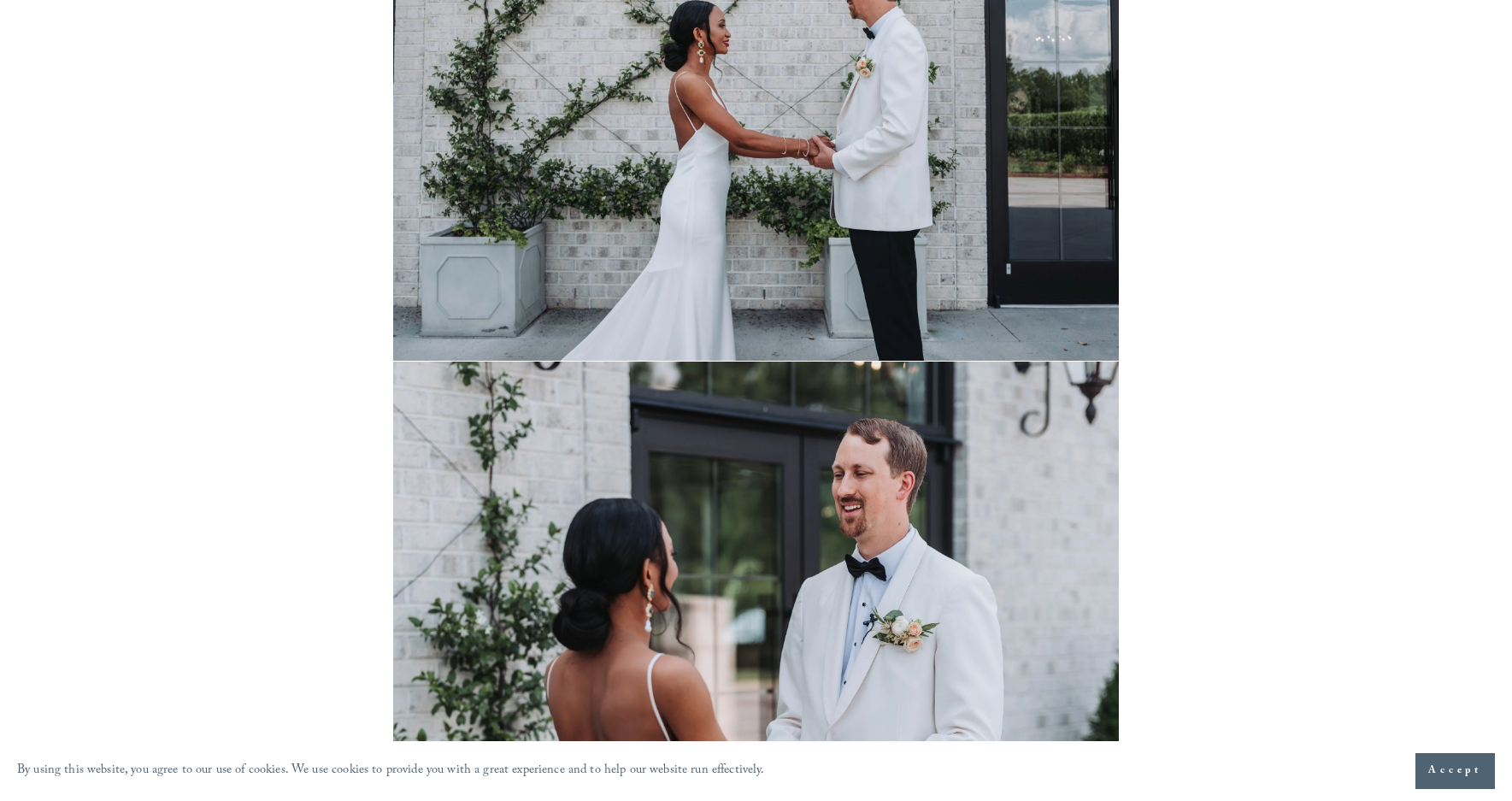
scroll to position [8986, 0]
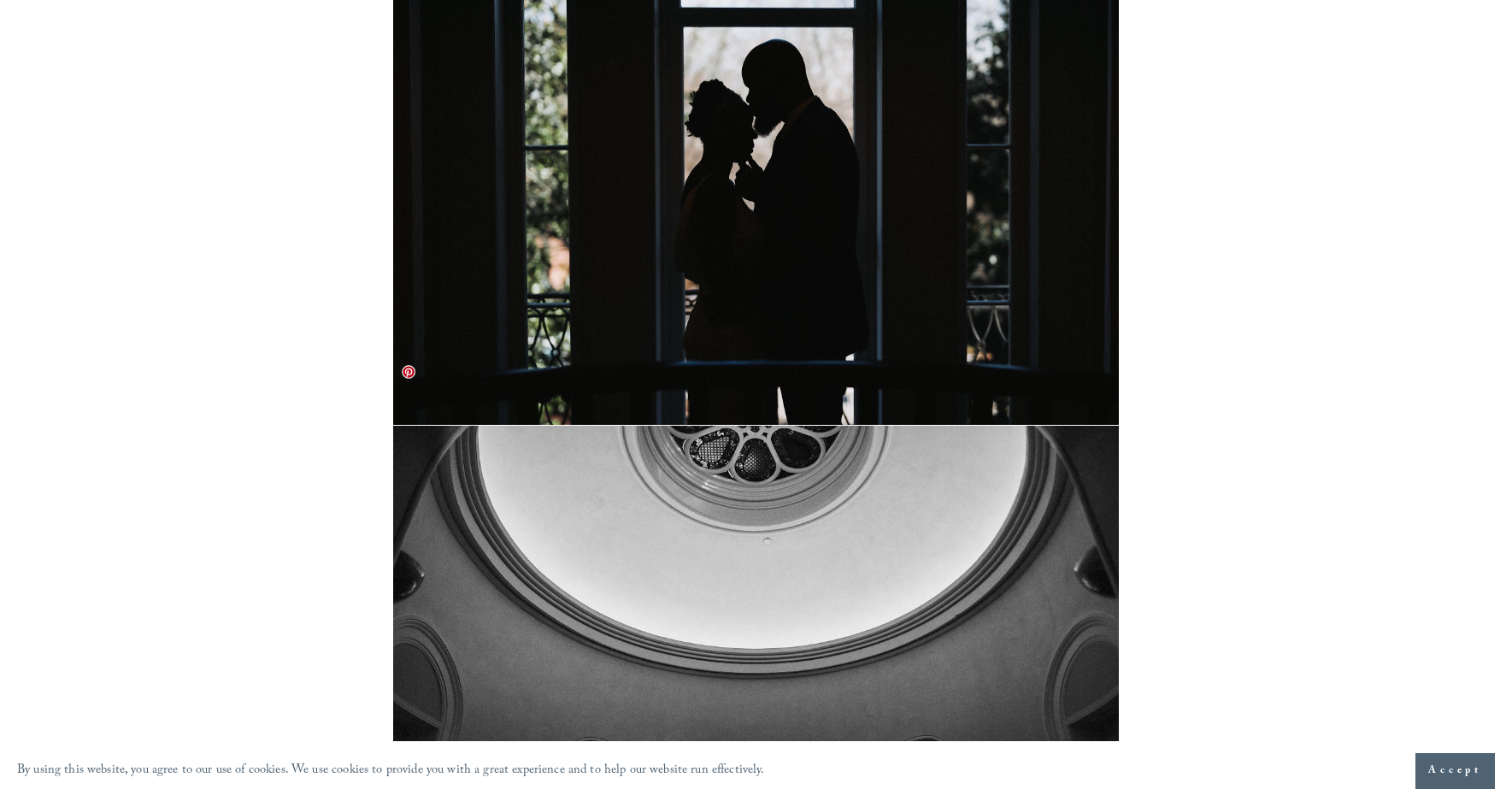
scroll to position [5035, 0]
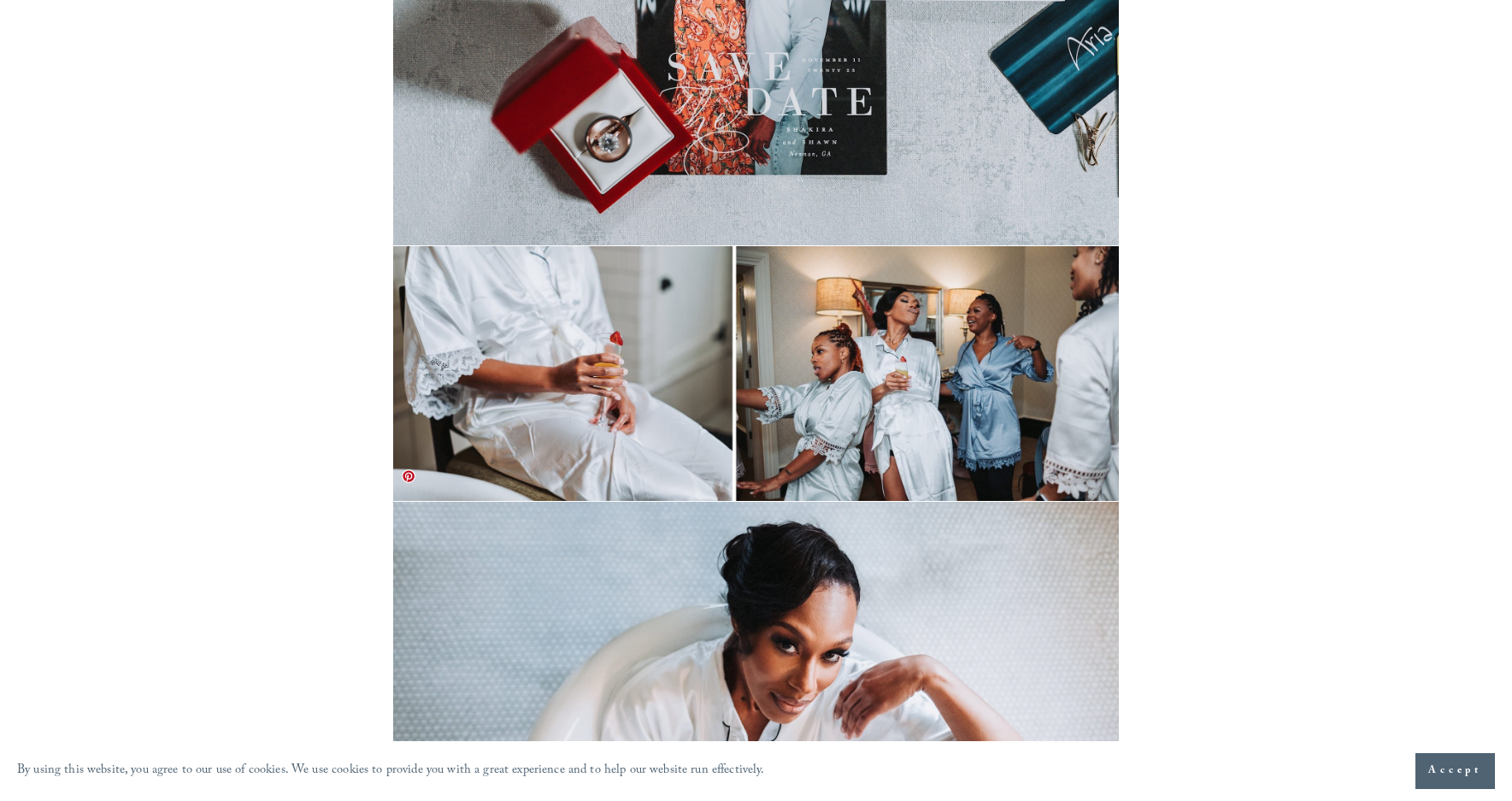
scroll to position [1042, 0]
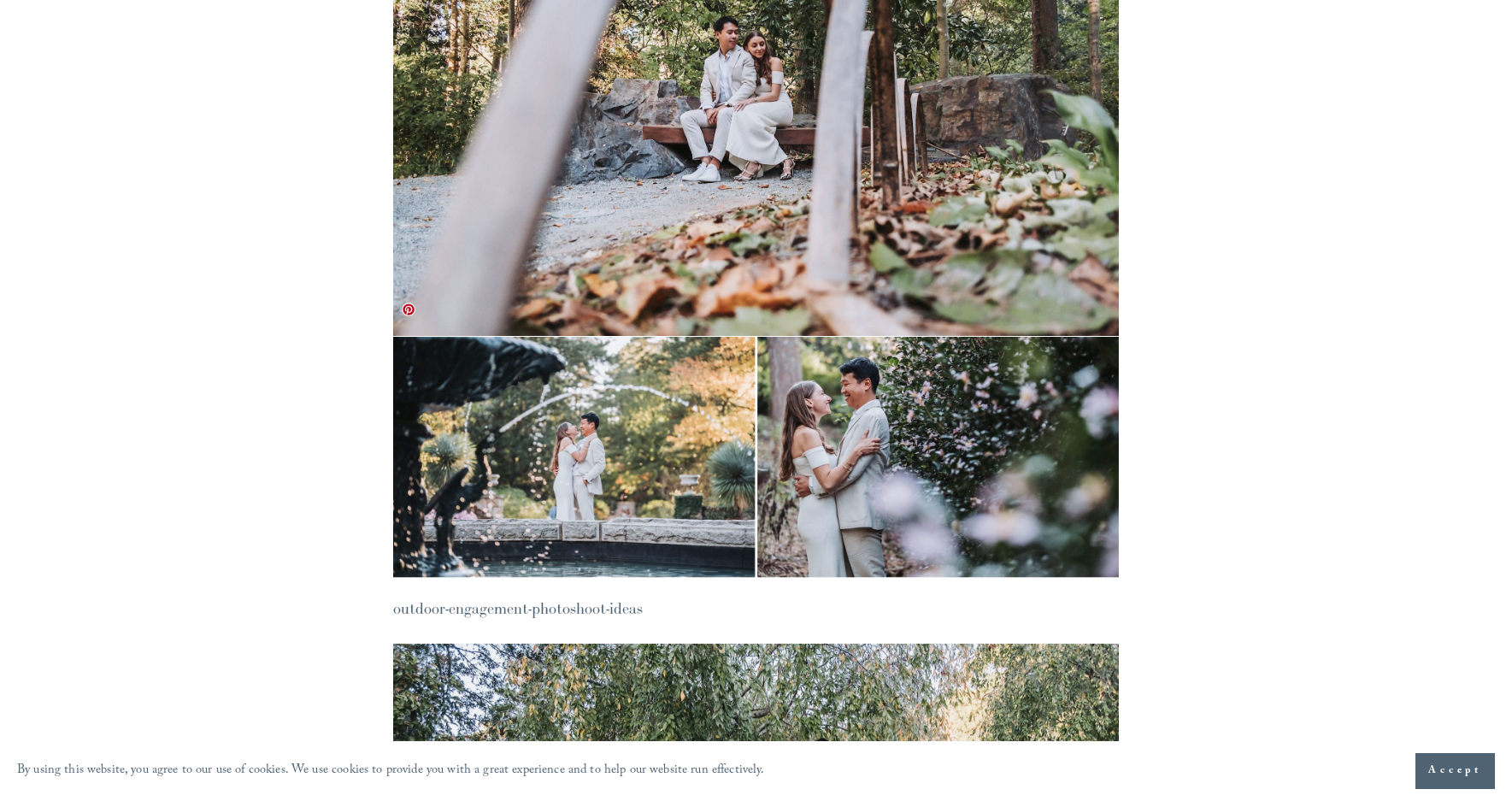
scroll to position [5019, 0]
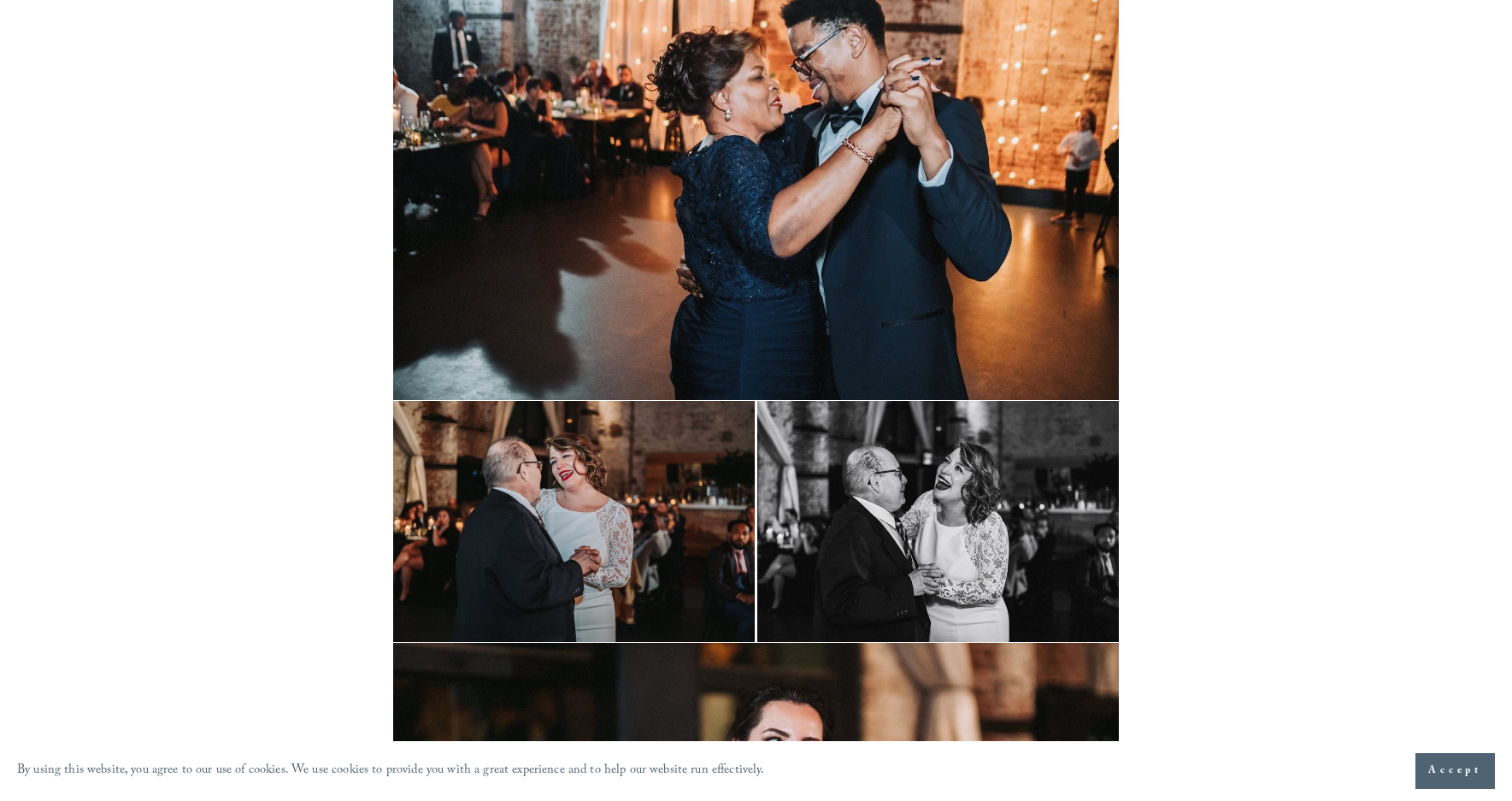
scroll to position [16533, 0]
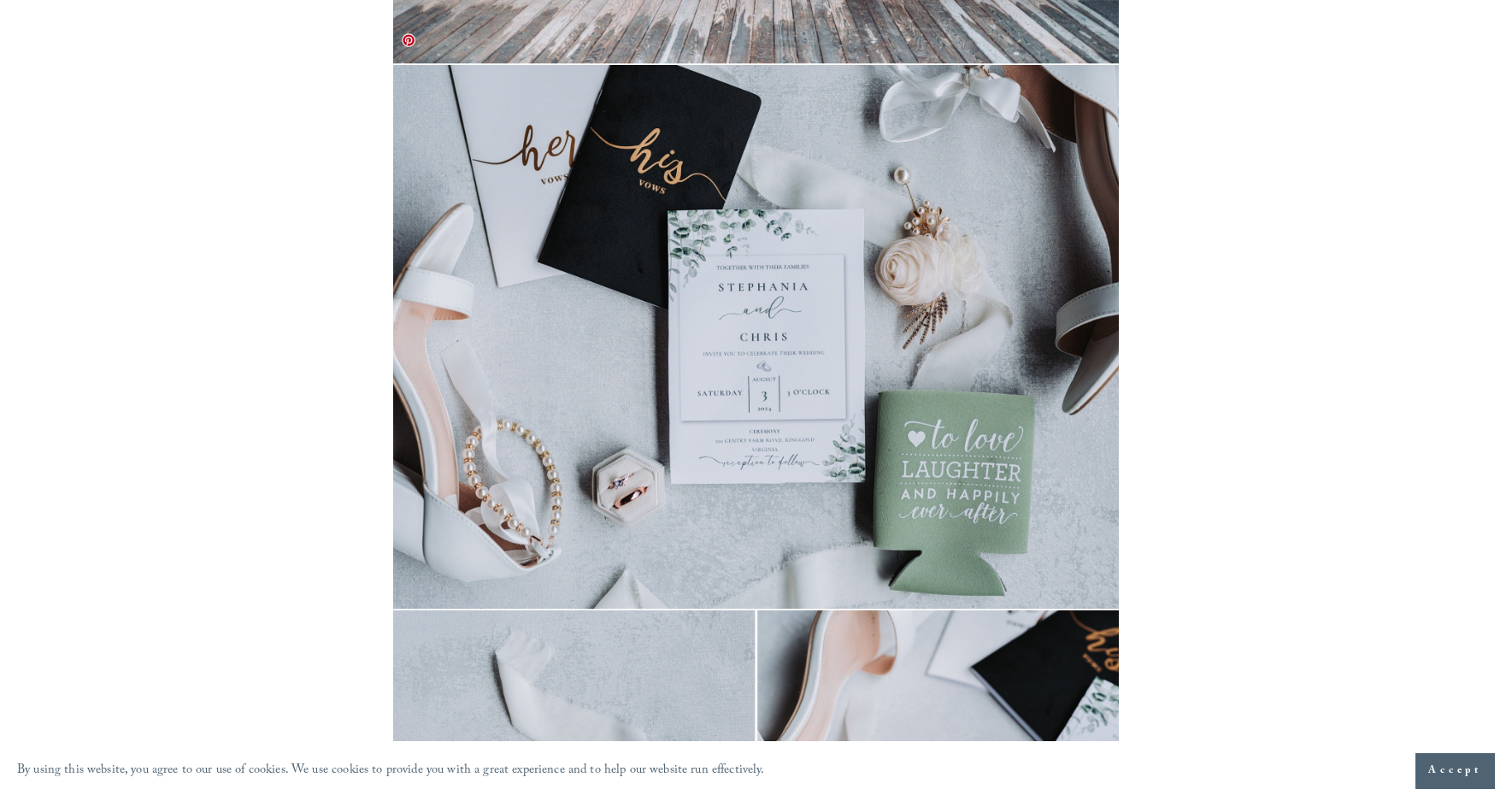
scroll to position [1793, 0]
